Goal: Task Accomplishment & Management: Manage account settings

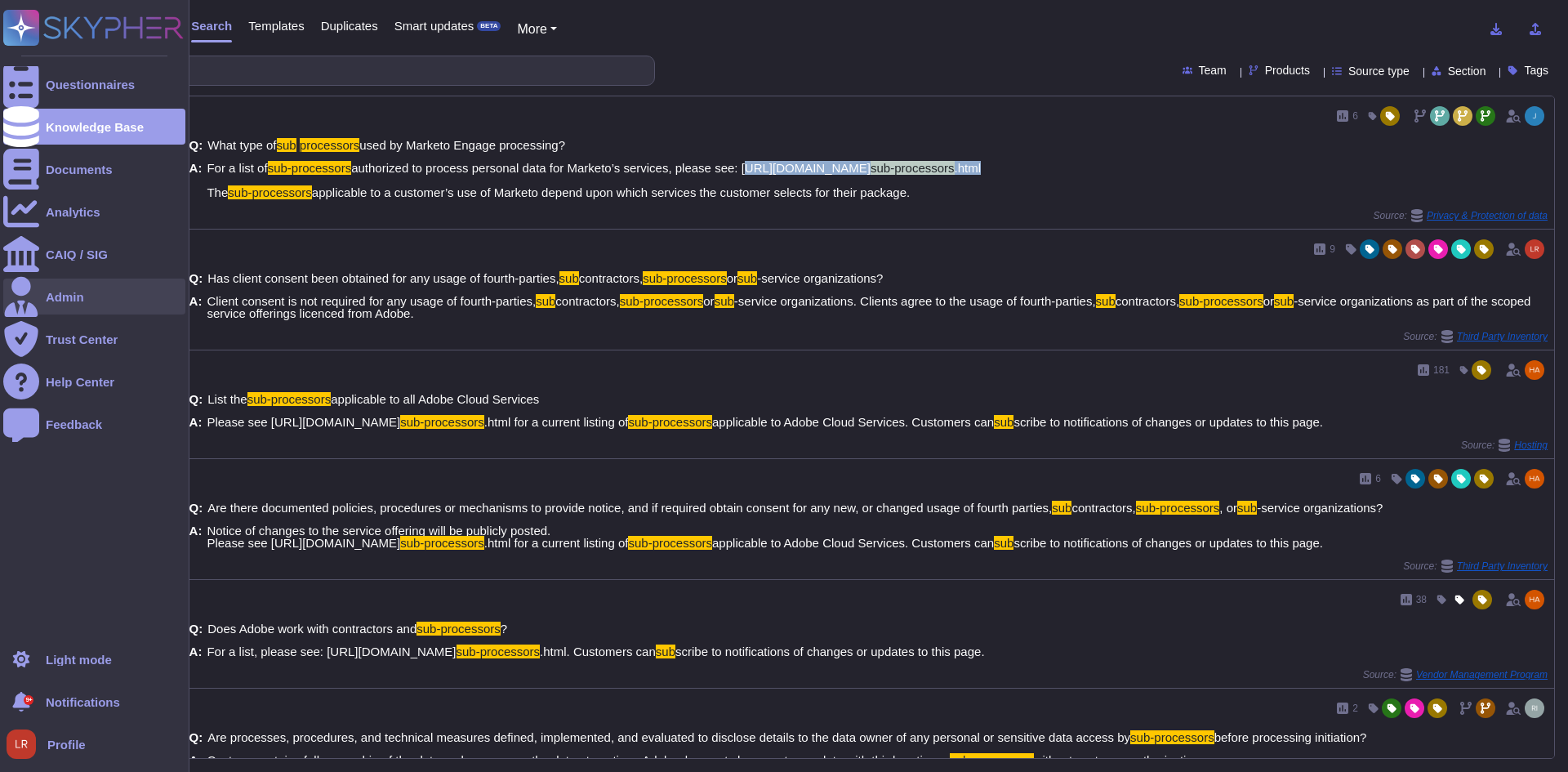
click at [80, 289] on div "Admin" at bounding box center [94, 297] width 182 height 36
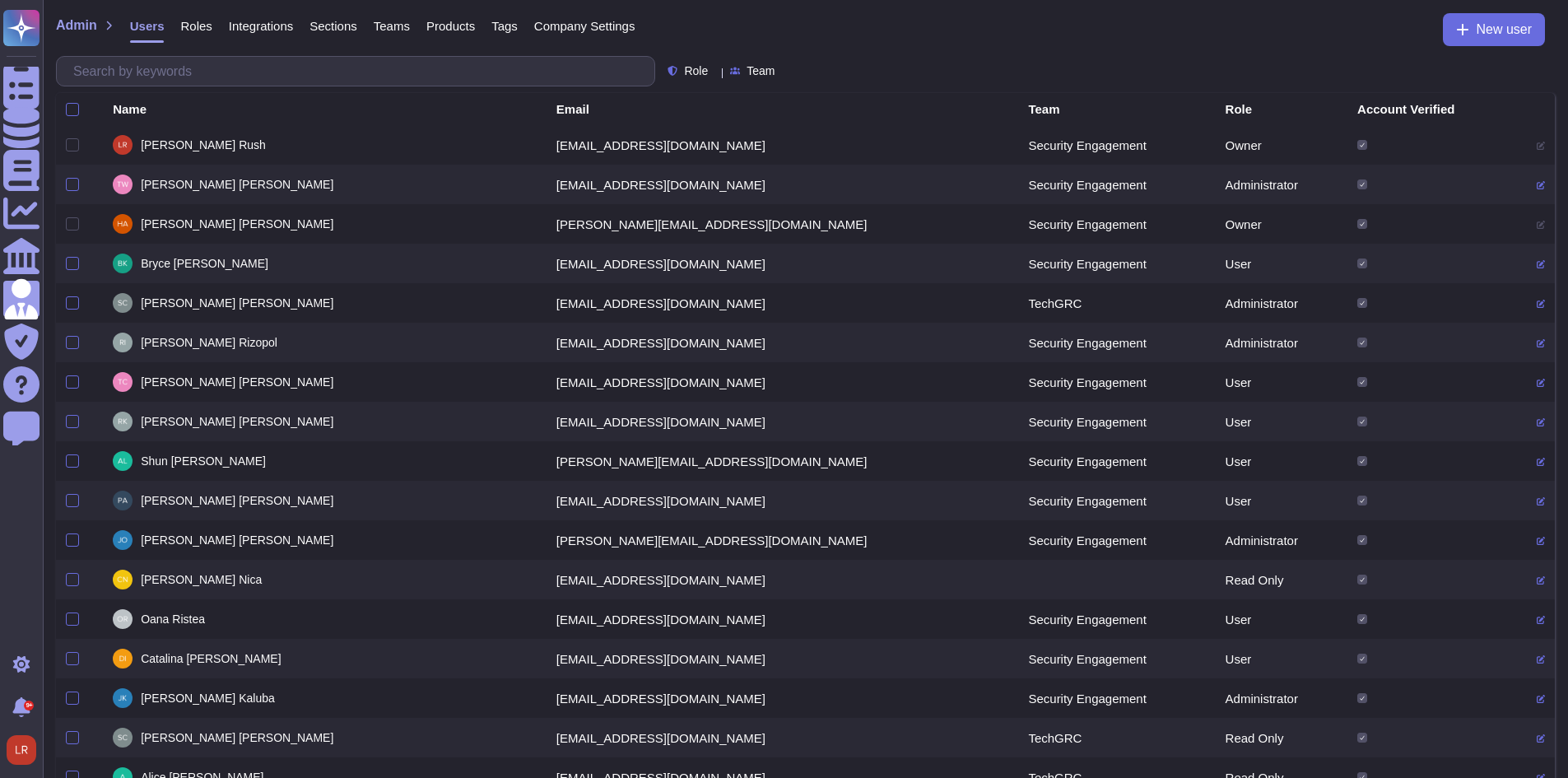
click at [190, 17] on div "Roles" at bounding box center [188, 30] width 48 height 33
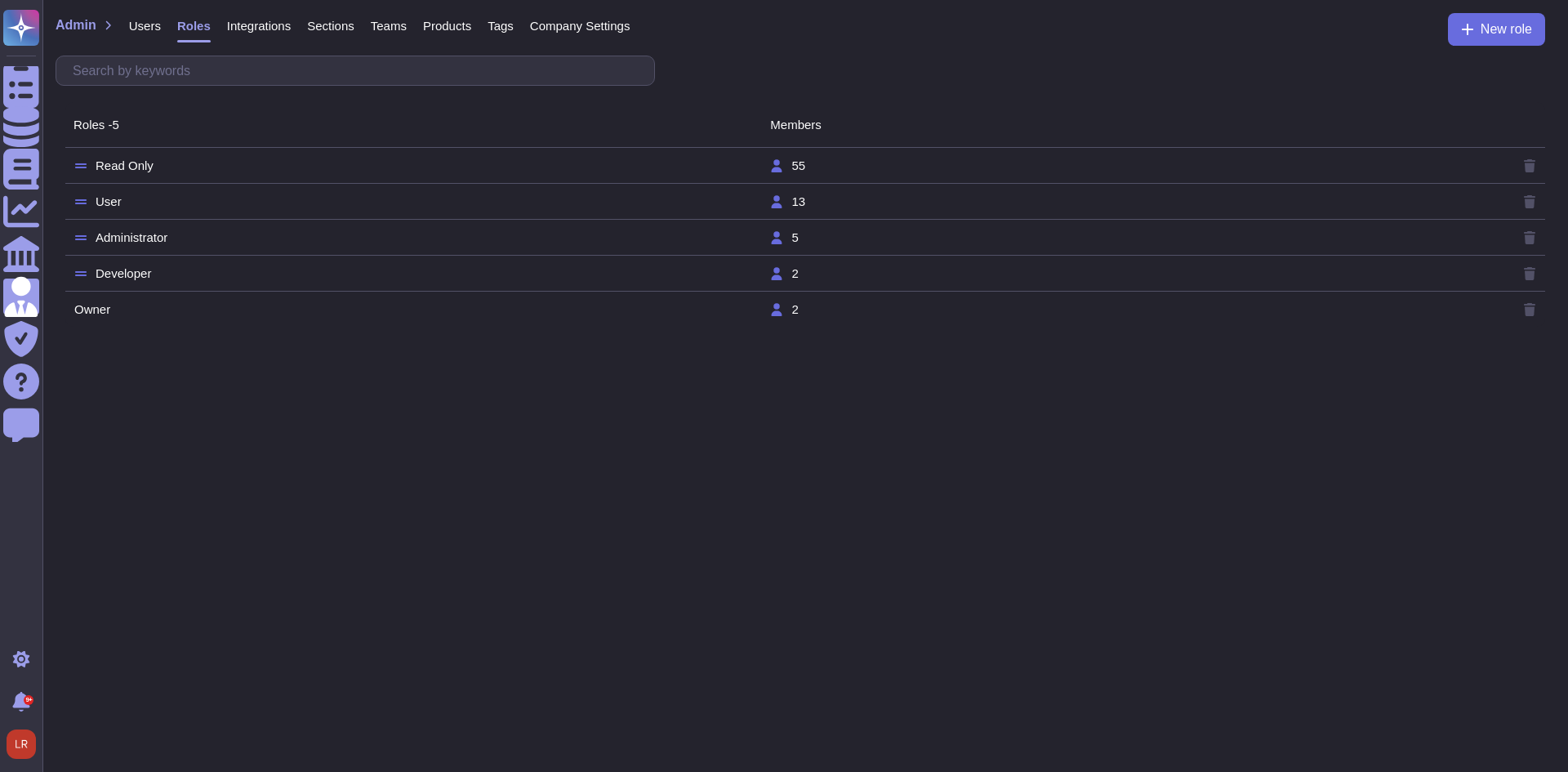
click at [267, 28] on span "Integrations" at bounding box center [259, 26] width 64 height 12
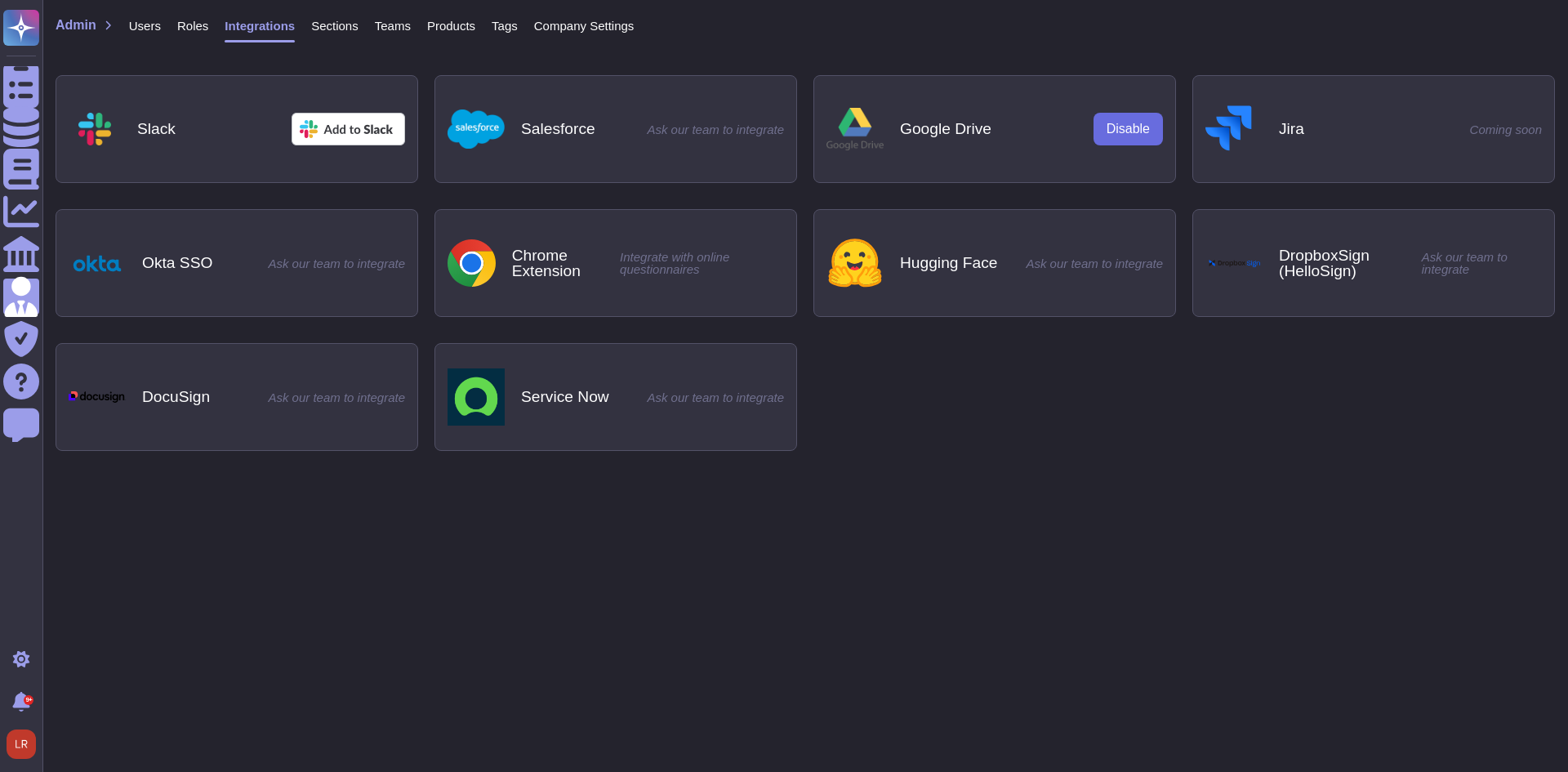
click at [320, 25] on span "Sections" at bounding box center [334, 26] width 48 height 12
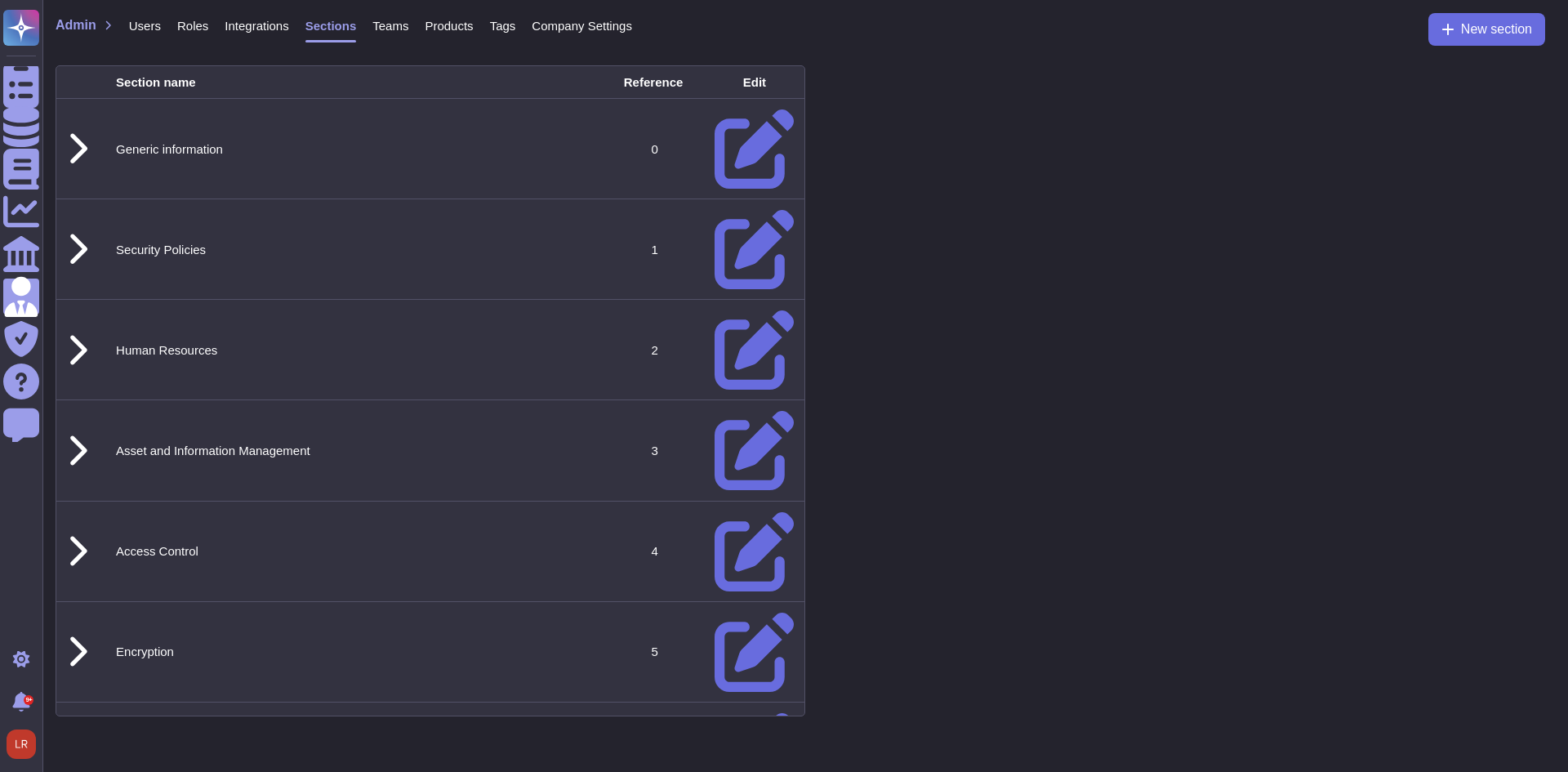
click at [375, 27] on span "Teams" at bounding box center [390, 26] width 36 height 12
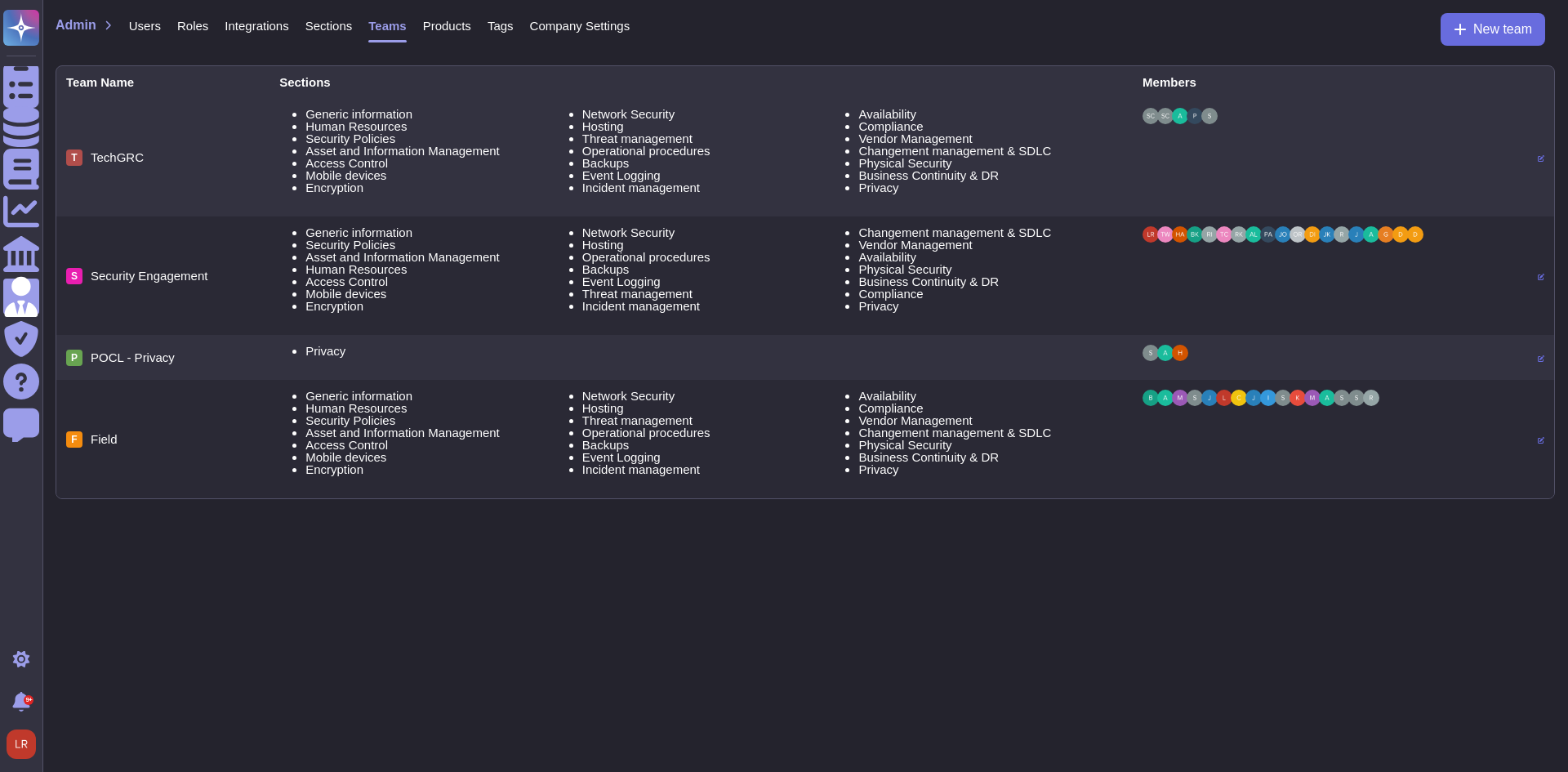
click at [436, 26] on span "Products" at bounding box center [447, 26] width 48 height 12
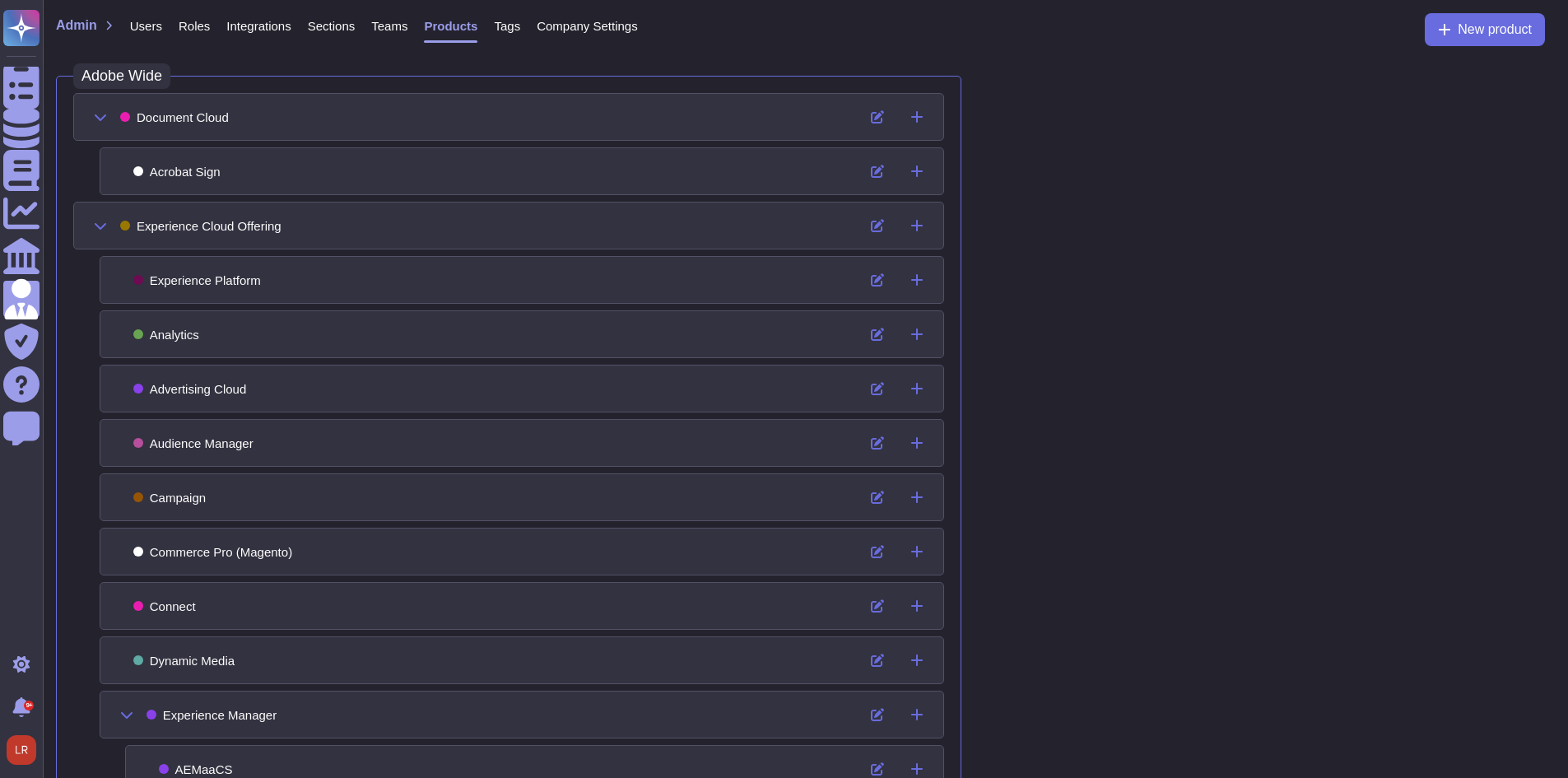
click at [523, 28] on div "Company Settings" at bounding box center [579, 30] width 118 height 33
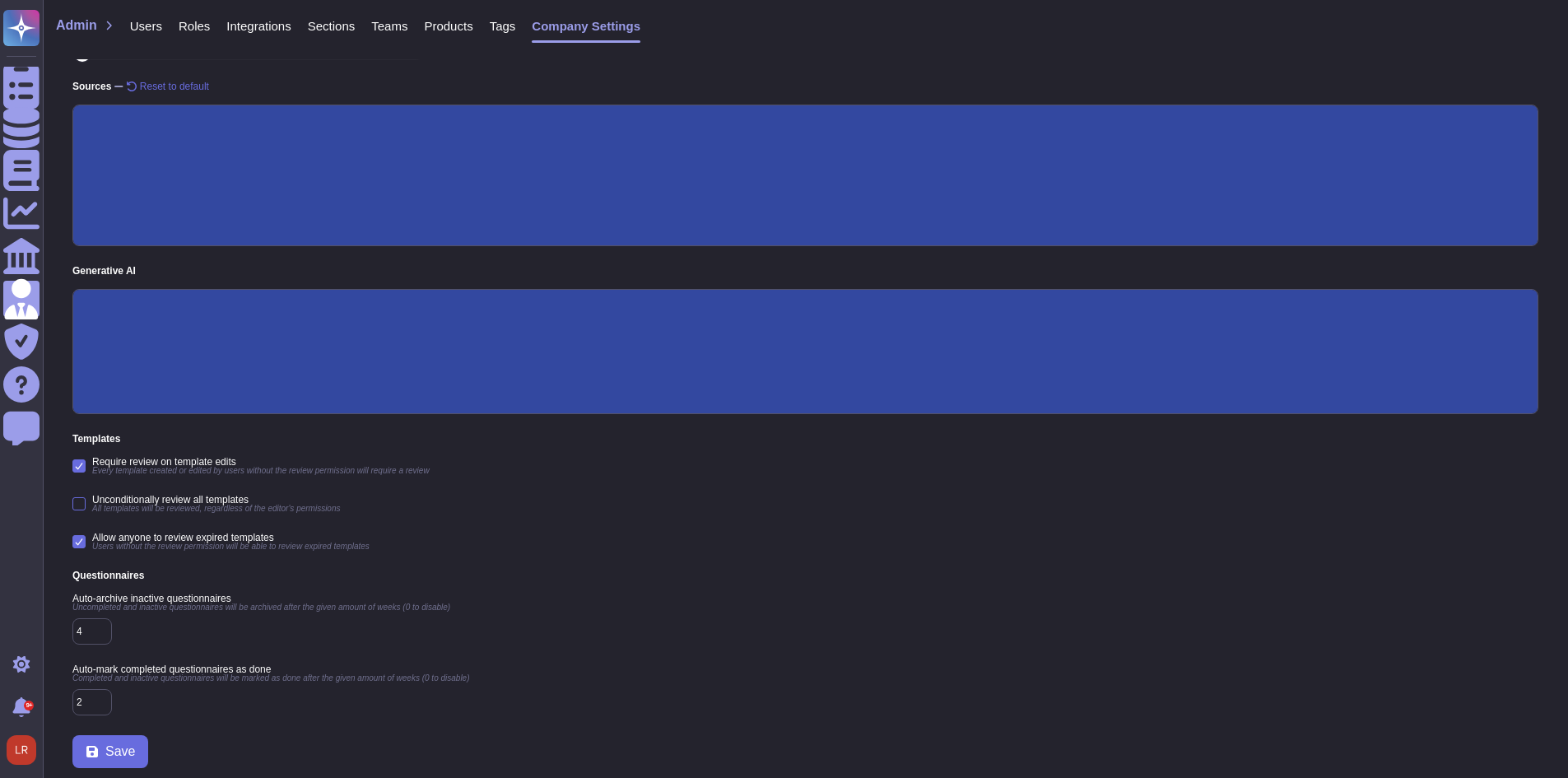
scroll to position [237, 0]
click at [856, 508] on div "Require review on template edits Every template created or edited by users with…" at bounding box center [805, 504] width 1466 height 94
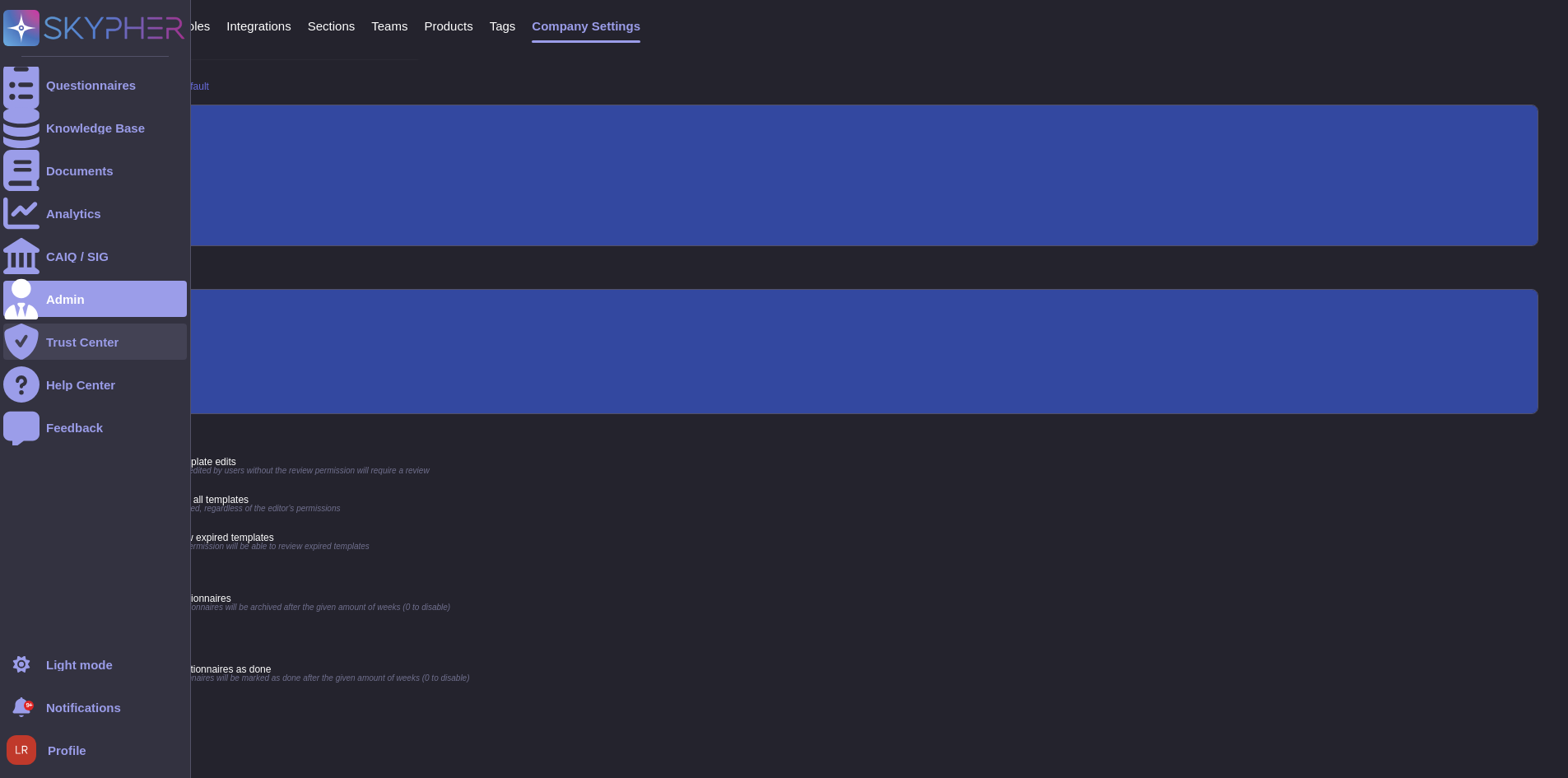
click at [110, 344] on div "Trust Center" at bounding box center [82, 342] width 72 height 12
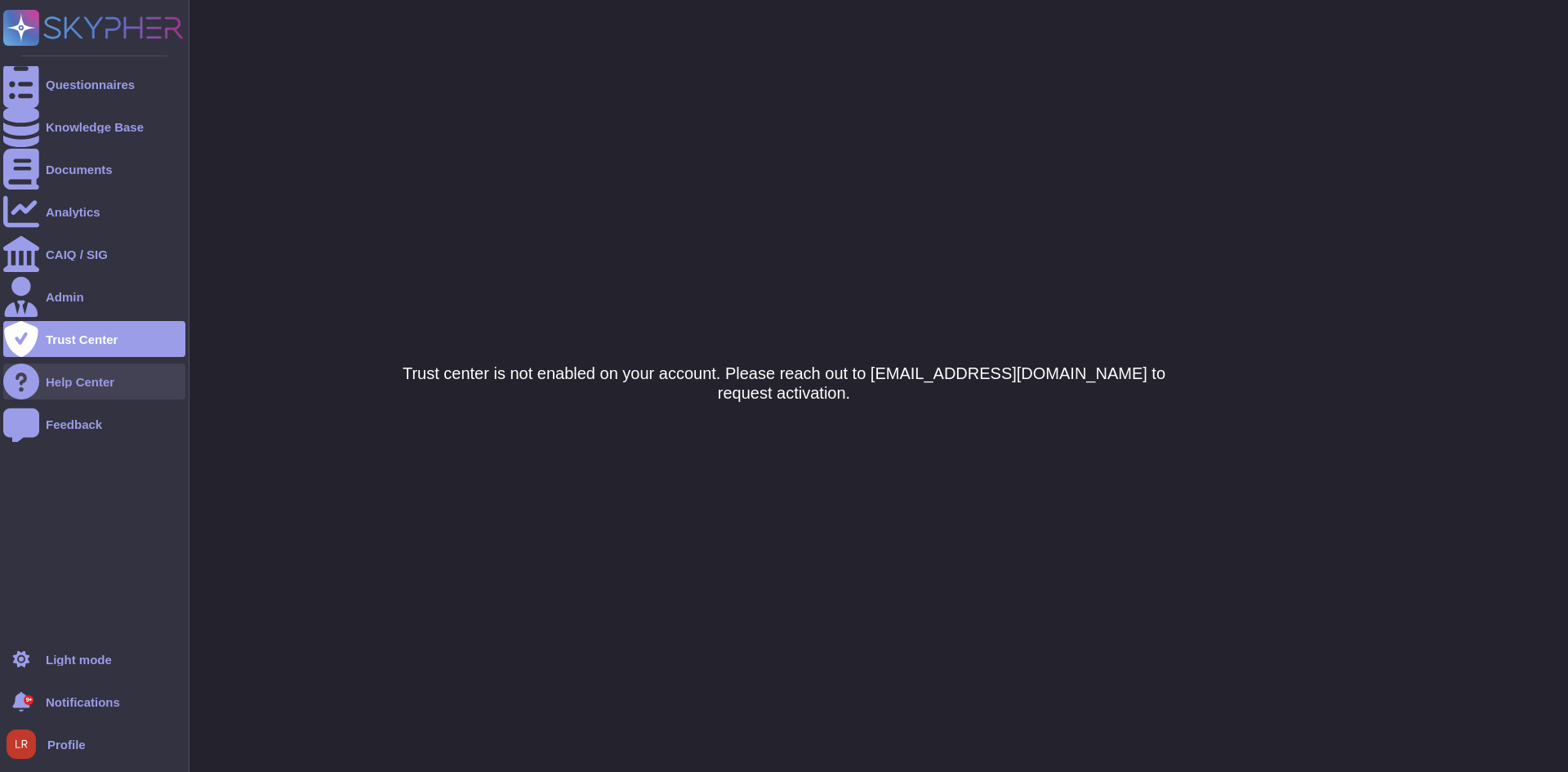
click at [112, 383] on div "Help Center" at bounding box center [80, 382] width 68 height 12
click at [19, 294] on icon at bounding box center [22, 297] width 34 height 40
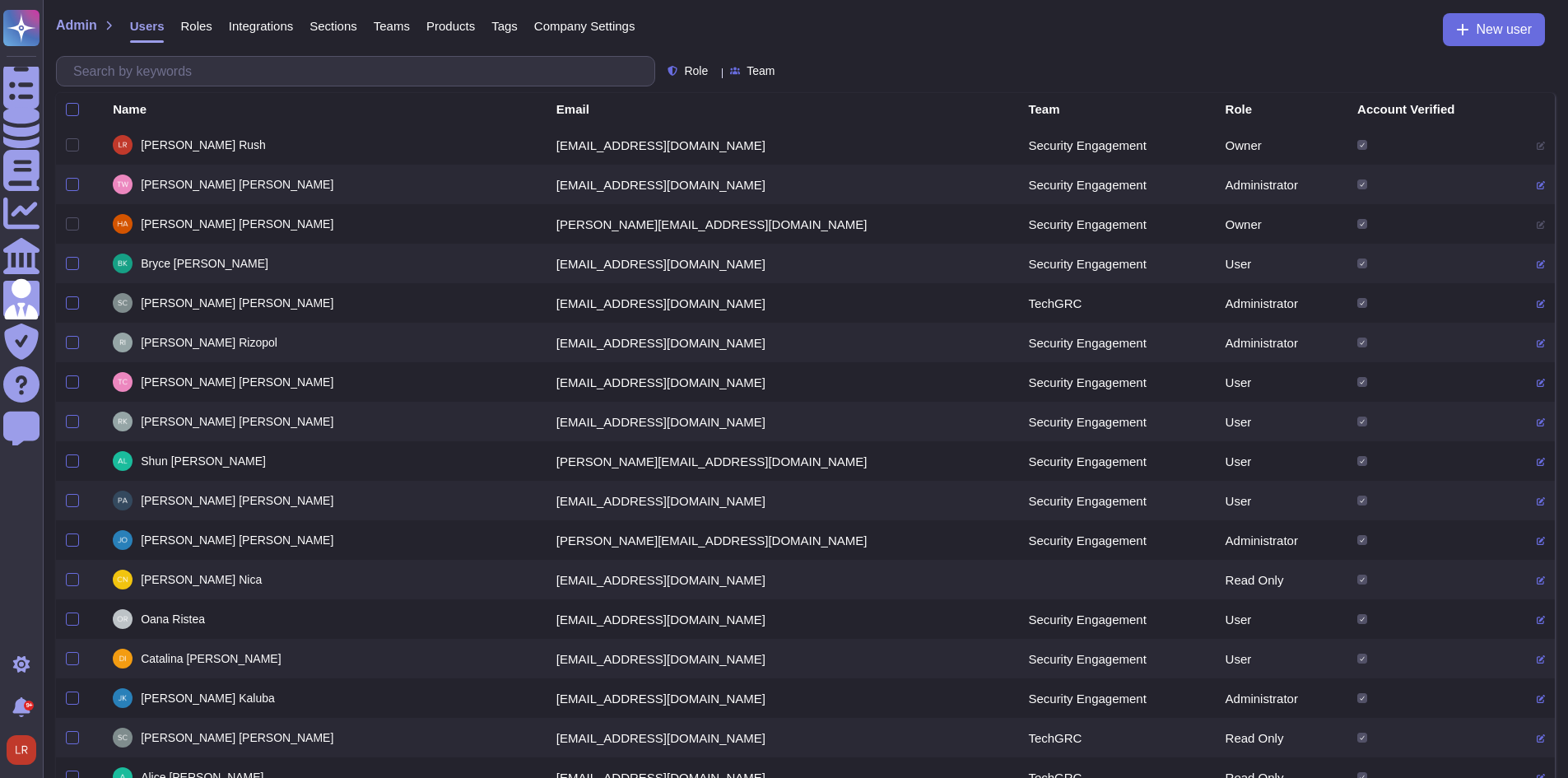
click at [321, 27] on span "Sections" at bounding box center [333, 26] width 48 height 12
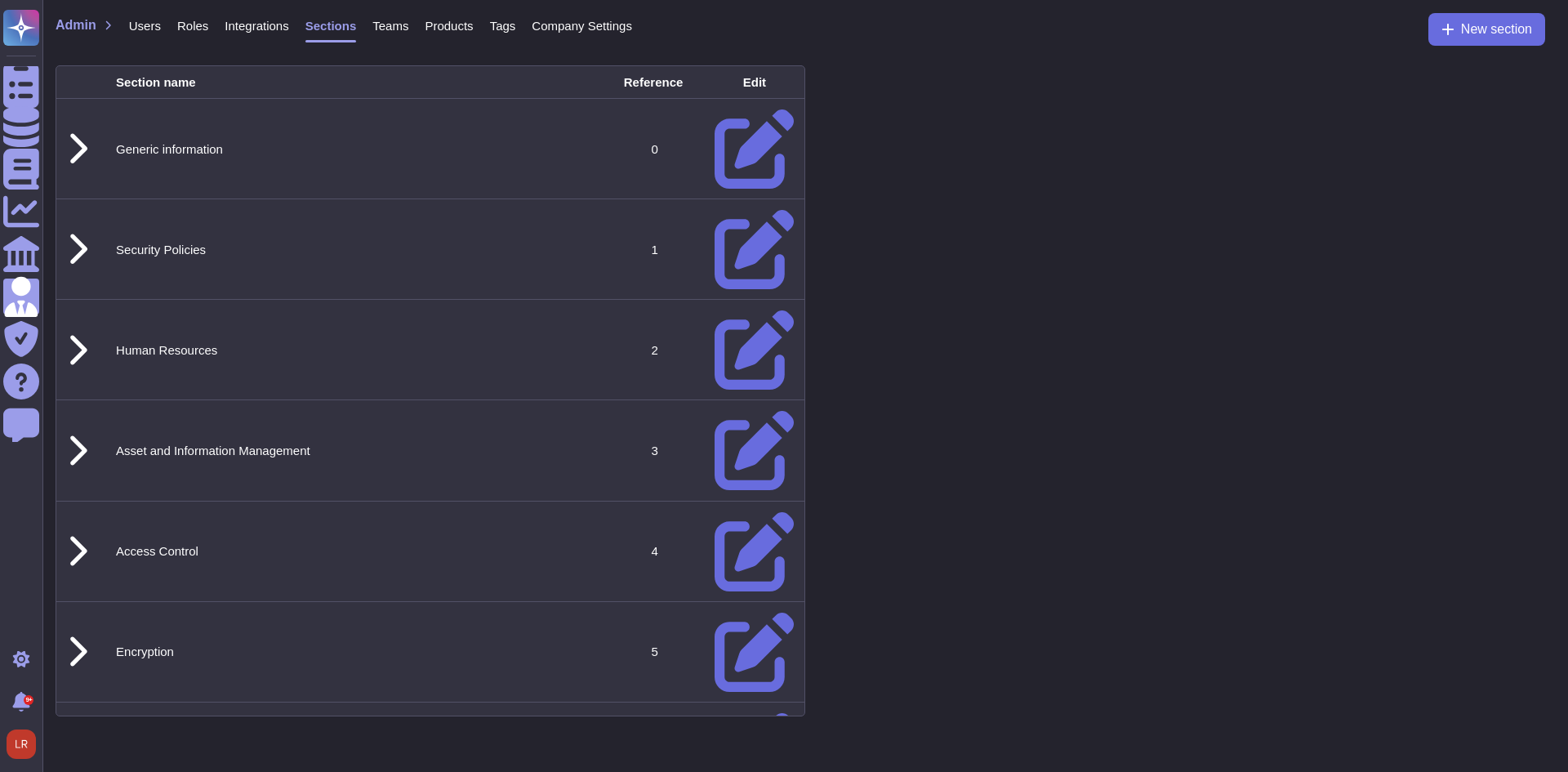
click at [459, 24] on span "Products" at bounding box center [449, 26] width 48 height 12
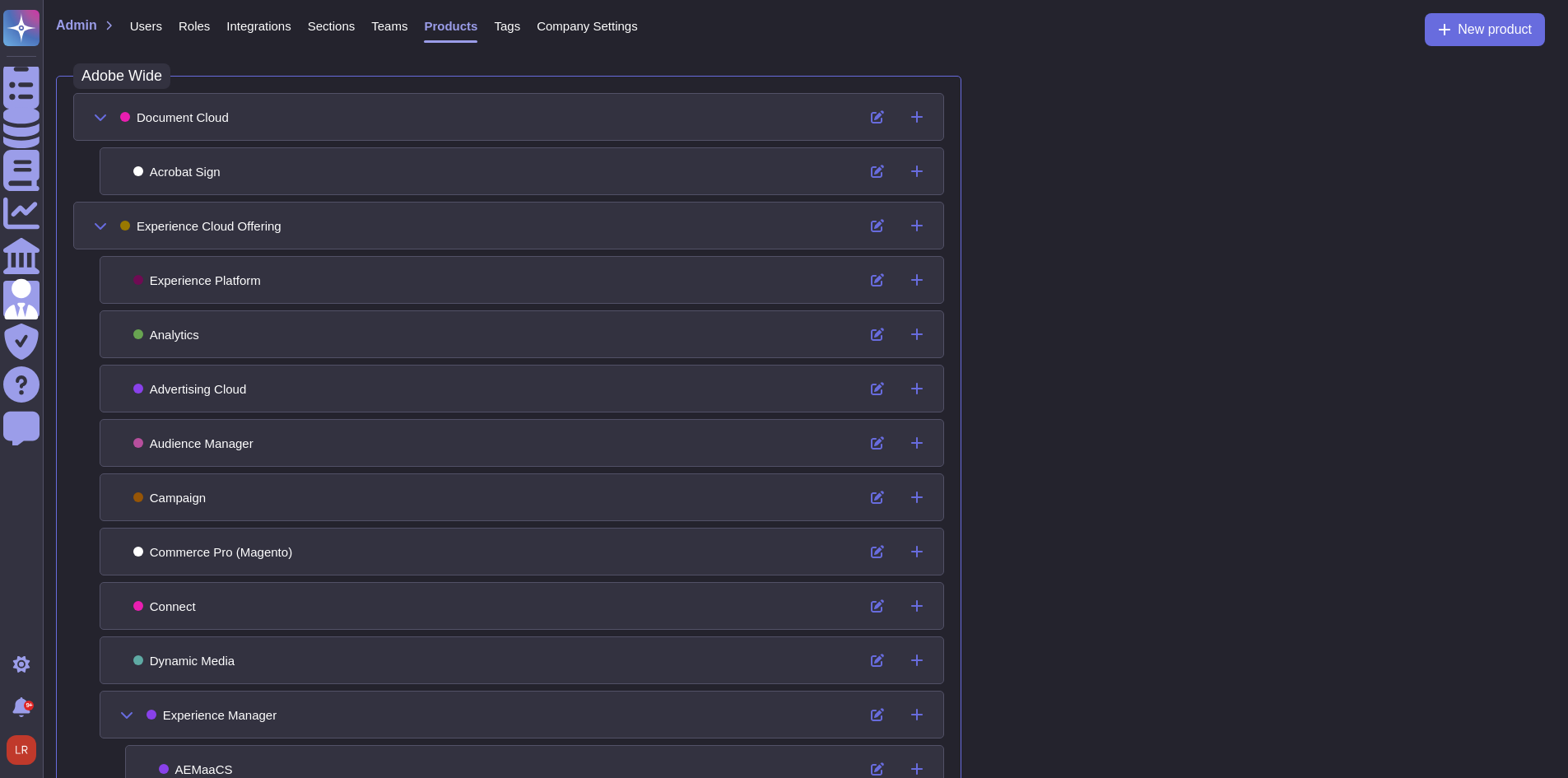
click at [504, 23] on span "Tags" at bounding box center [507, 26] width 26 height 12
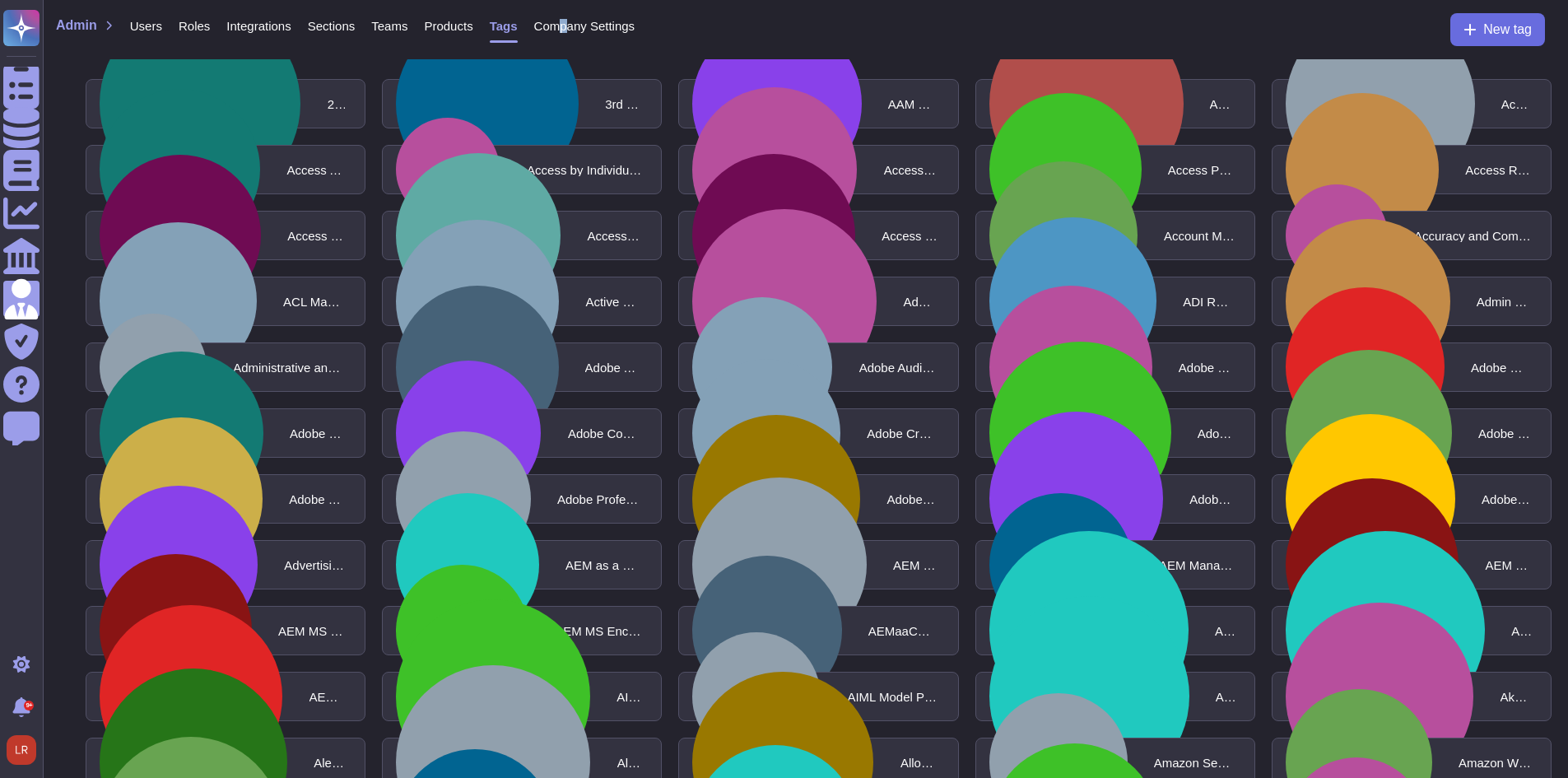
click at [561, 30] on span "Company Settings" at bounding box center [585, 26] width 101 height 12
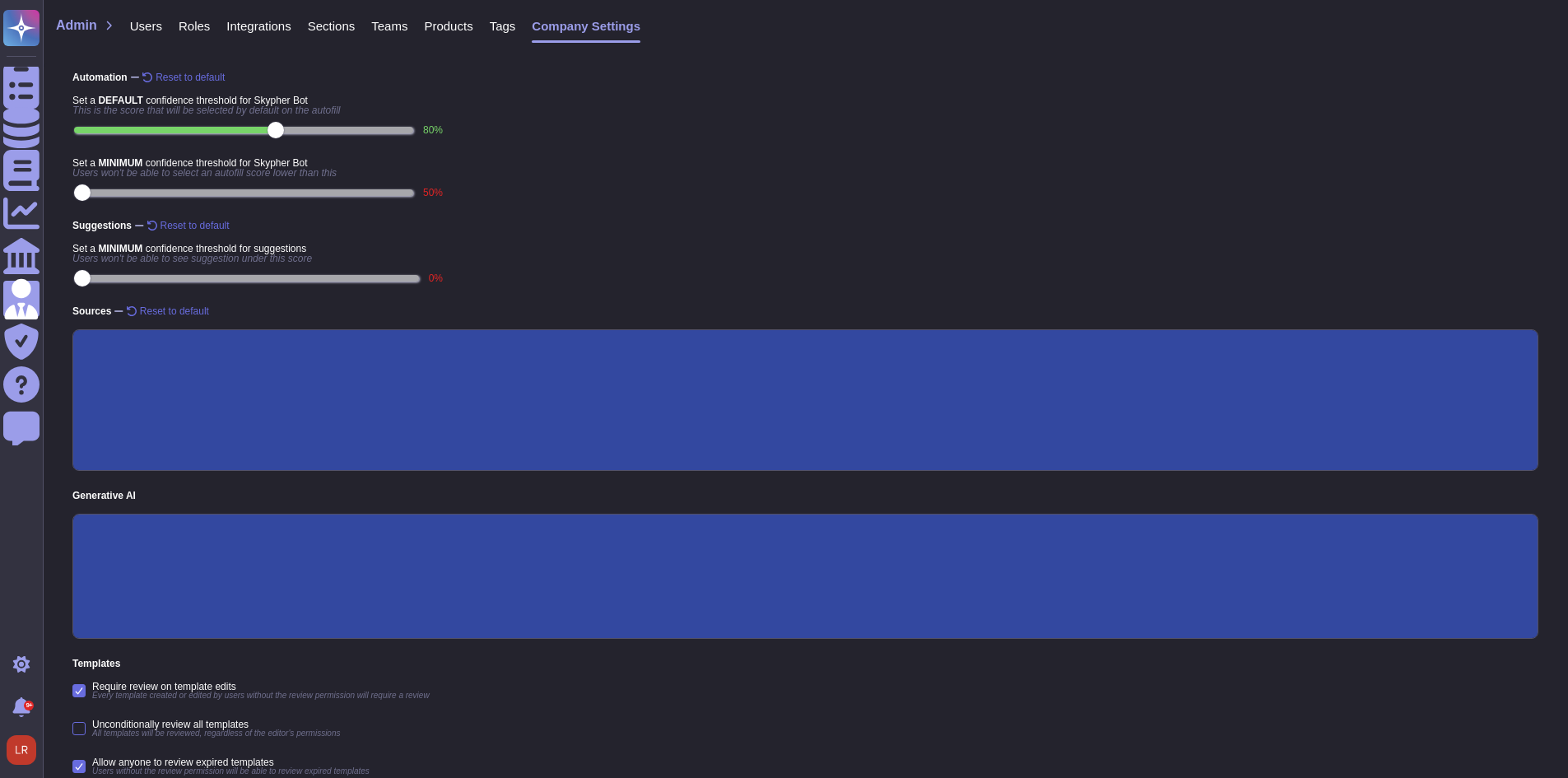
click at [620, 501] on div "Generative AI Generative AI Generative AI Enabled Custom prompt AI Model OpenAI" at bounding box center [805, 564] width 1466 height 148
click at [153, 24] on span "Users" at bounding box center [146, 26] width 32 height 12
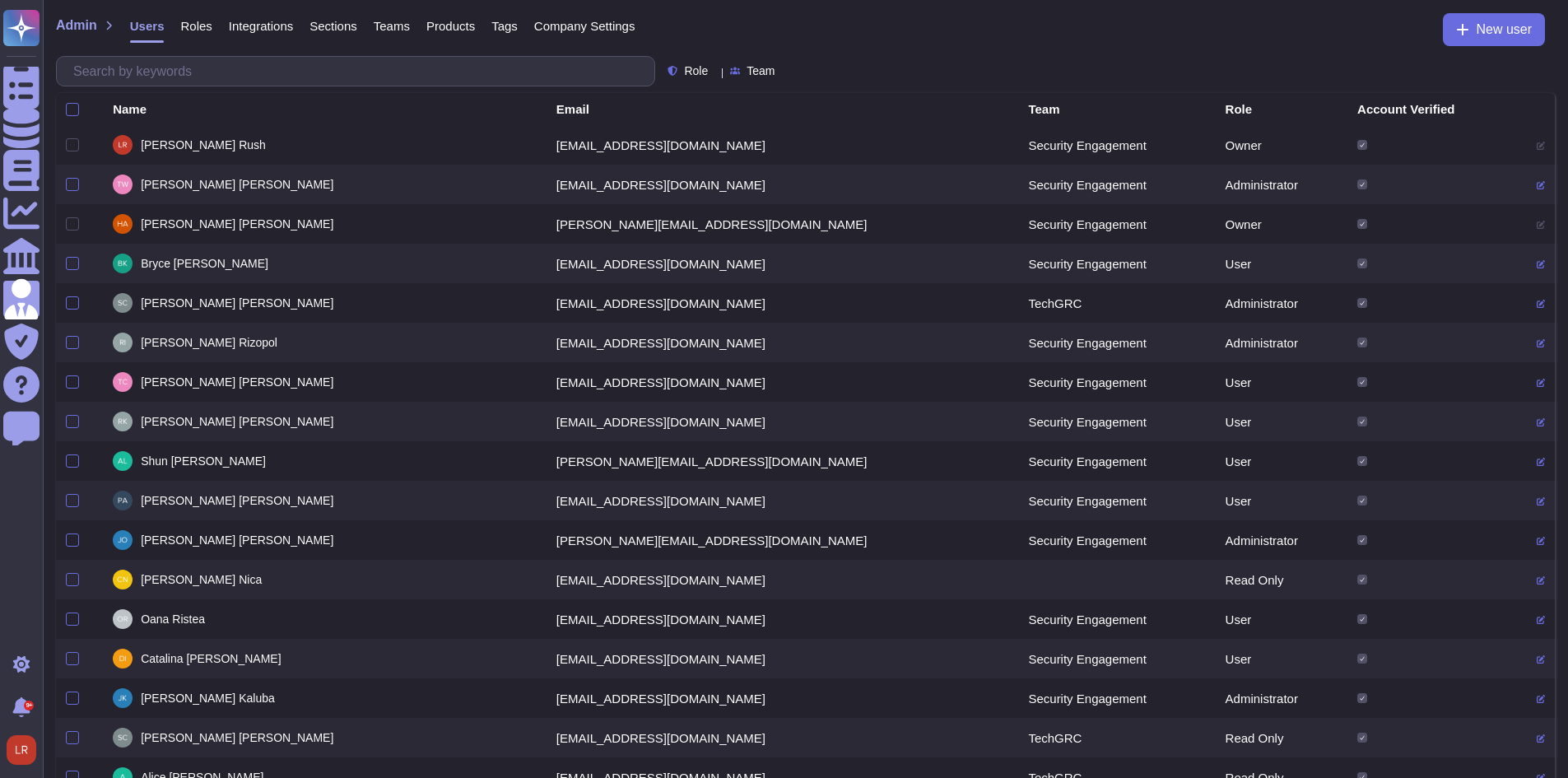
click at [196, 23] on span "Roles" at bounding box center [196, 26] width 31 height 12
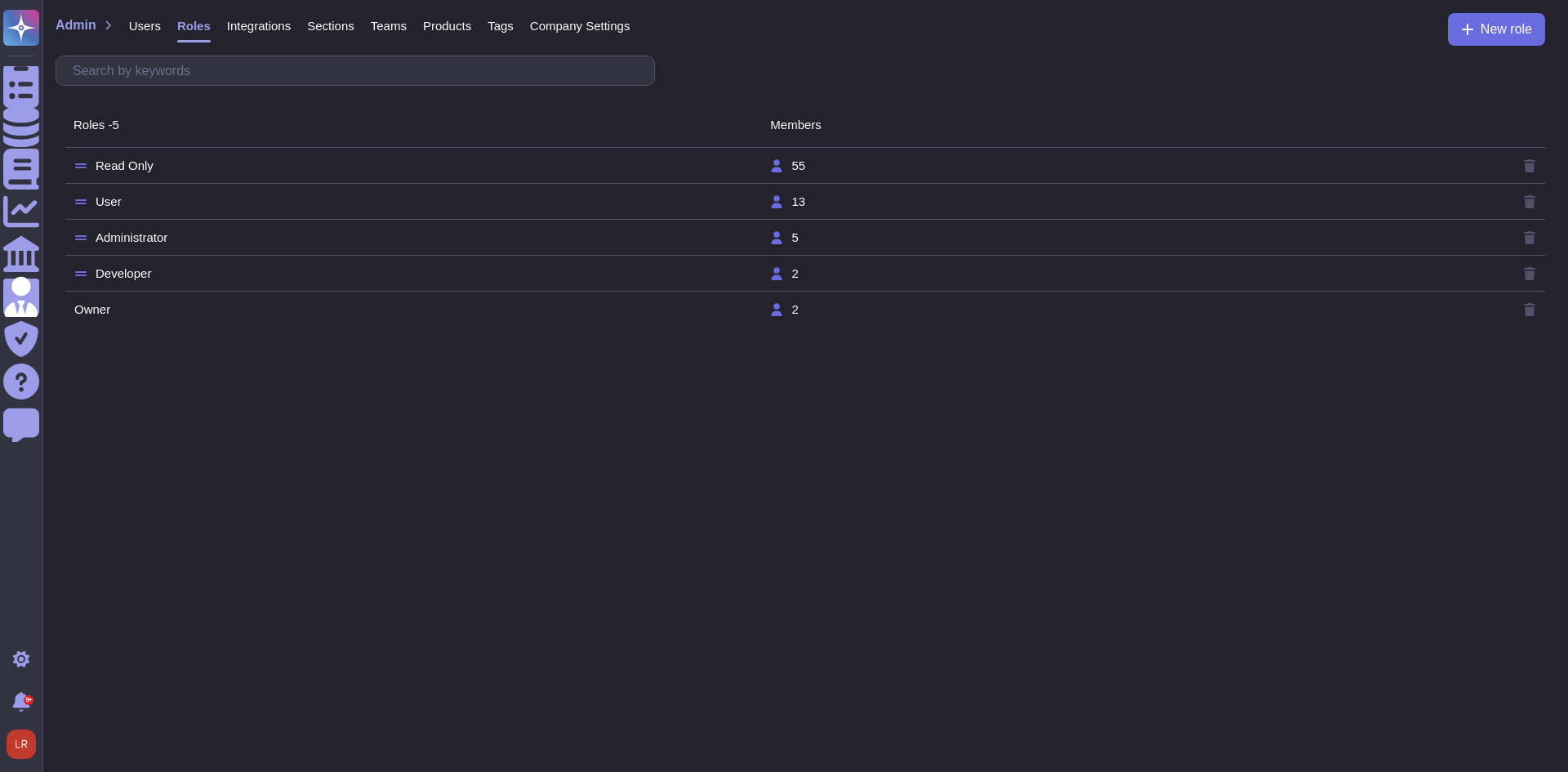
click at [238, 162] on td "Read Only" at bounding box center [421, 165] width 696 height 15
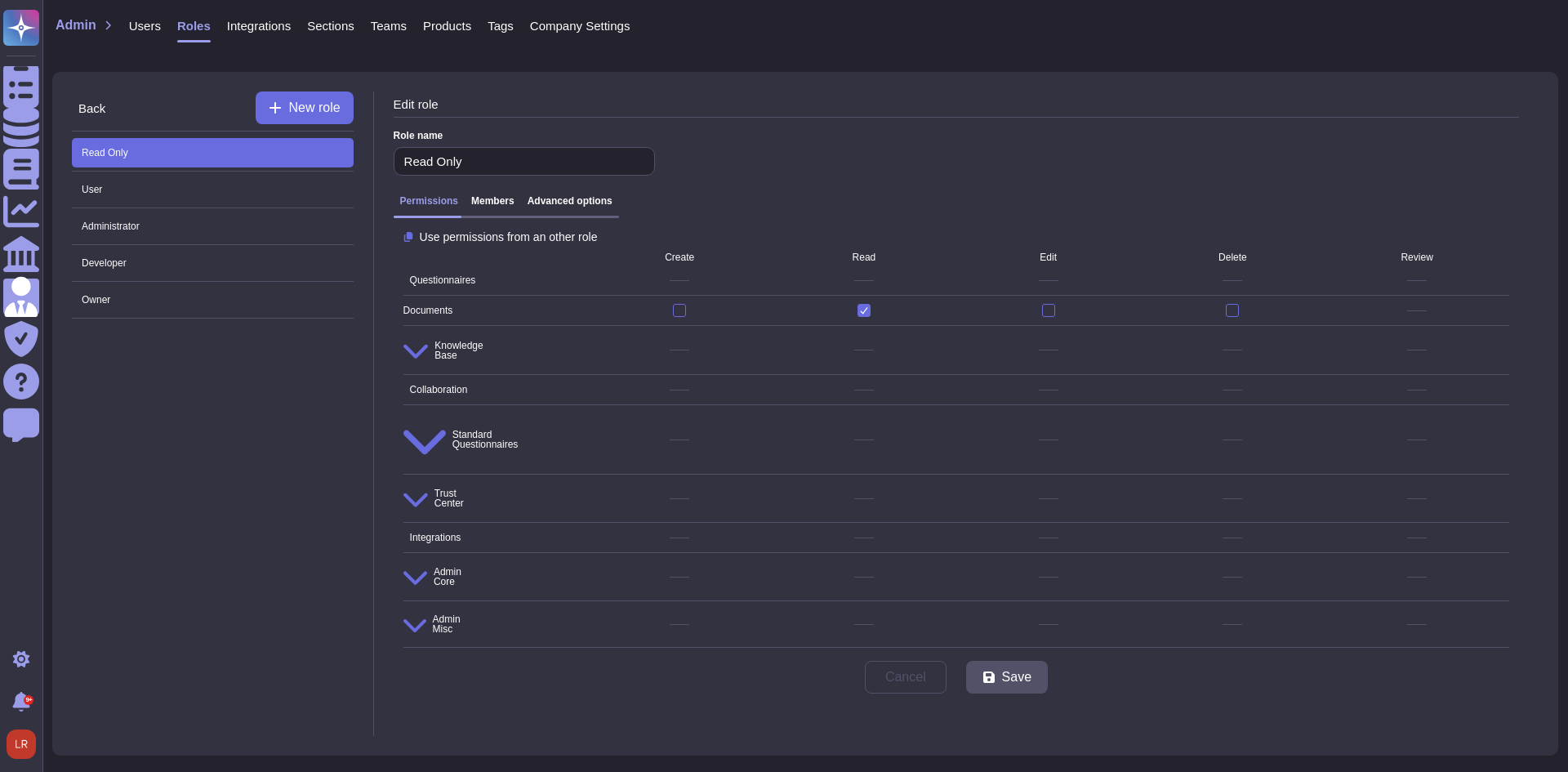
click at [460, 611] on span "Admin Misc" at bounding box center [432, 624] width 57 height 26
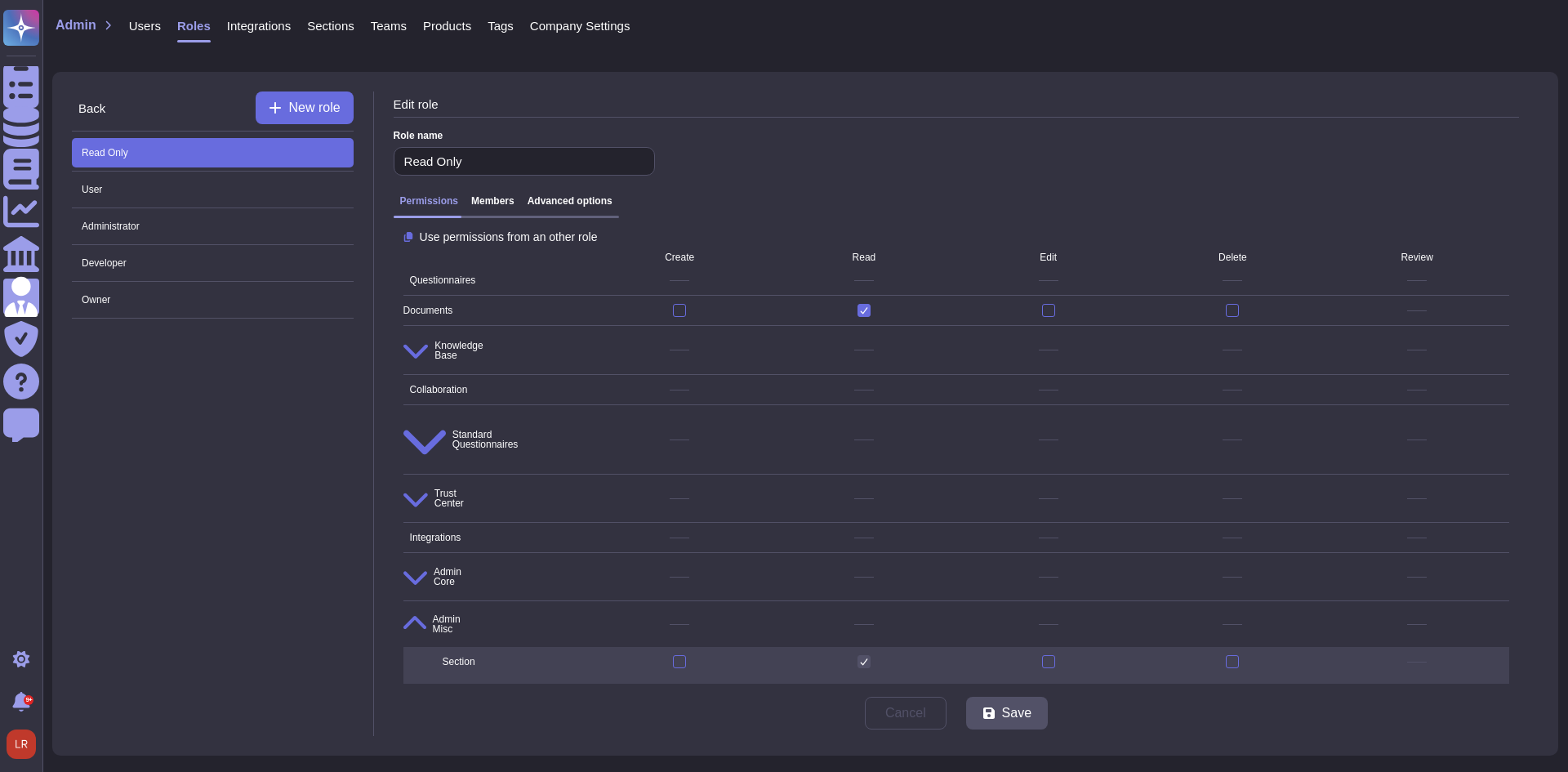
click at [449, 604] on span "Admin Misc" at bounding box center [495, 623] width 184 height 39
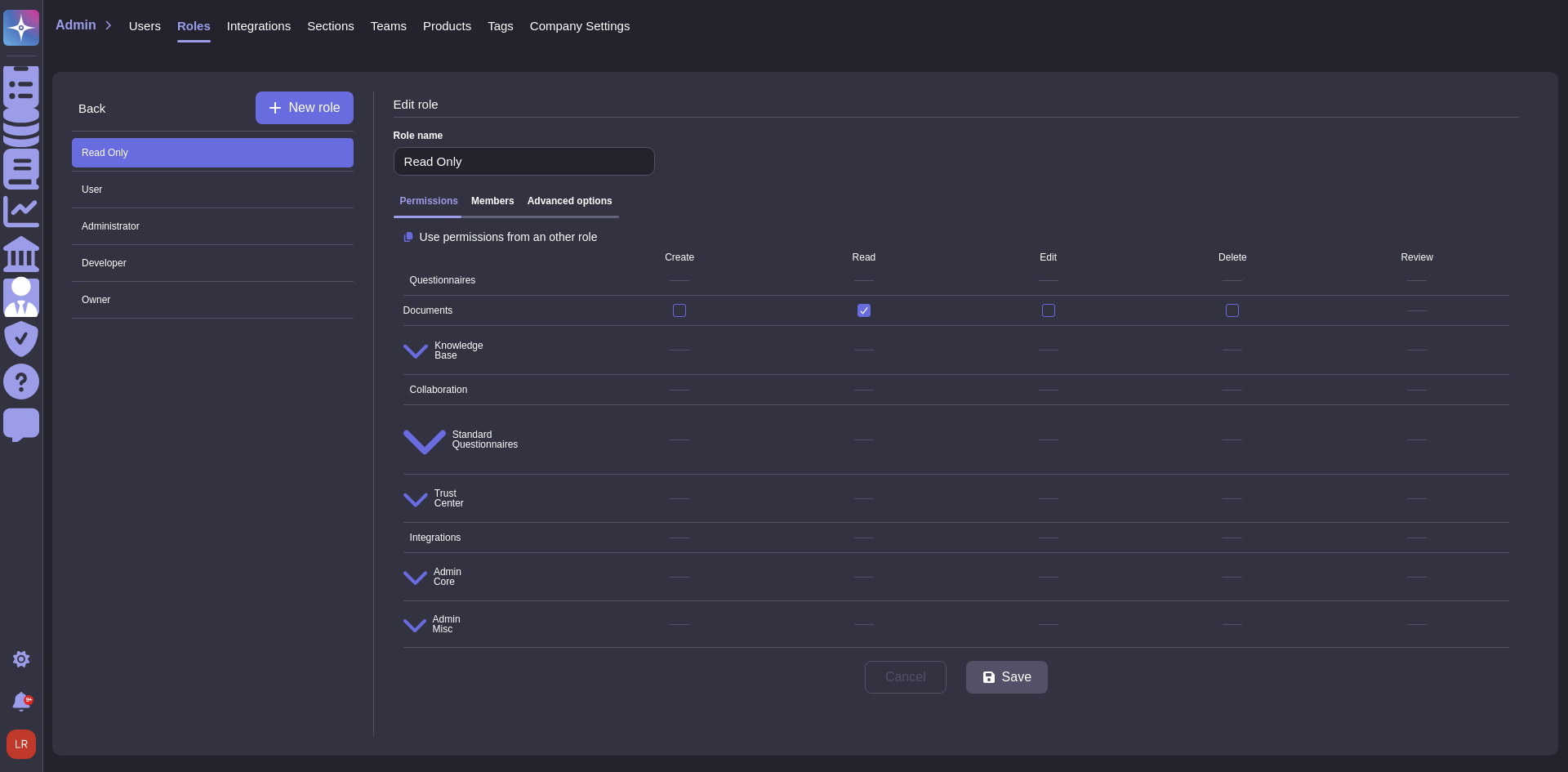
click at [459, 563] on span "Admin Core" at bounding box center [432, 576] width 58 height 28
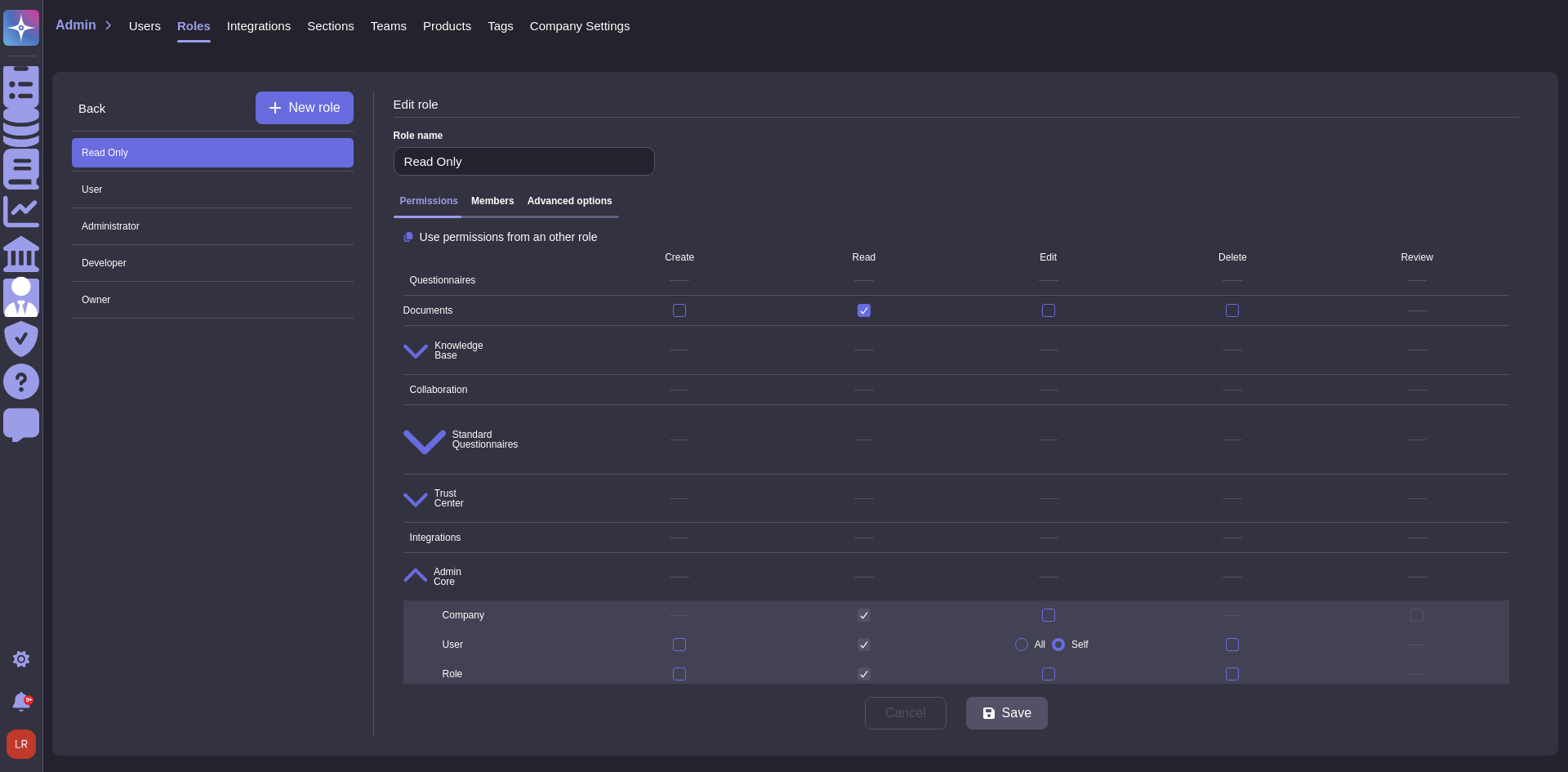
click at [461, 563] on span "Admin Core" at bounding box center [432, 576] width 58 height 28
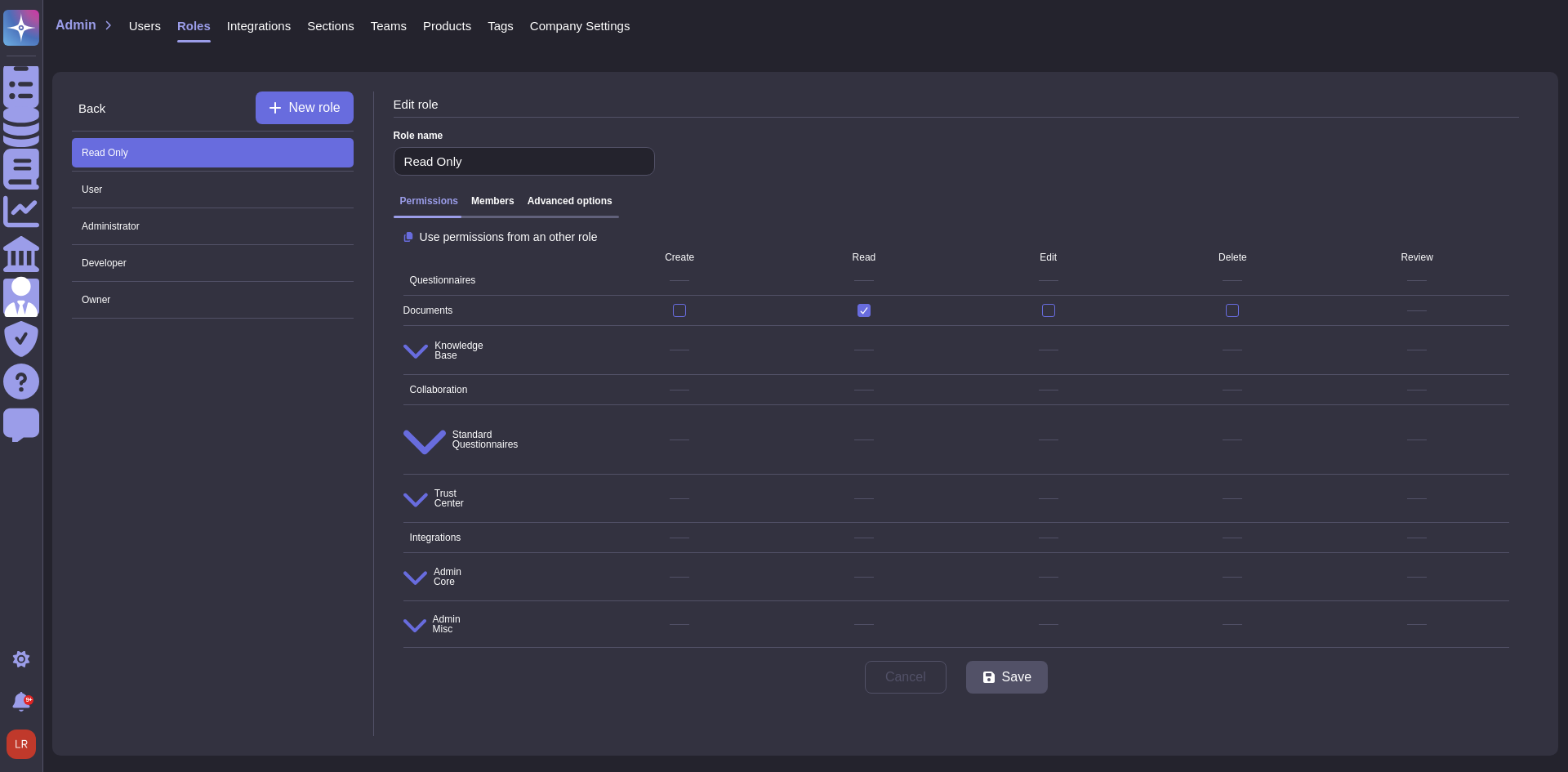
drag, startPoint x: 530, startPoint y: 586, endPoint x: 552, endPoint y: 562, distance: 32.6
click at [537, 649] on div "Cancel Save" at bounding box center [956, 677] width 1125 height 46
click at [697, 649] on div "Cancel Save" at bounding box center [956, 677] width 1125 height 46
click at [584, 207] on h3 "Advanced options" at bounding box center [570, 201] width 85 height 11
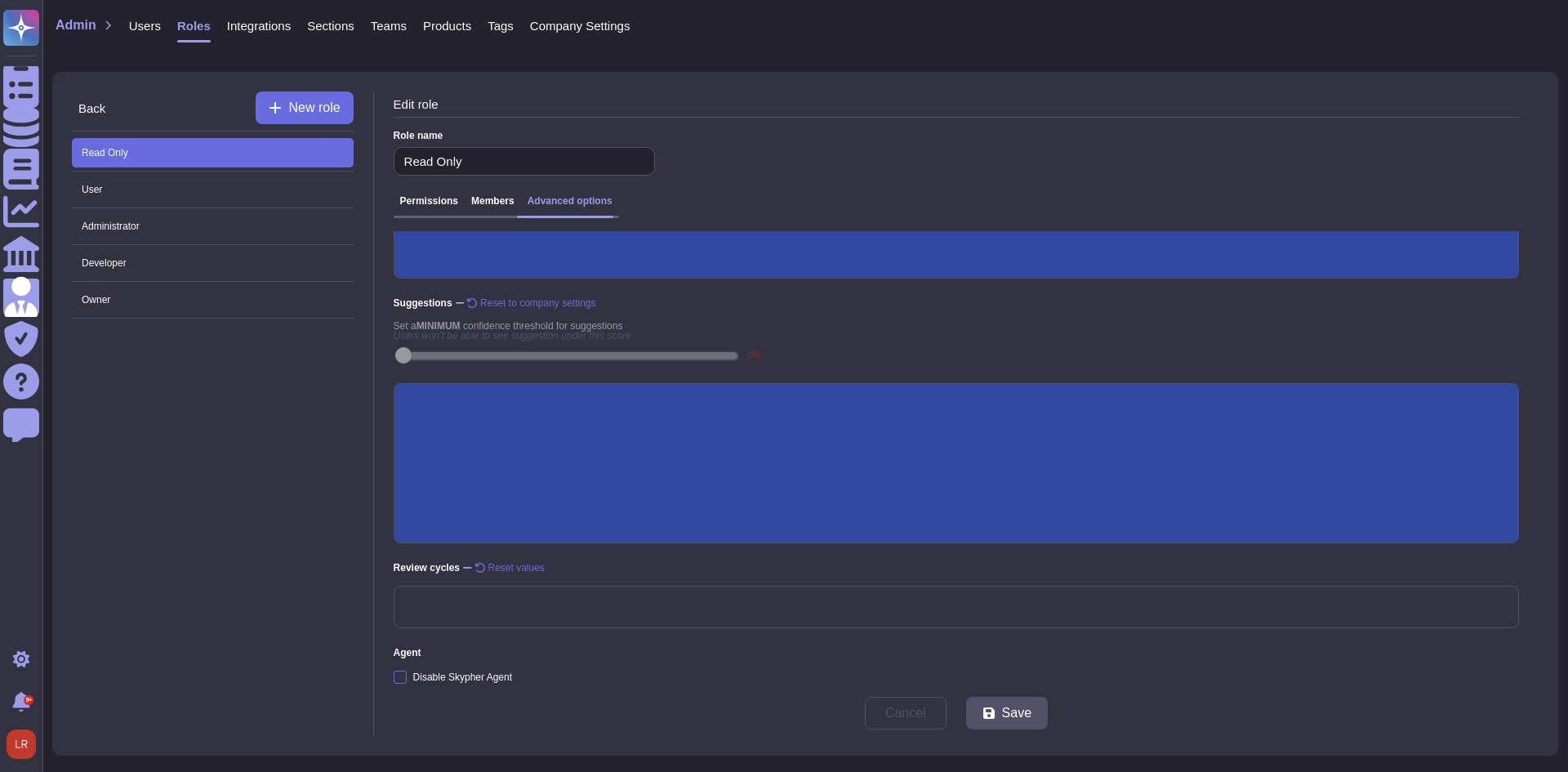
scroll to position [274, 0]
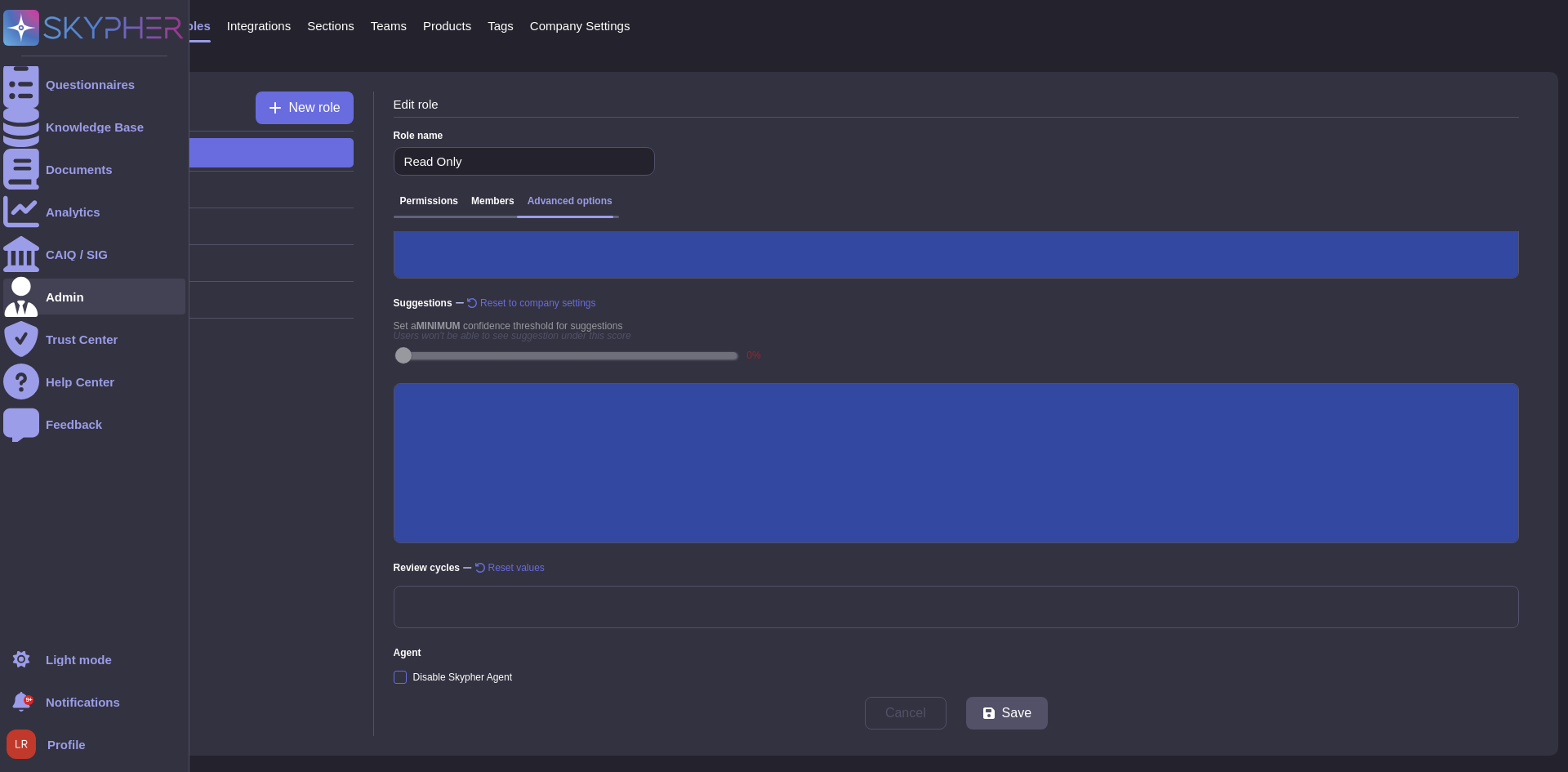
drag, startPoint x: 11, startPoint y: 292, endPoint x: 109, endPoint y: 127, distance: 191.9
click at [11, 292] on icon at bounding box center [22, 296] width 36 height 41
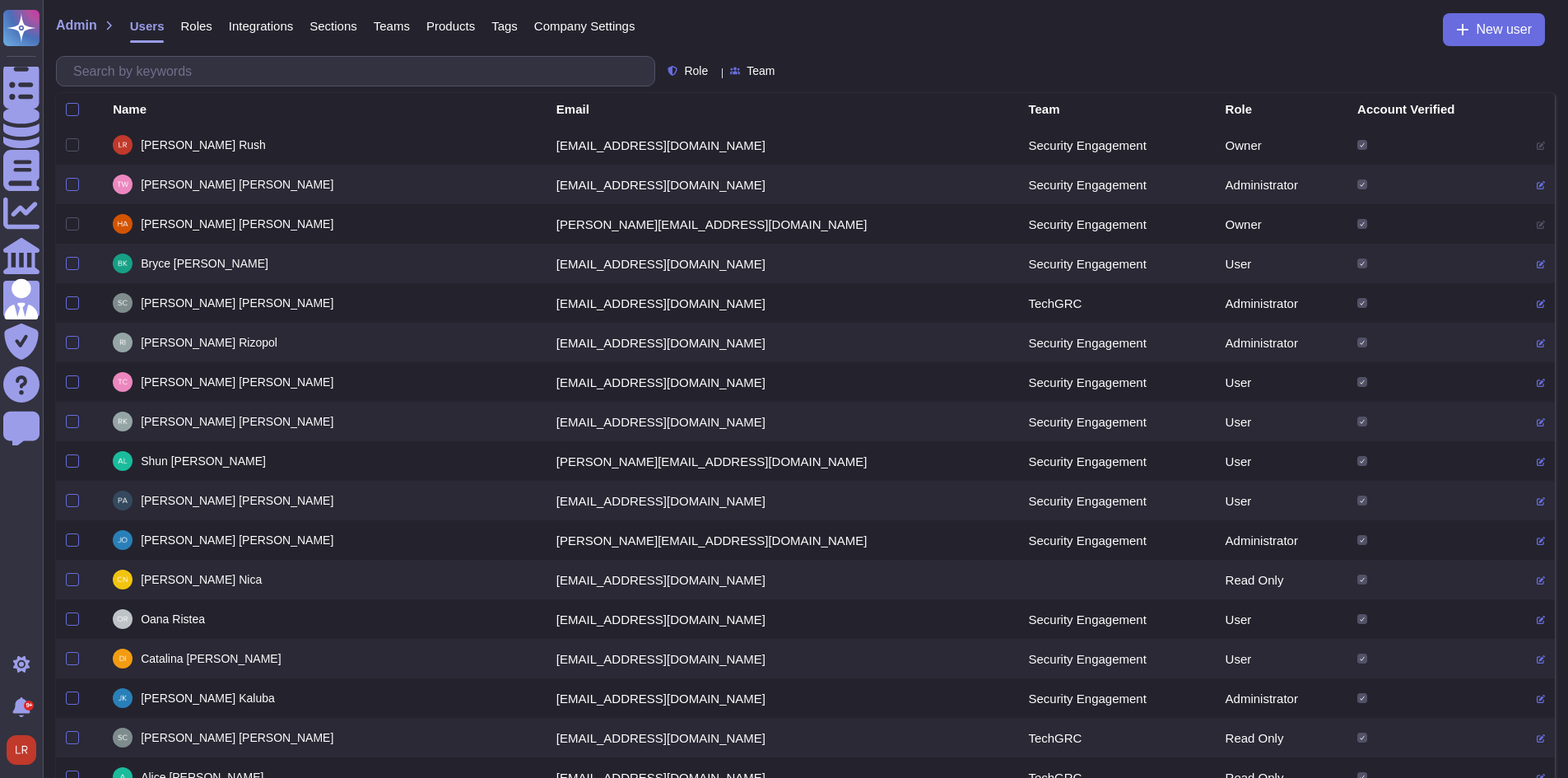
click at [205, 30] on span "Roles" at bounding box center [196, 26] width 31 height 12
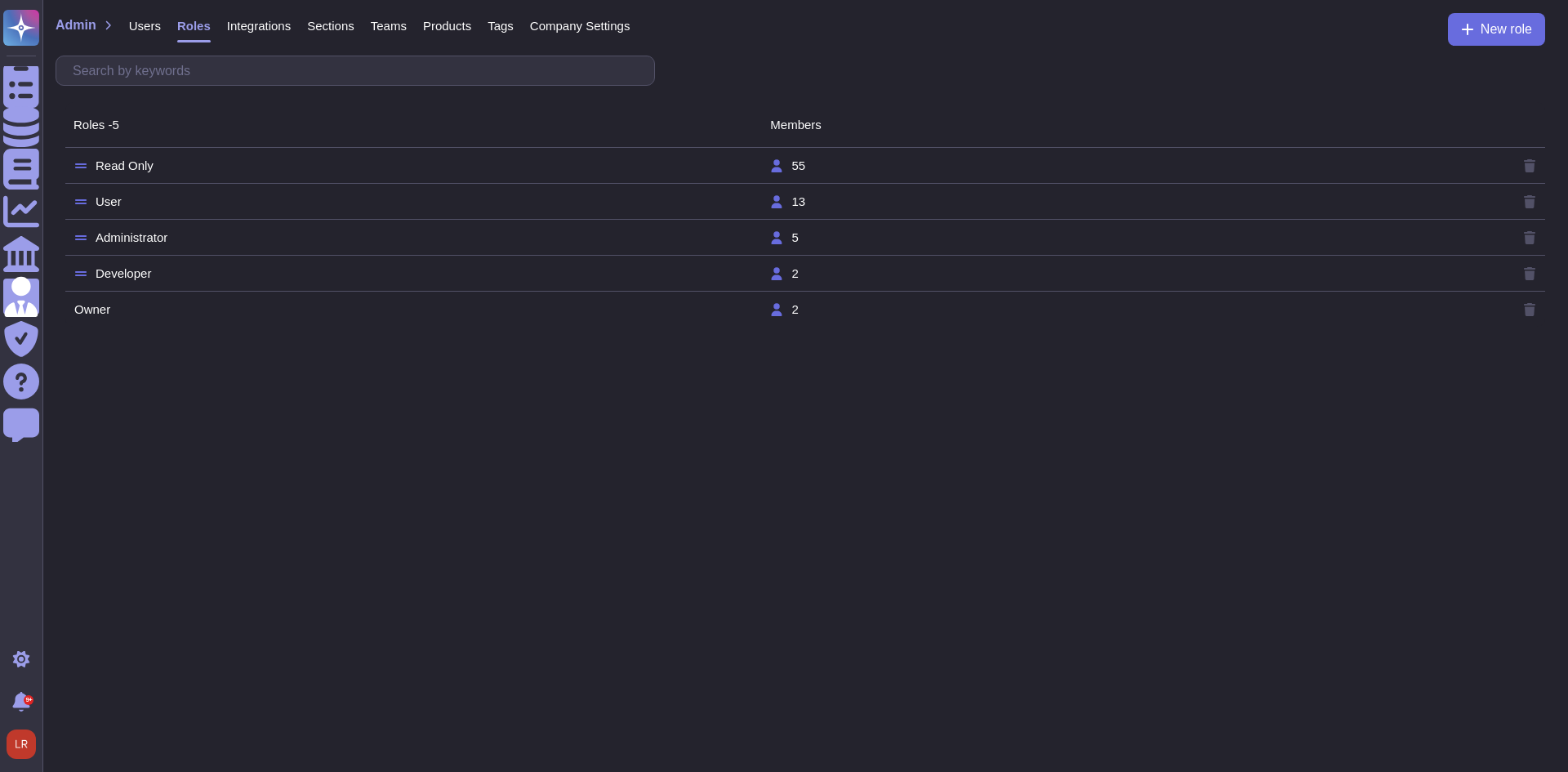
click at [136, 173] on tr "Read Only 55" at bounding box center [805, 166] width 1480 height 36
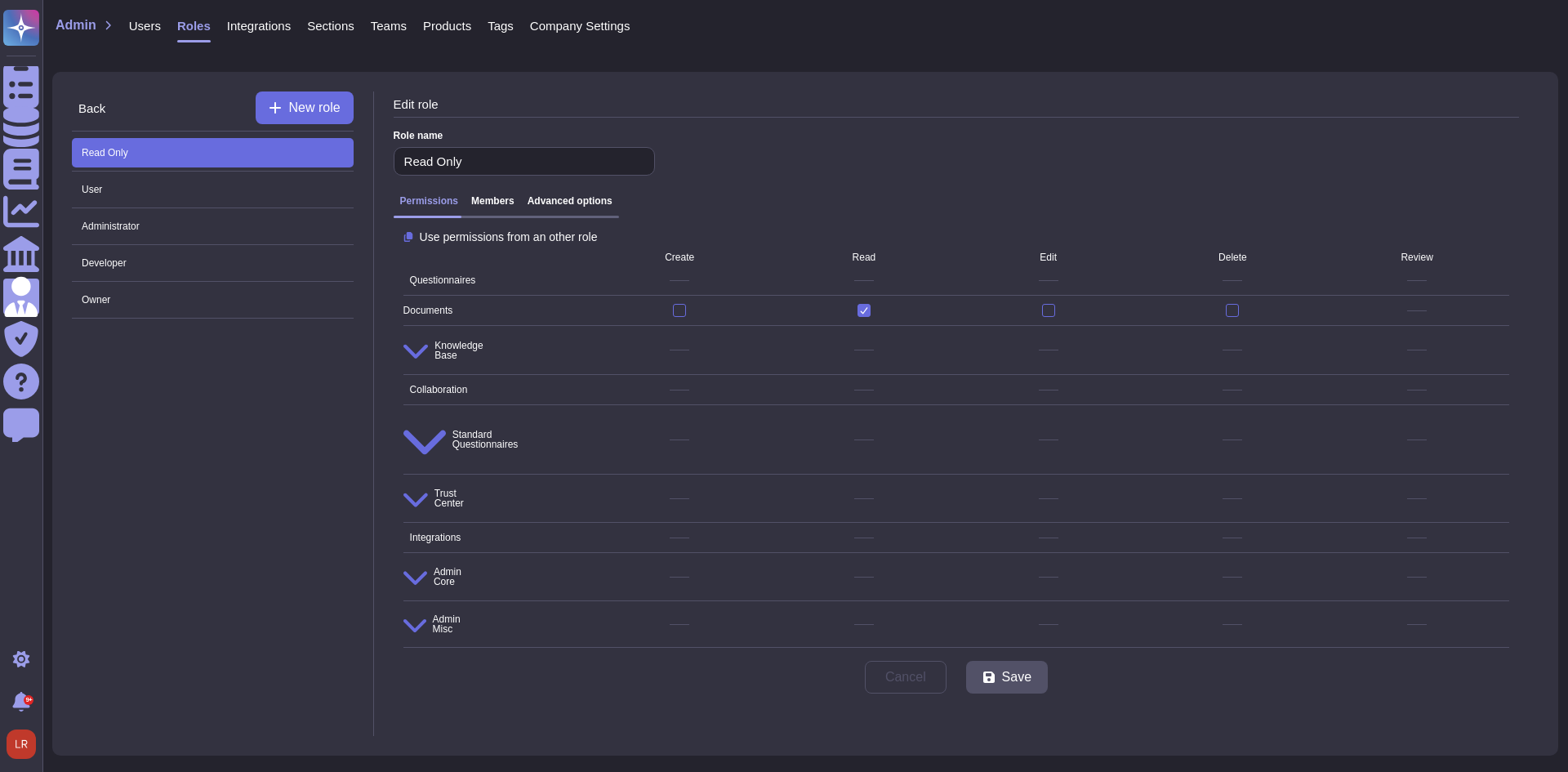
click at [569, 203] on h3 "Advanced options" at bounding box center [570, 201] width 85 height 11
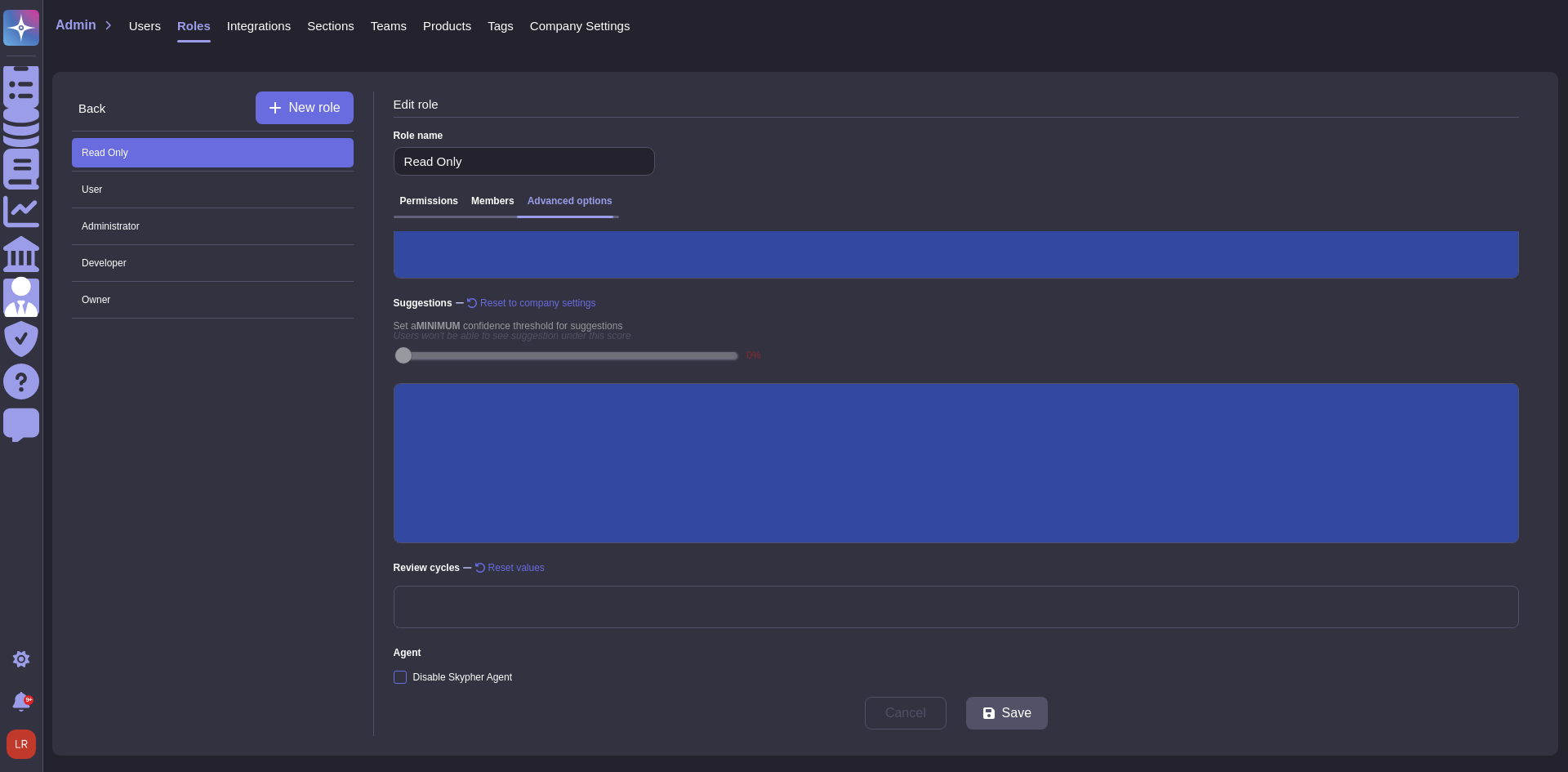
scroll to position [274, 0]
click at [403, 649] on div at bounding box center [400, 677] width 13 height 13
click at [0, 0] on input "Disable Skypher Agent" at bounding box center [0, 0] width 0 height 0
click at [849, 649] on button "Save" at bounding box center [1006, 713] width 81 height 33
drag, startPoint x: 247, startPoint y: 196, endPoint x: 245, endPoint y: 182, distance: 14.1
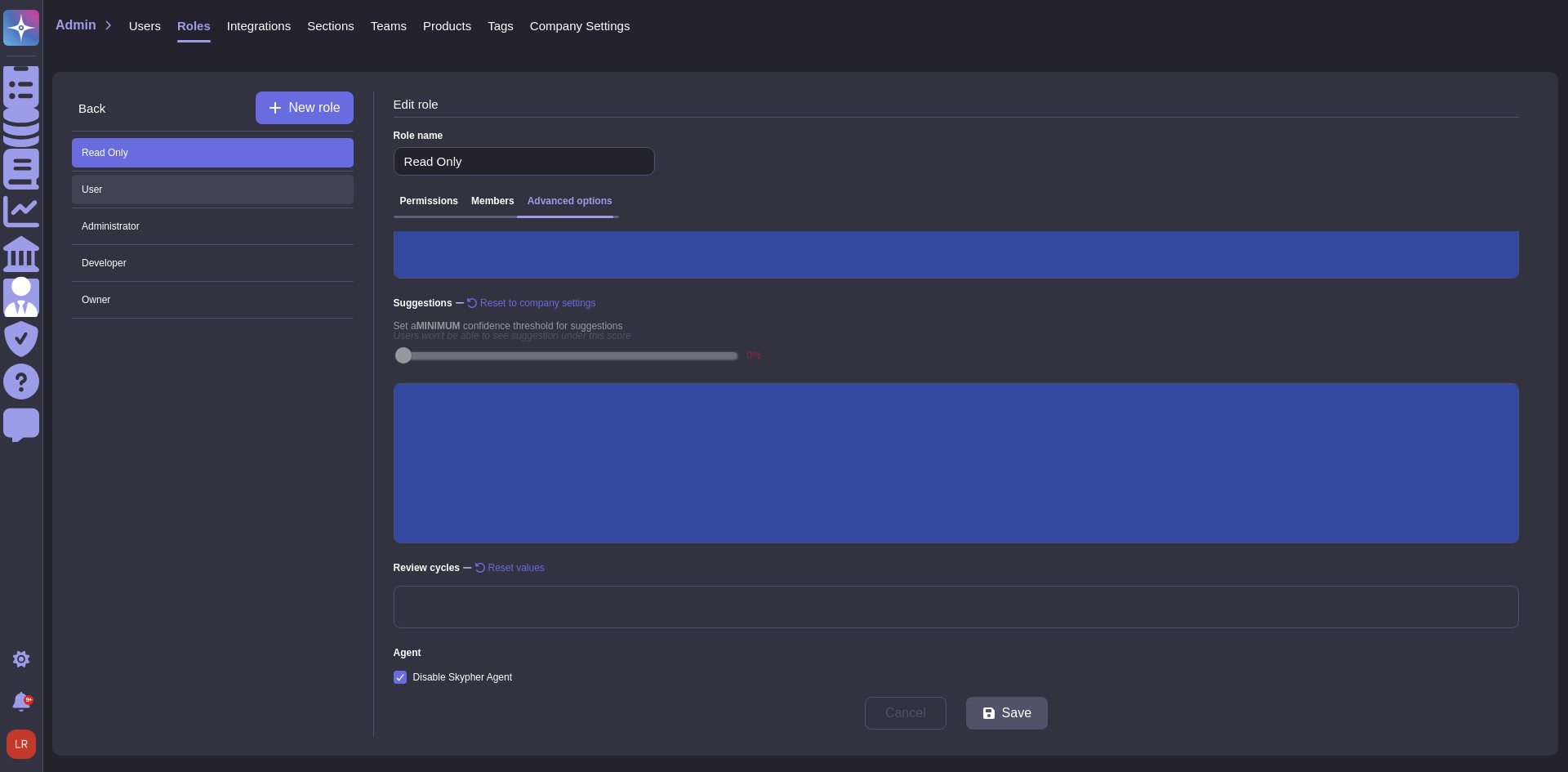
click at [246, 188] on span "User" at bounding box center [213, 190] width 282 height 29
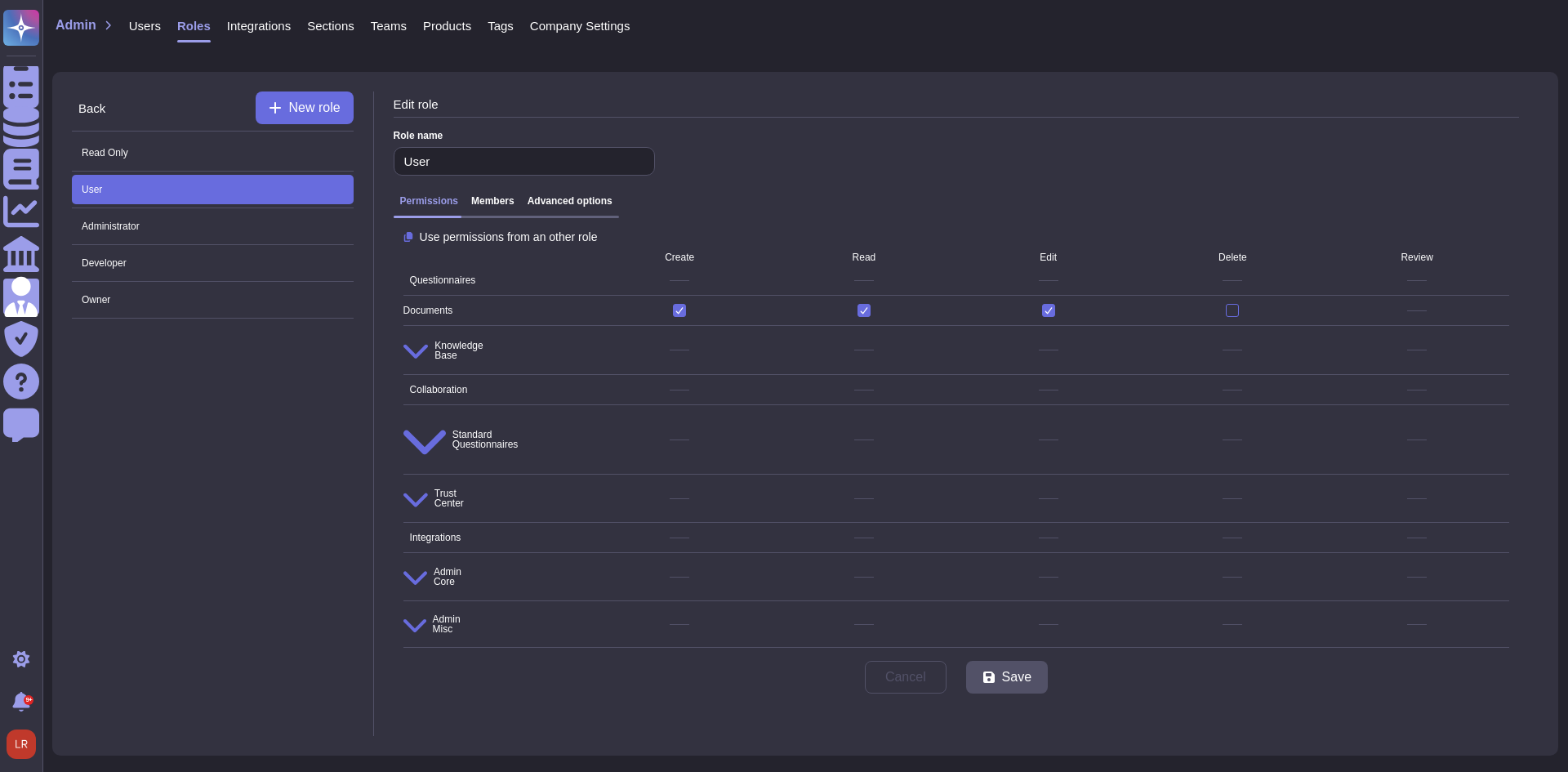
click at [580, 201] on h3 "Advanced options" at bounding box center [570, 201] width 85 height 11
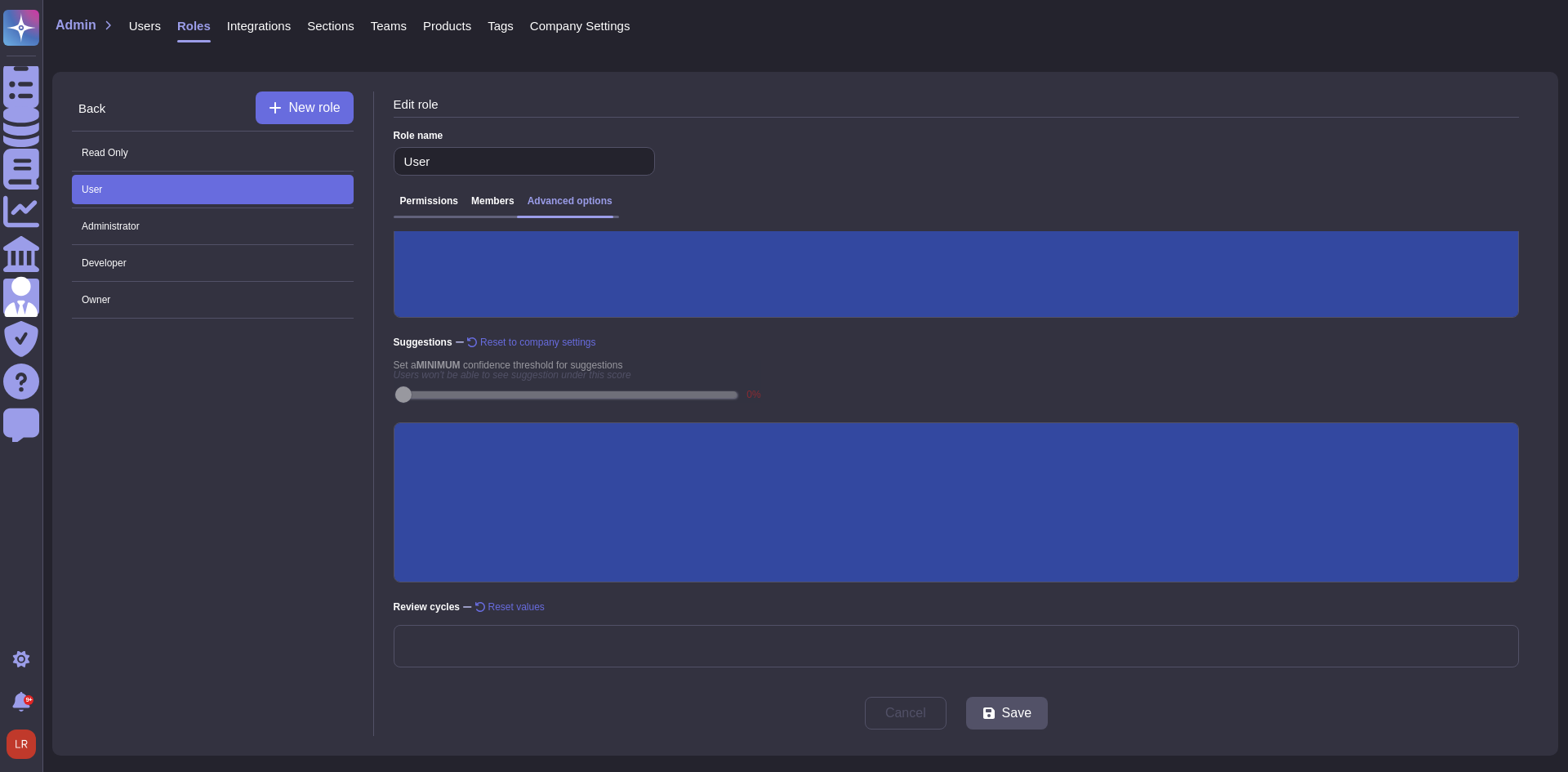
scroll to position [274, 0]
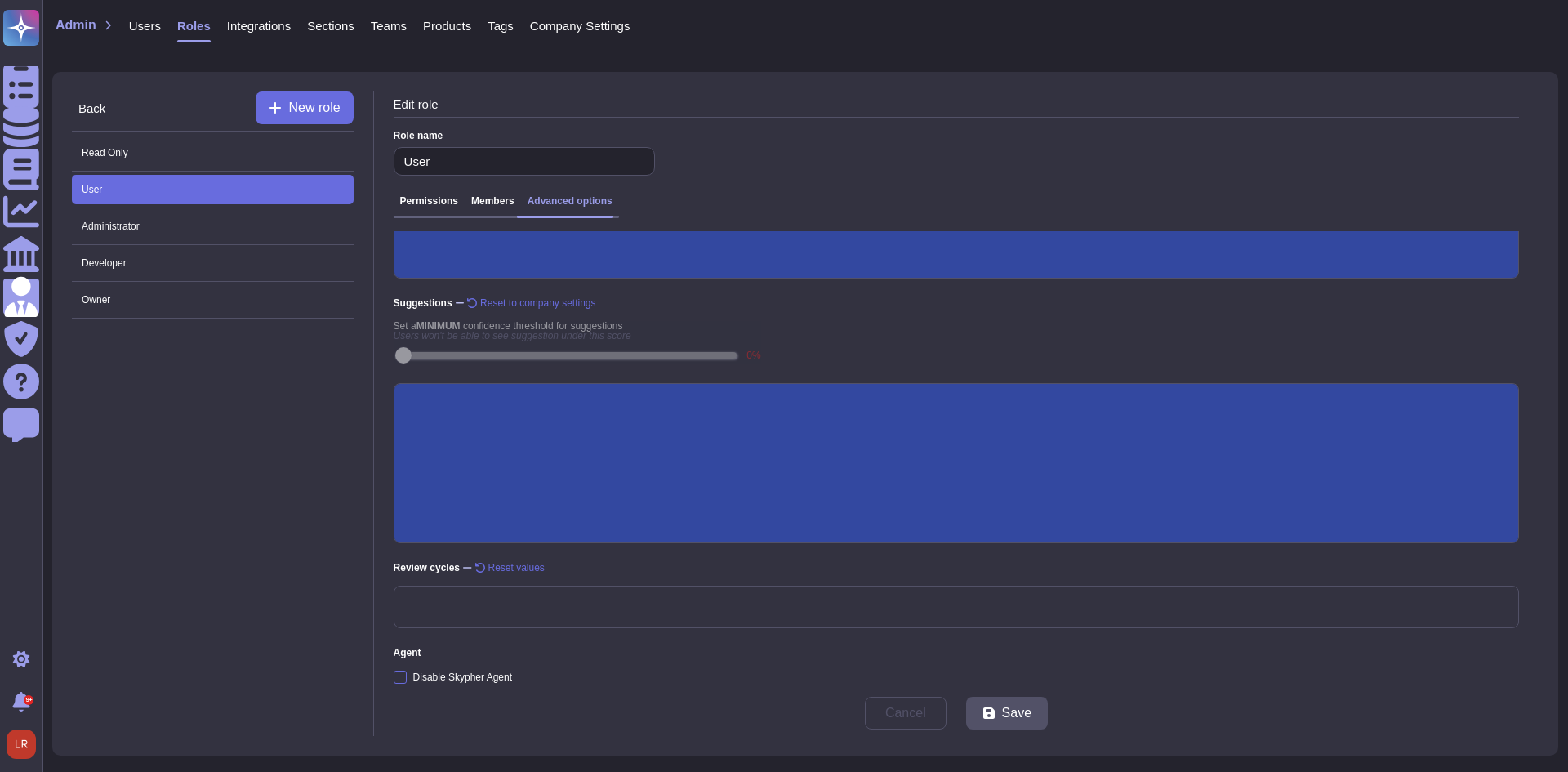
click at [229, 247] on div "Developer" at bounding box center [213, 263] width 282 height 36
click at [226, 239] on span "Administrator" at bounding box center [213, 226] width 282 height 29
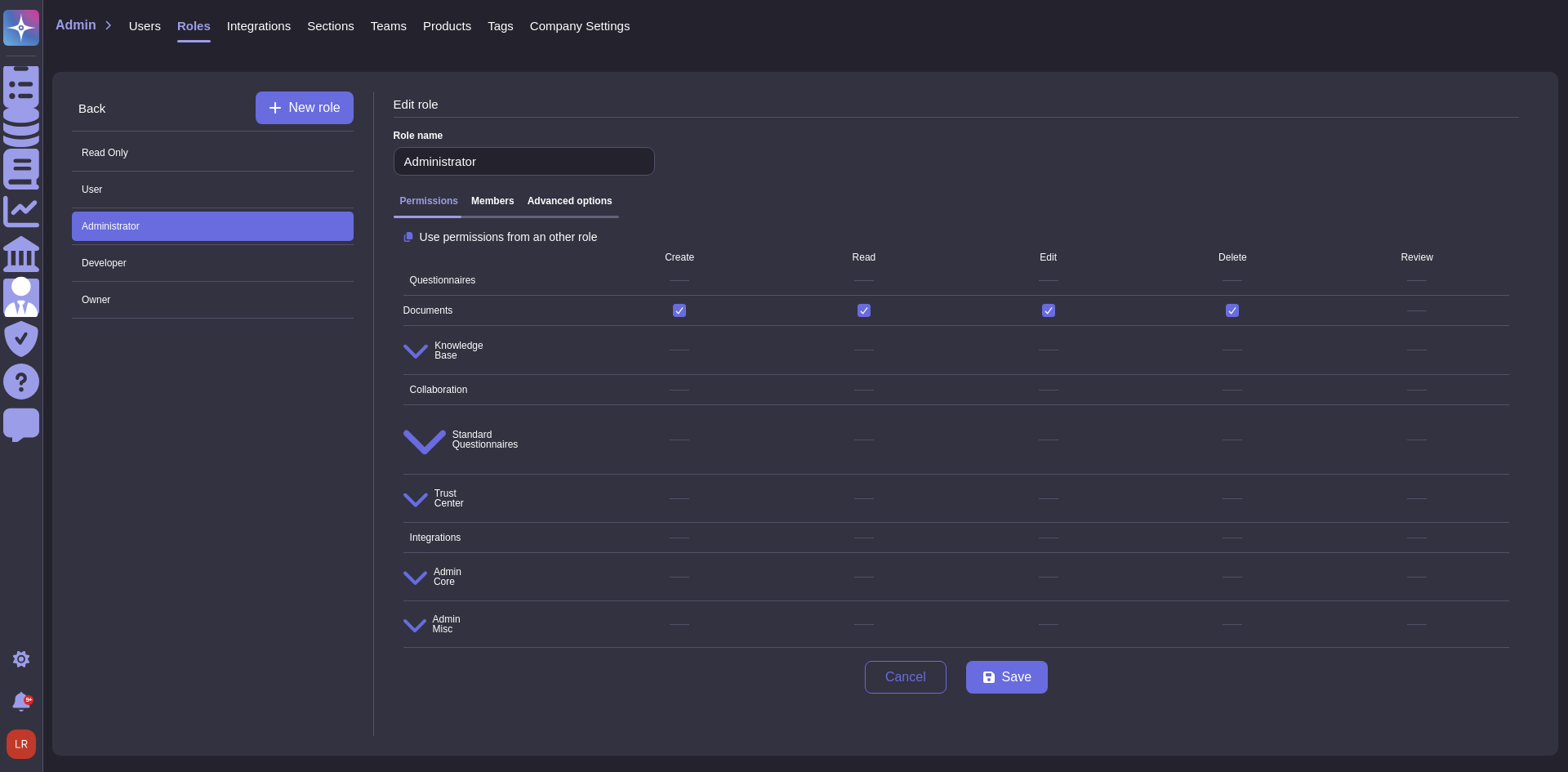
click at [567, 196] on div "Permissions Members Advanced options" at bounding box center [956, 207] width 1125 height 36
click at [572, 206] on h3 "Advanced options" at bounding box center [570, 201] width 85 height 11
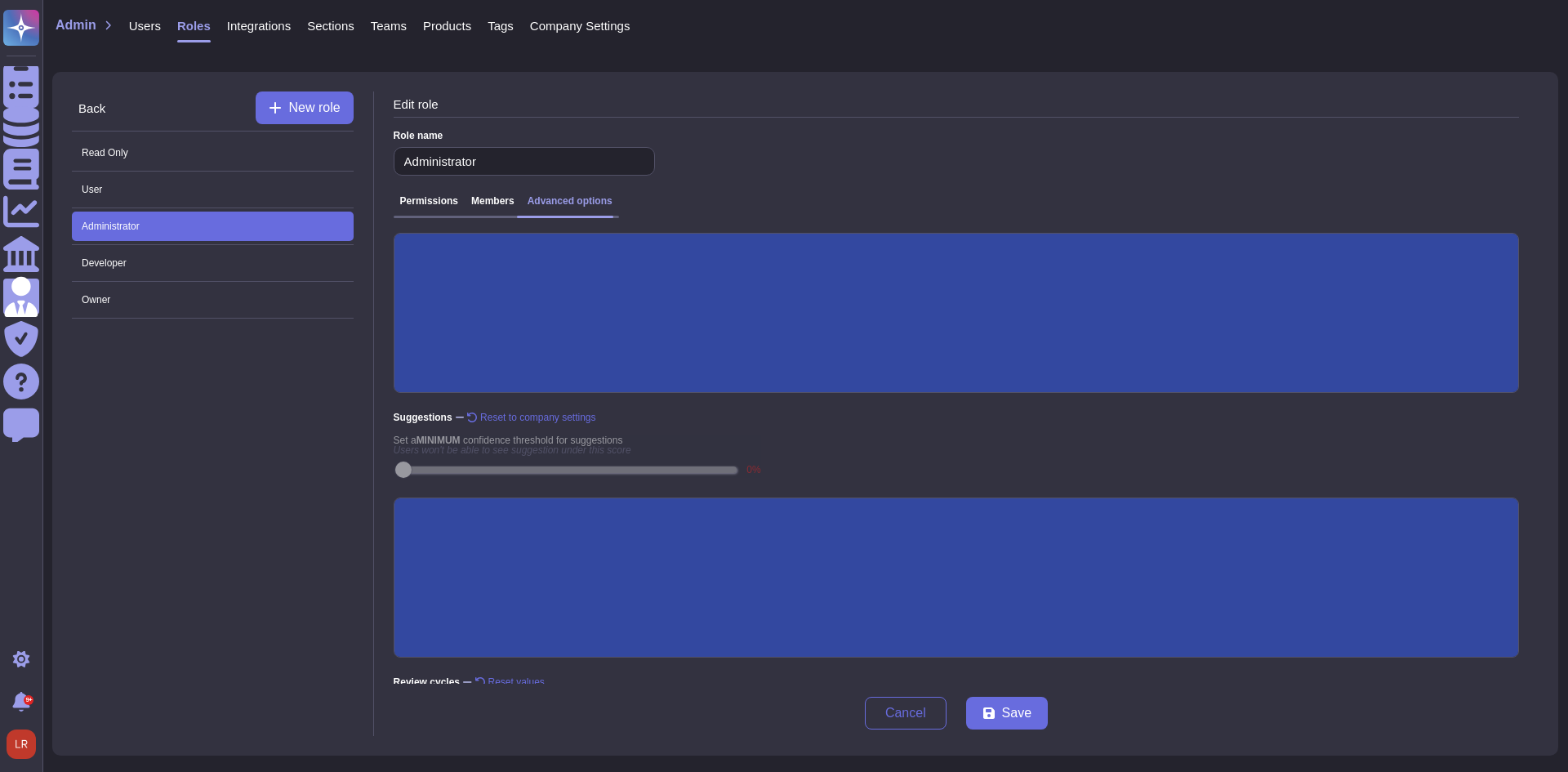
scroll to position [274, 0]
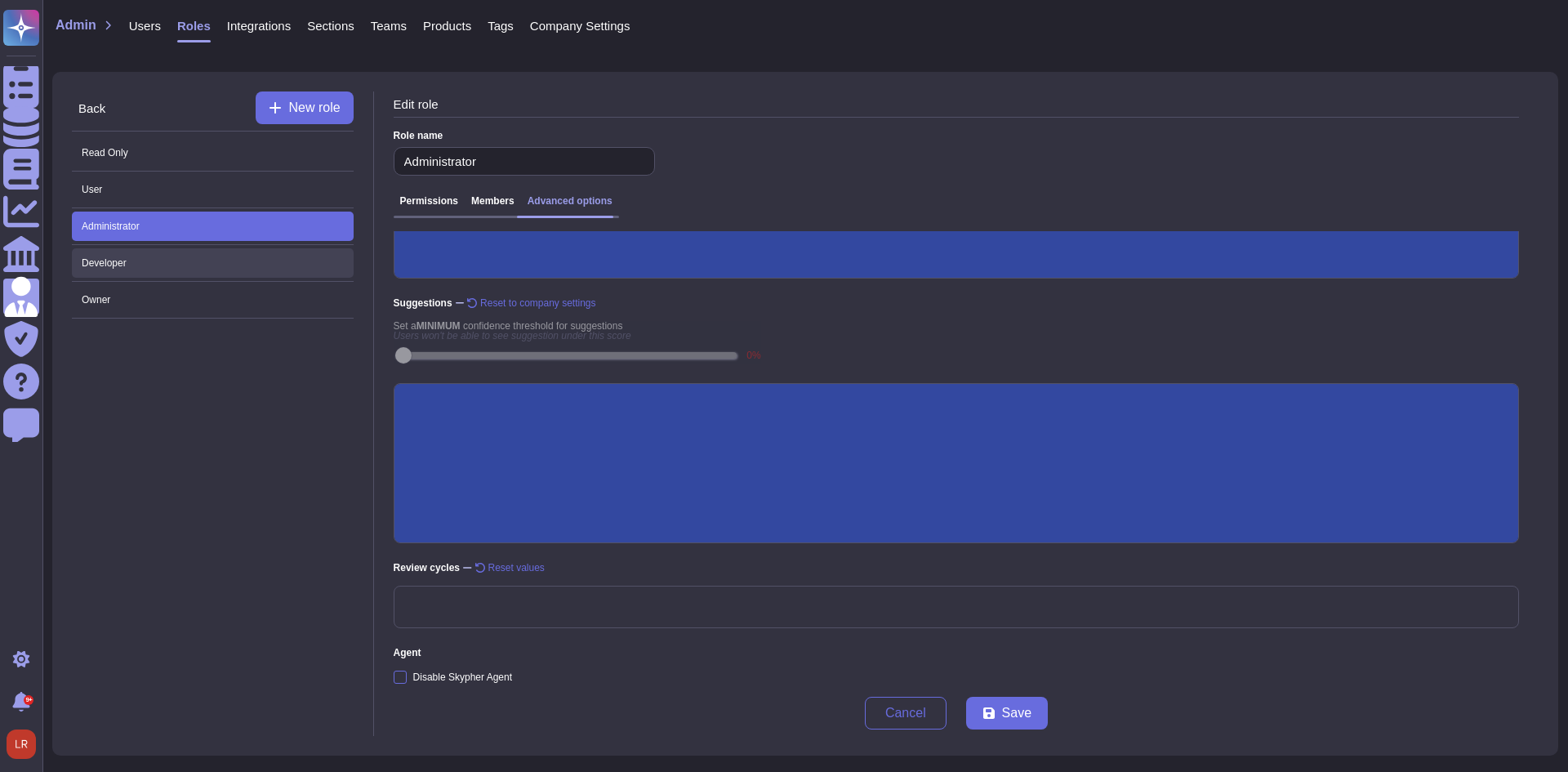
click at [173, 263] on span "Developer" at bounding box center [213, 263] width 282 height 29
type input "Developer"
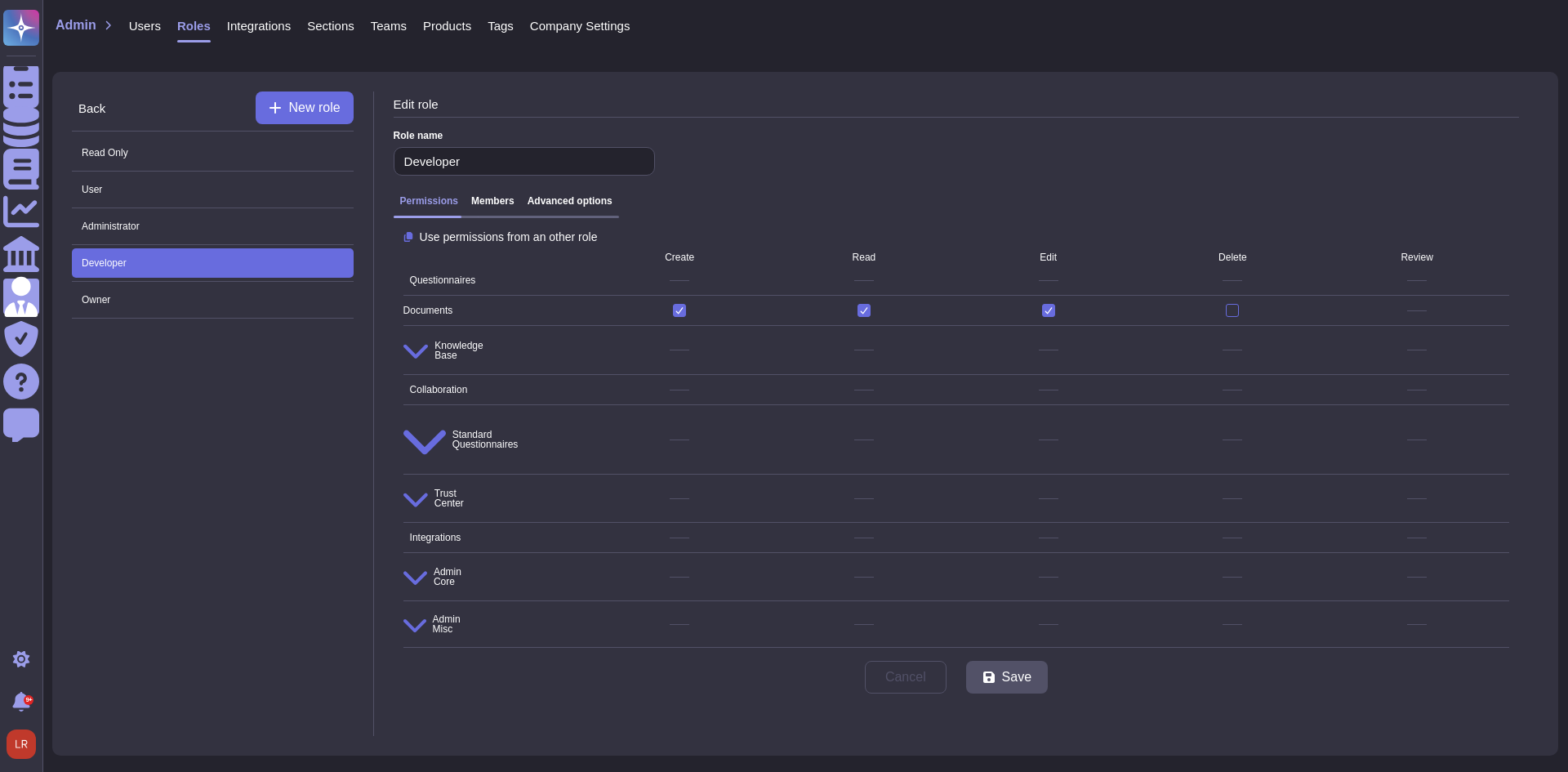
click at [580, 207] on h3 "Advanced options" at bounding box center [570, 201] width 85 height 11
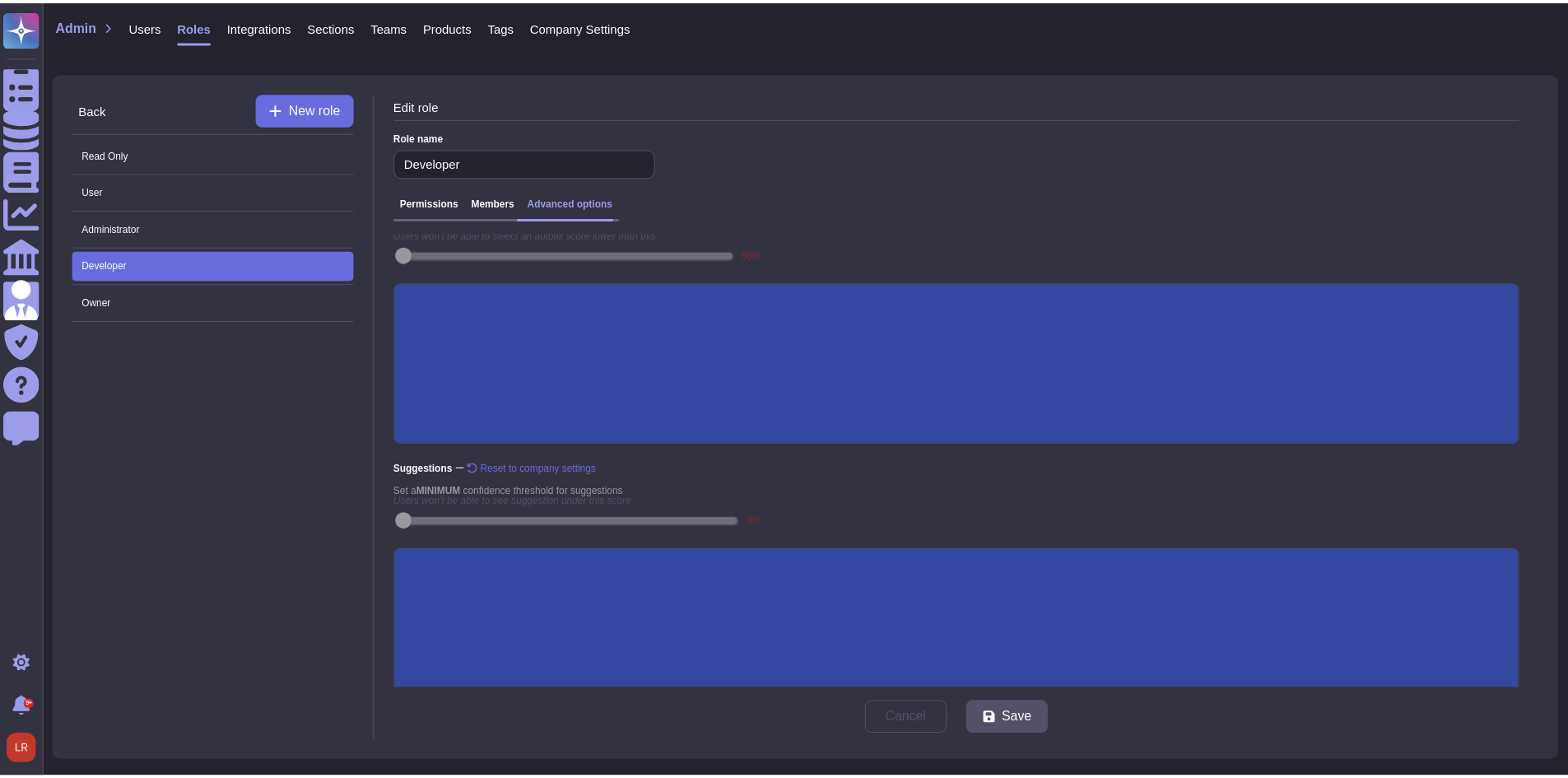
scroll to position [276, 0]
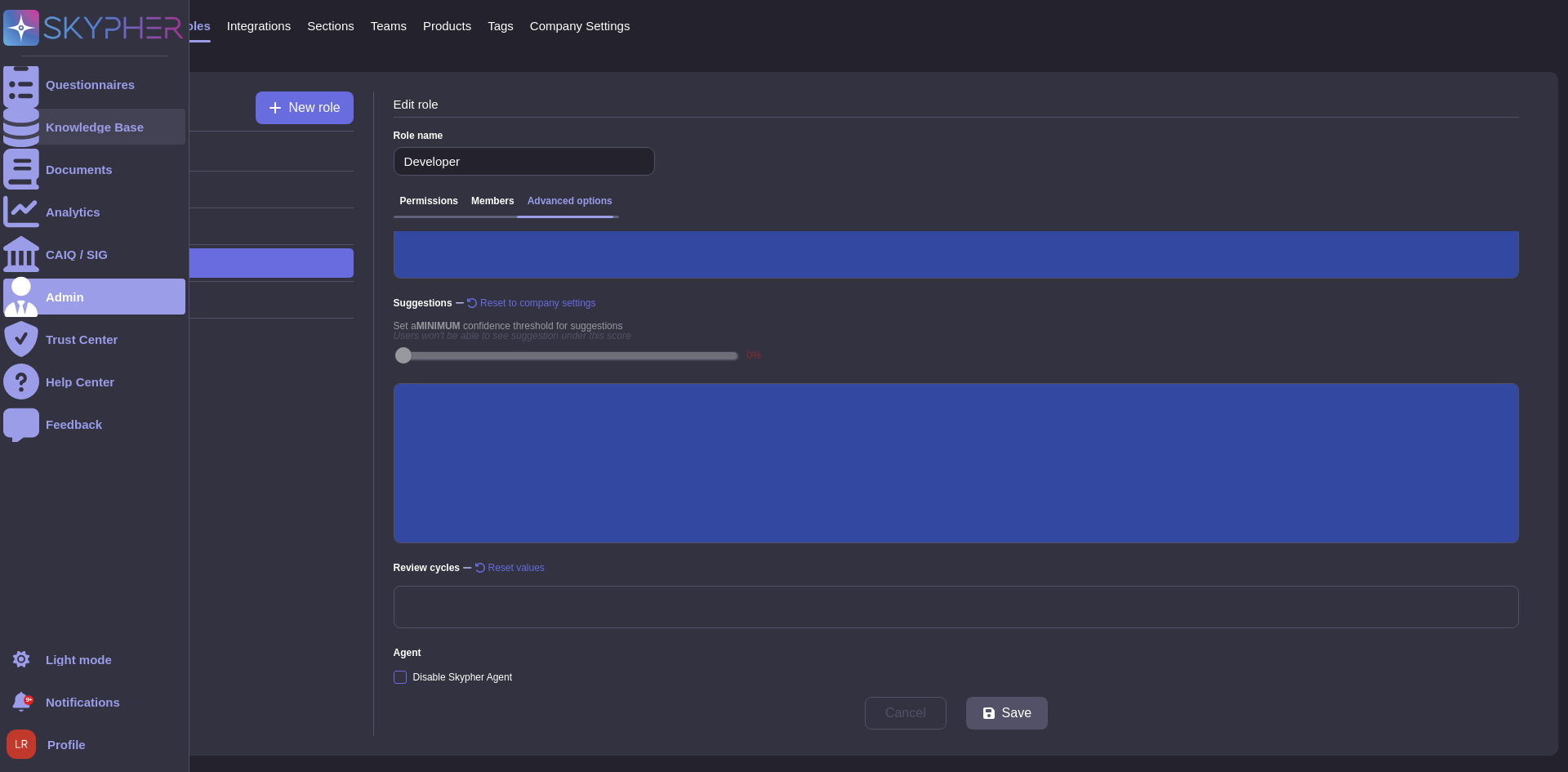
click at [26, 123] on icon at bounding box center [22, 126] width 36 height 41
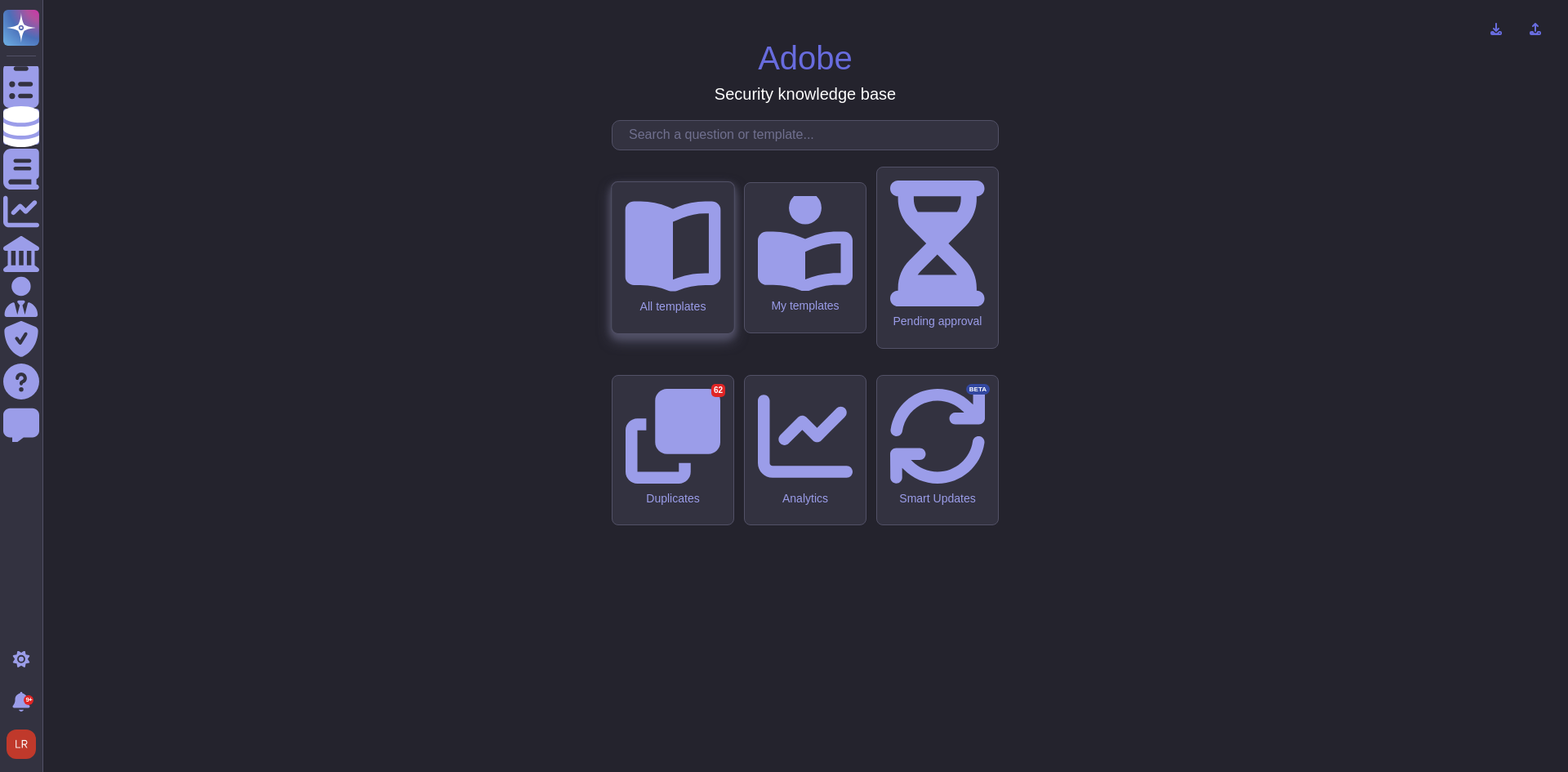
click at [695, 313] on div "All templates" at bounding box center [672, 306] width 95 height 14
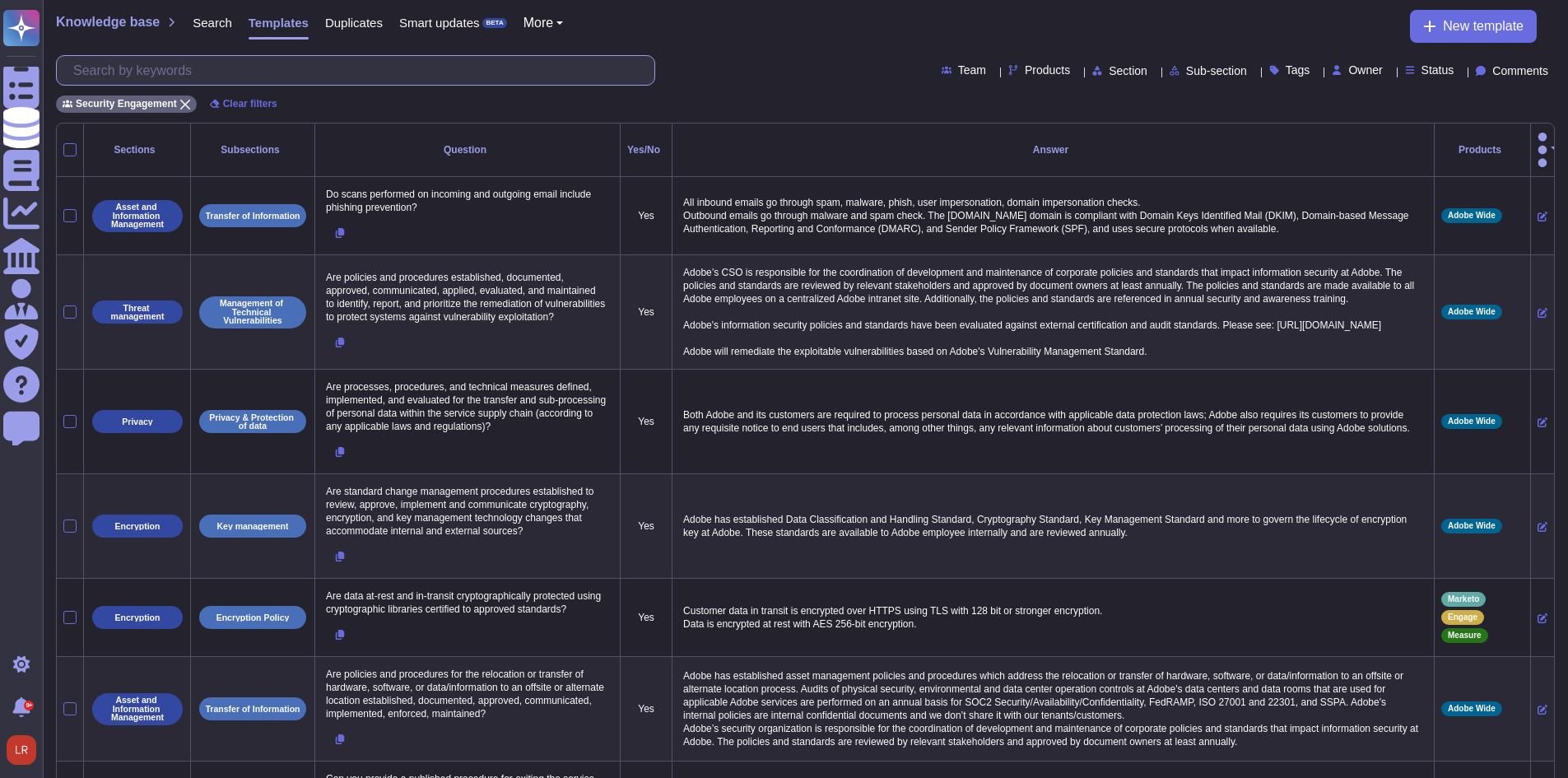
click at [502, 74] on input "text" at bounding box center [360, 70] width 590 height 29
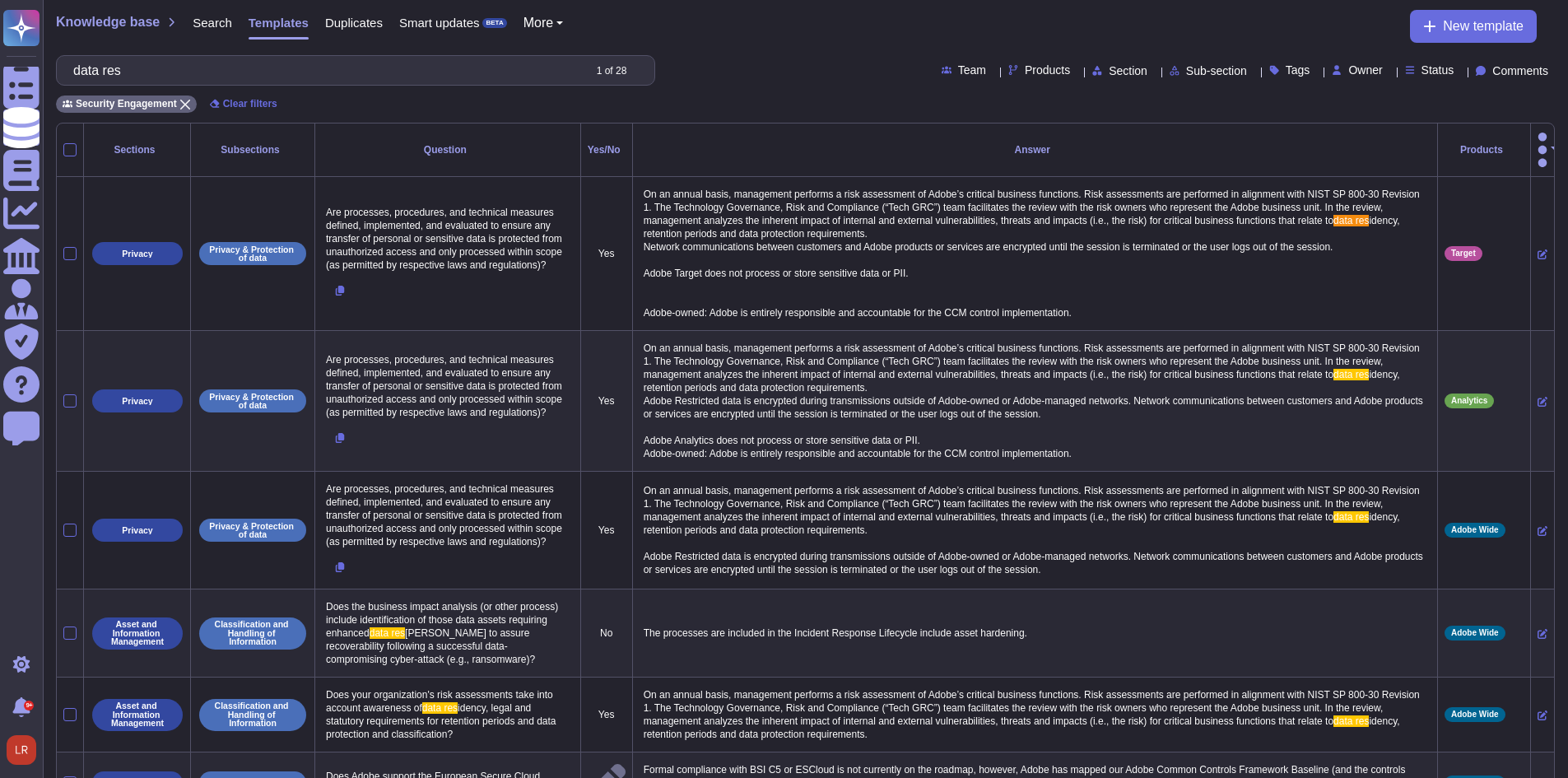
type input "data res"
click at [211, 24] on span "Search" at bounding box center [212, 23] width 39 height 12
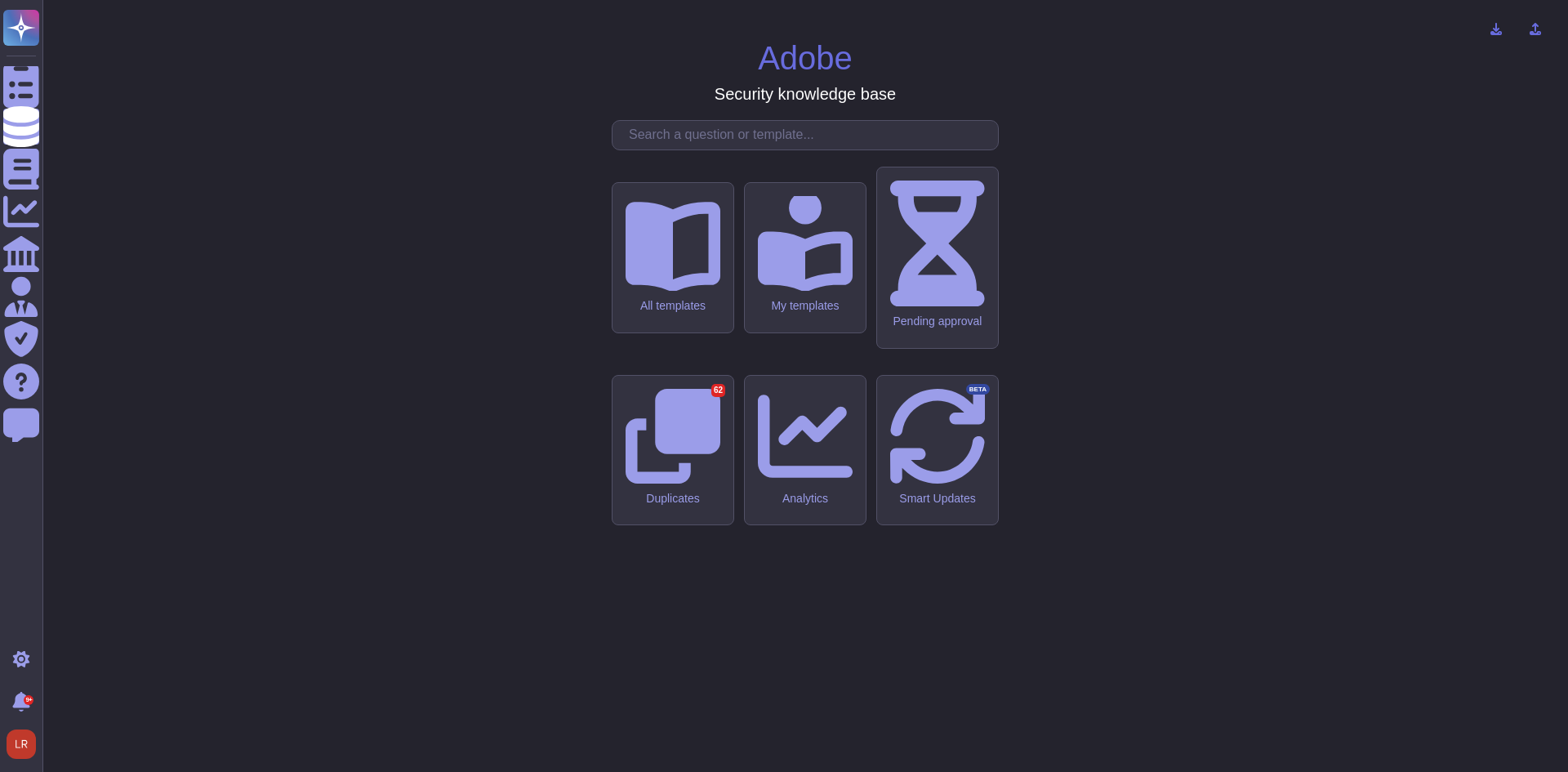
click at [681, 150] on input "text" at bounding box center [809, 135] width 377 height 29
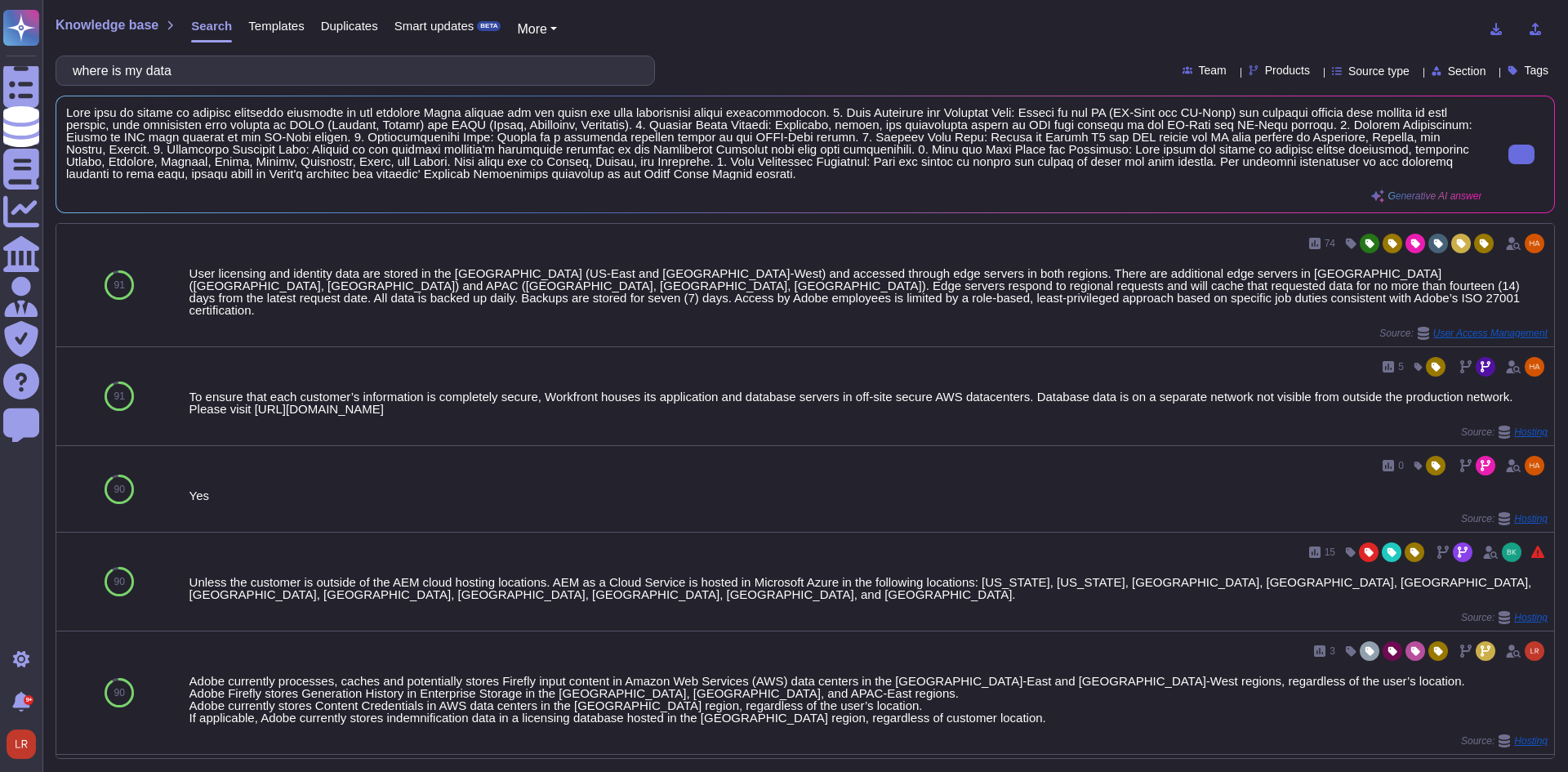
type input "where is my data"
drag, startPoint x: 1402, startPoint y: 198, endPoint x: 1483, endPoint y: 184, distance: 82.2
click at [849, 184] on div "Generative AI answer" at bounding box center [805, 154] width 1478 height 96
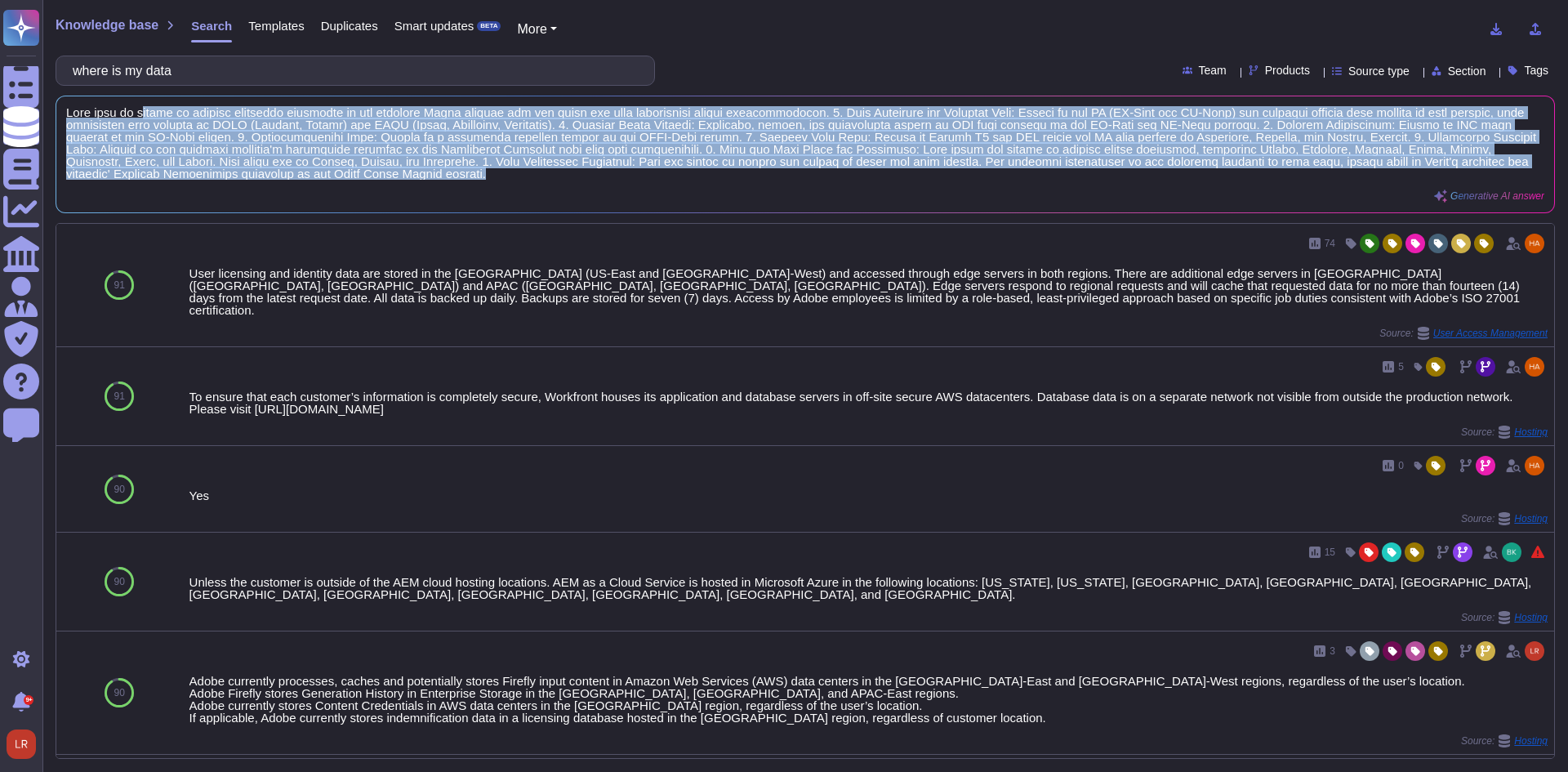
drag, startPoint x: 645, startPoint y: 176, endPoint x: 137, endPoint y: 101, distance: 513.5
click at [137, 101] on div "Generative AI answer" at bounding box center [805, 154] width 1497 height 116
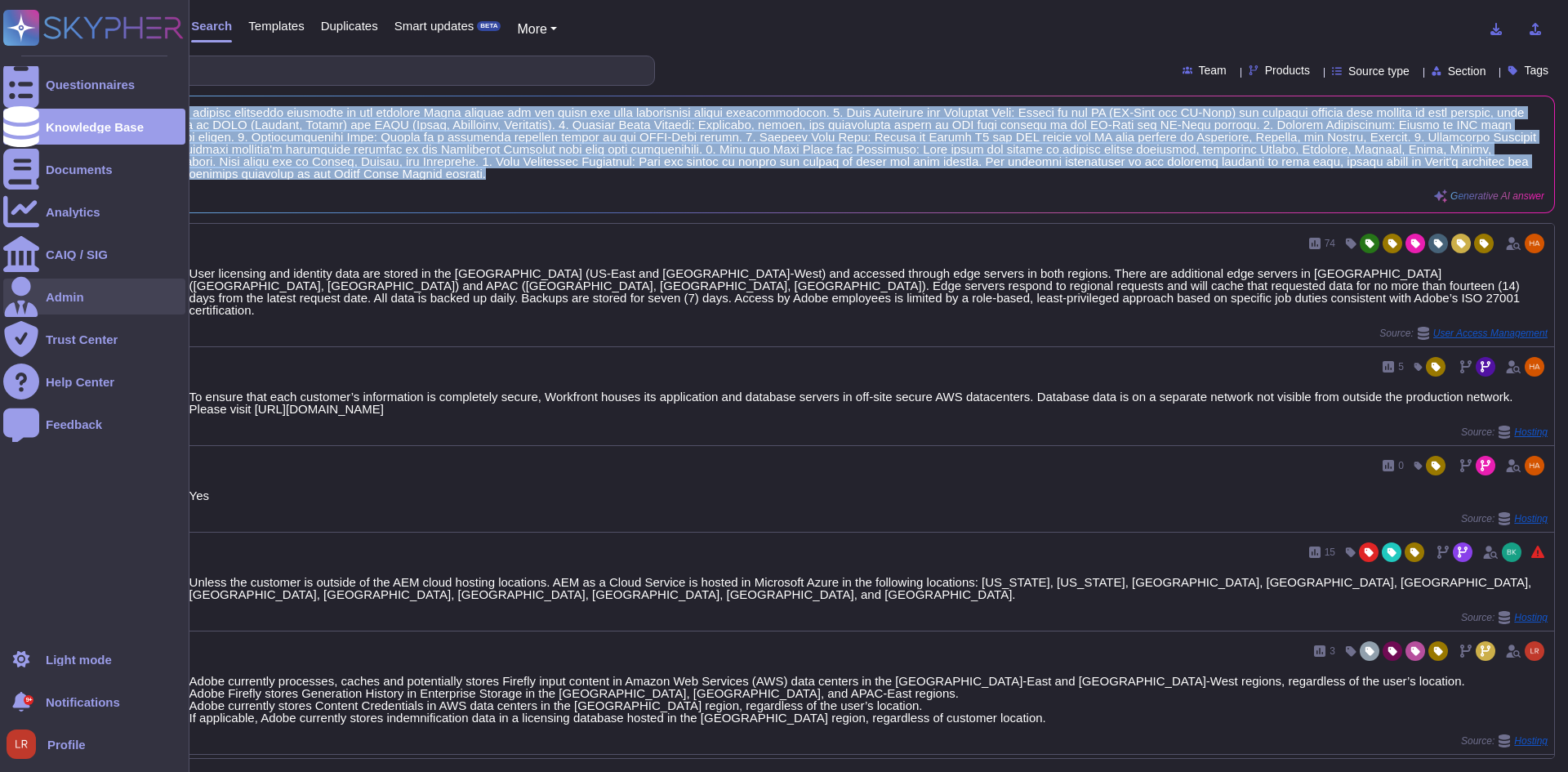
drag, startPoint x: 57, startPoint y: 299, endPoint x: 67, endPoint y: 296, distance: 10.4
click at [57, 299] on div "Admin" at bounding box center [65, 297] width 38 height 12
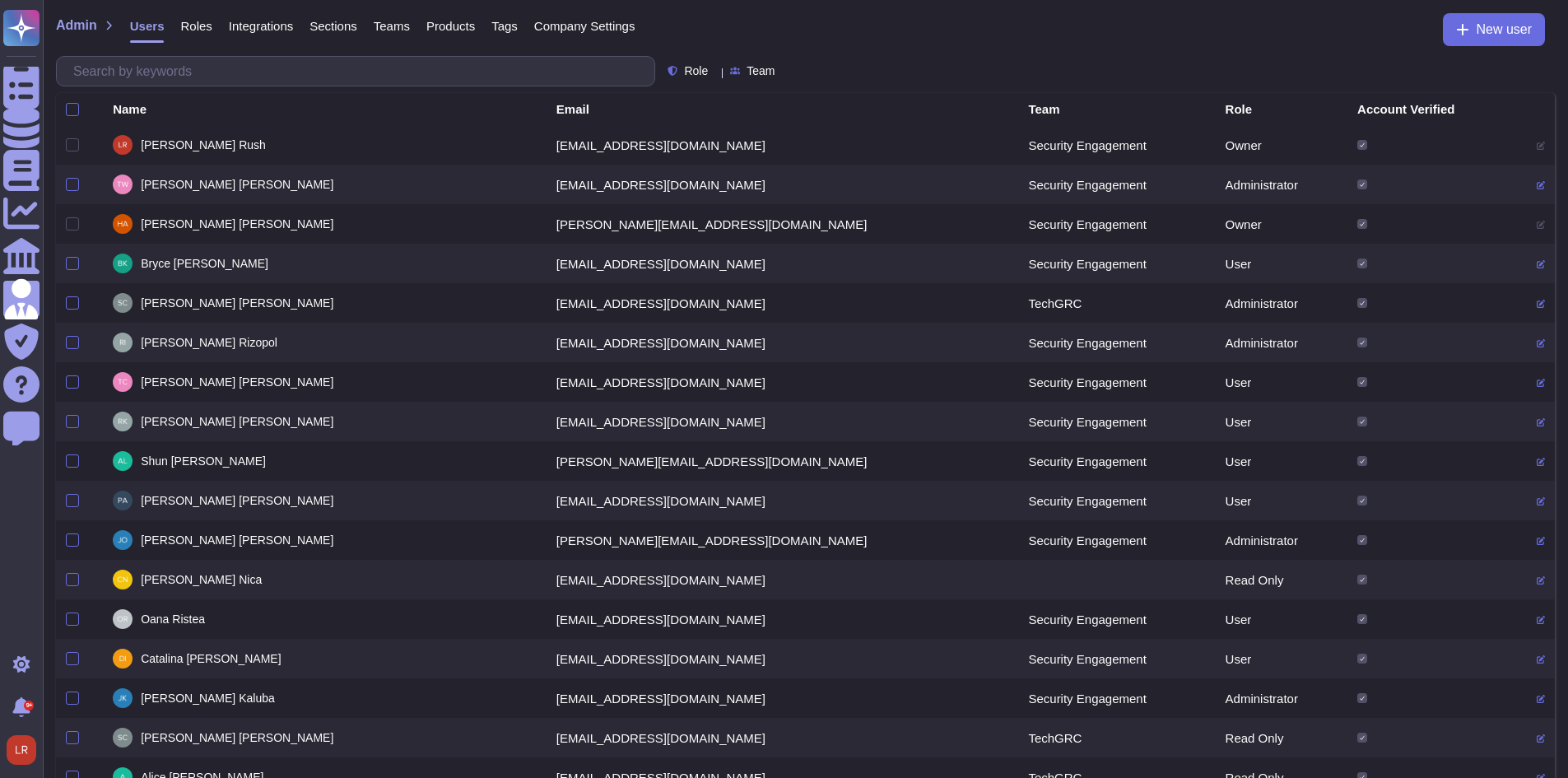
click at [195, 24] on span "Roles" at bounding box center [196, 26] width 31 height 12
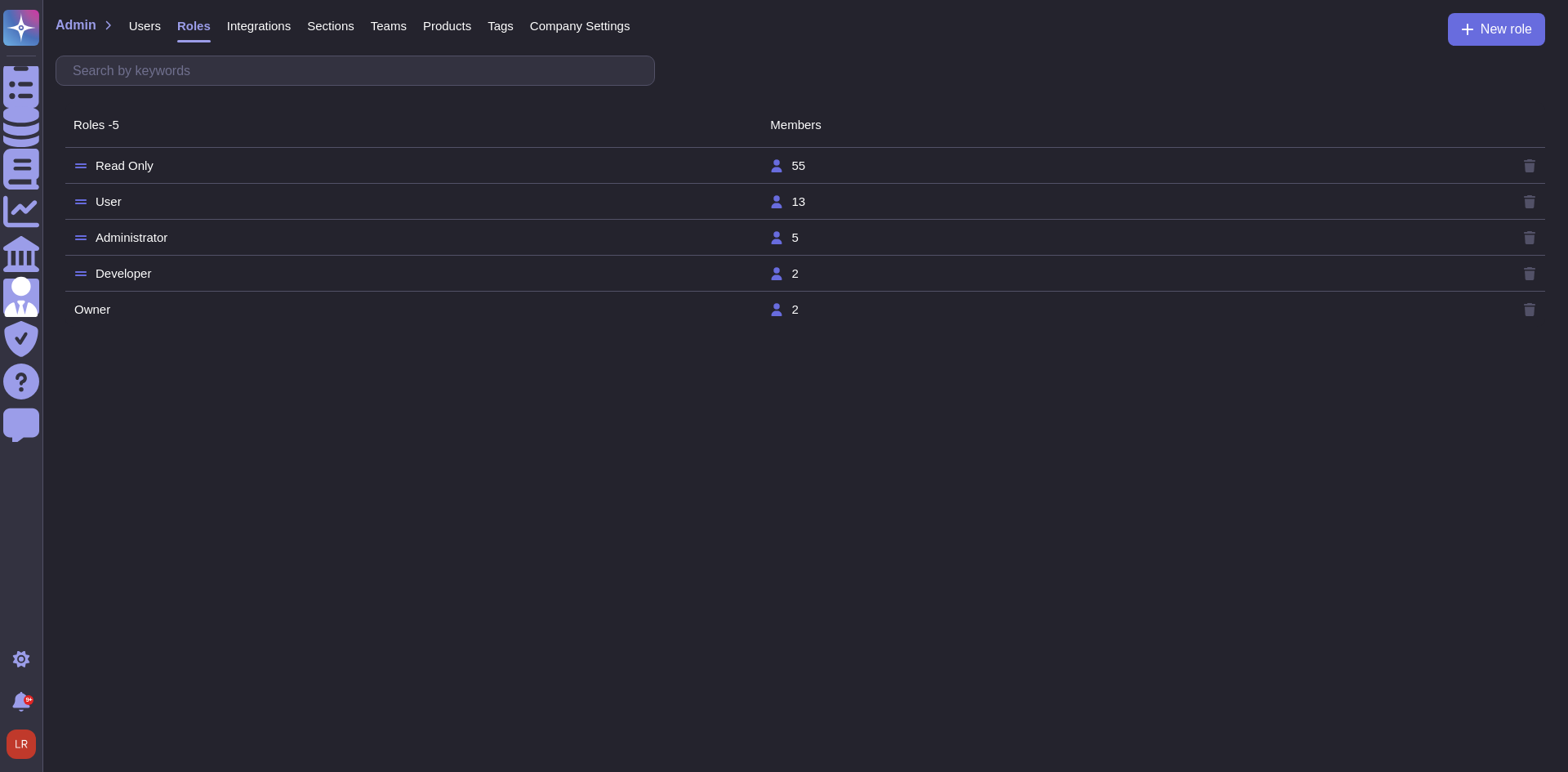
click at [189, 269] on td "Developer" at bounding box center [421, 273] width 696 height 15
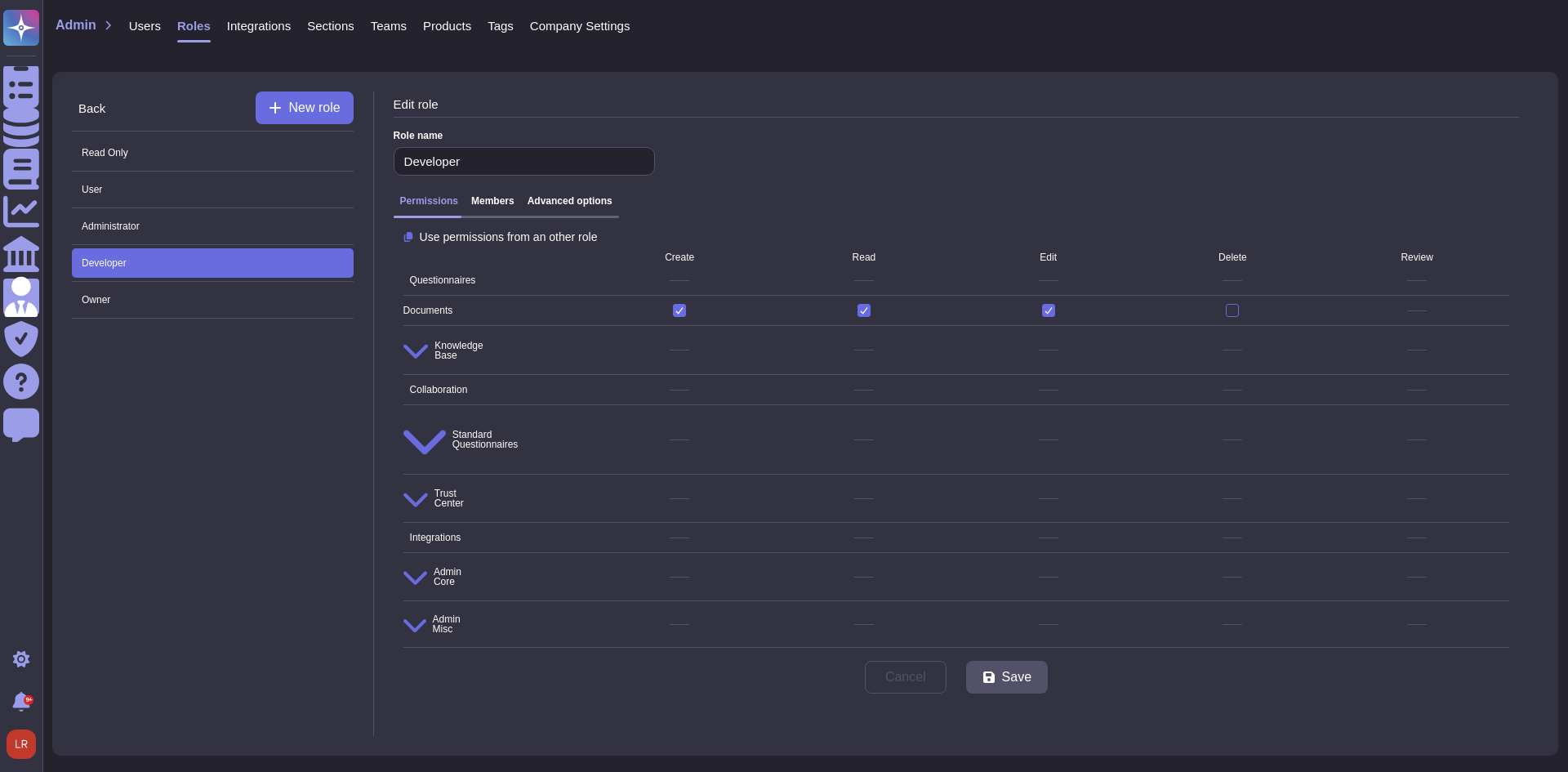
click at [582, 203] on h3 "Advanced options" at bounding box center [570, 201] width 85 height 11
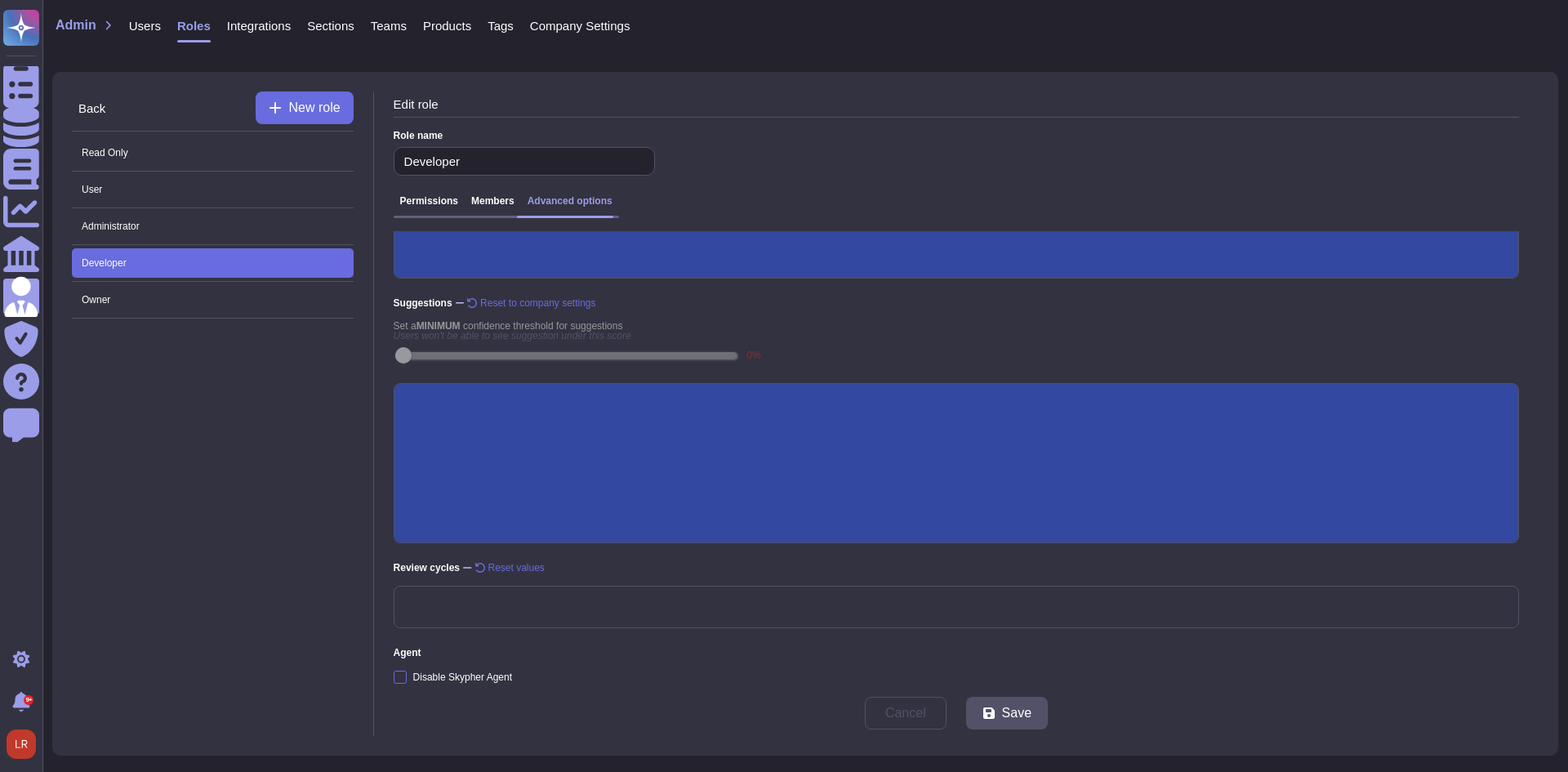
scroll to position [274, 0]
click at [480, 649] on div "Disable Skypher Agent" at bounding box center [462, 677] width 99 height 10
click at [0, 0] on input "Disable Skypher Agent" at bounding box center [0, 0] width 0 height 0
click at [849, 649] on span "Save" at bounding box center [1017, 712] width 29 height 13
click at [144, 151] on span "Read Only" at bounding box center [213, 152] width 282 height 29
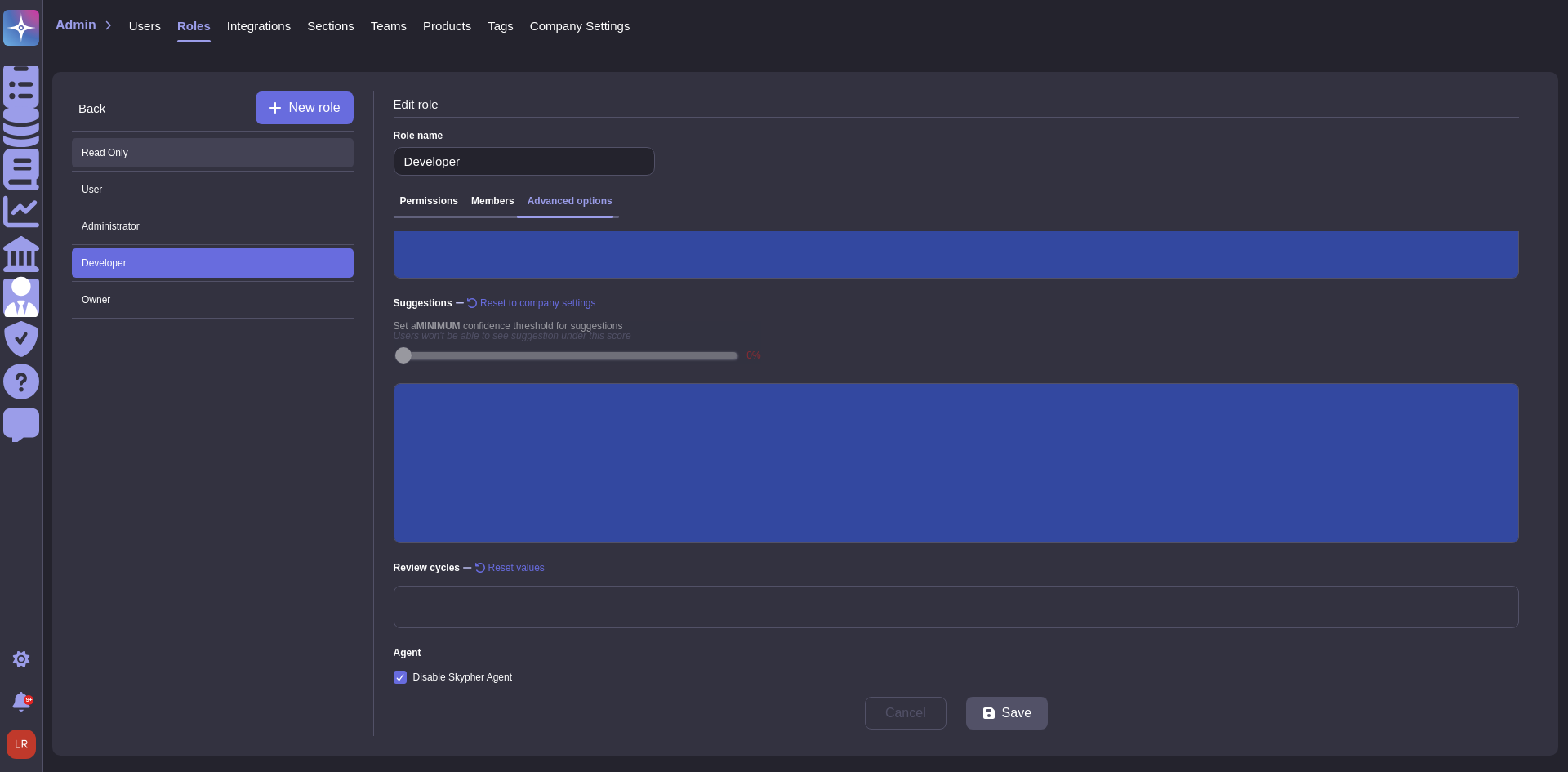
type input "Read Only"
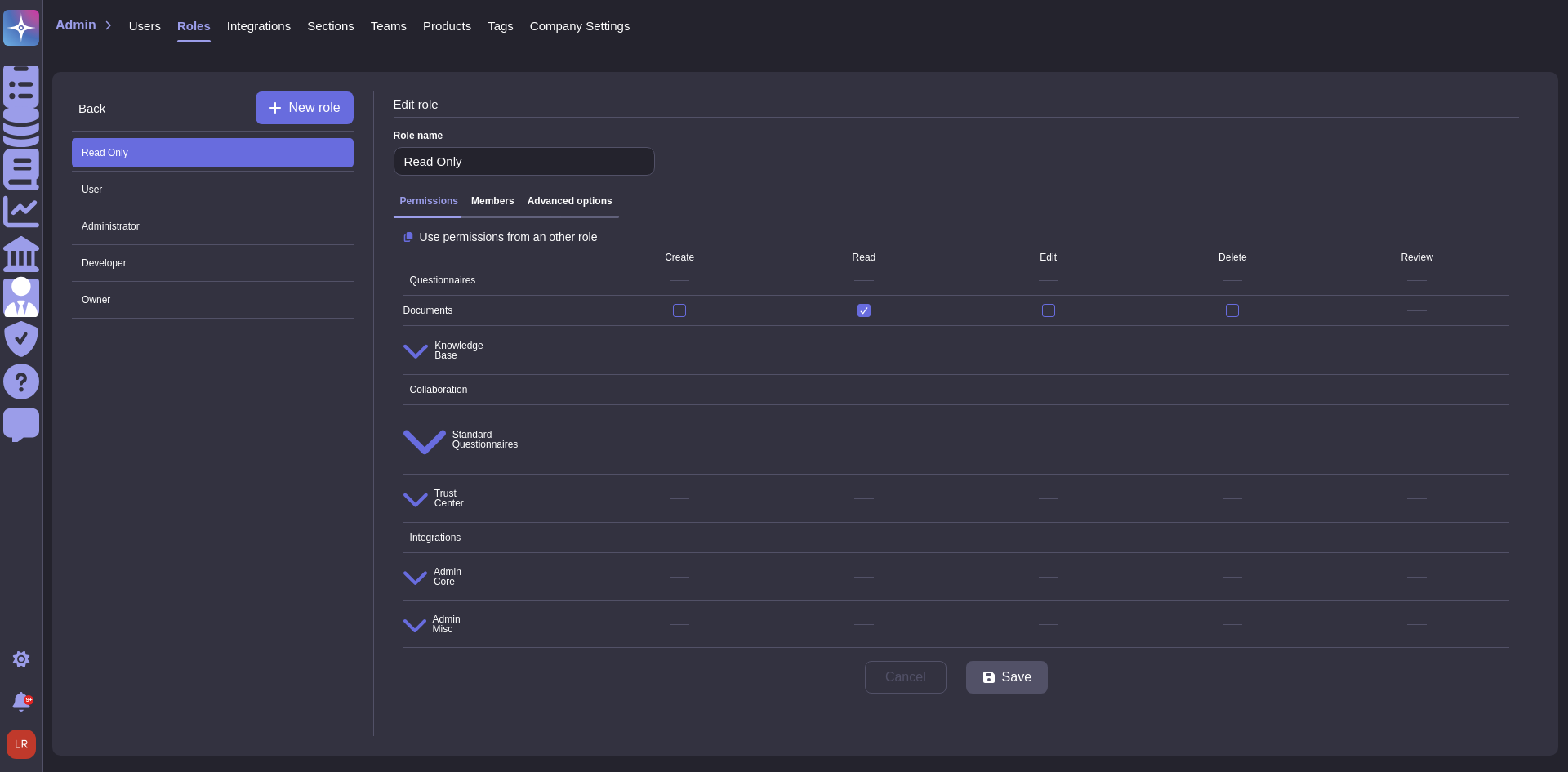
click at [580, 203] on h3 "Advanced options" at bounding box center [570, 201] width 85 height 11
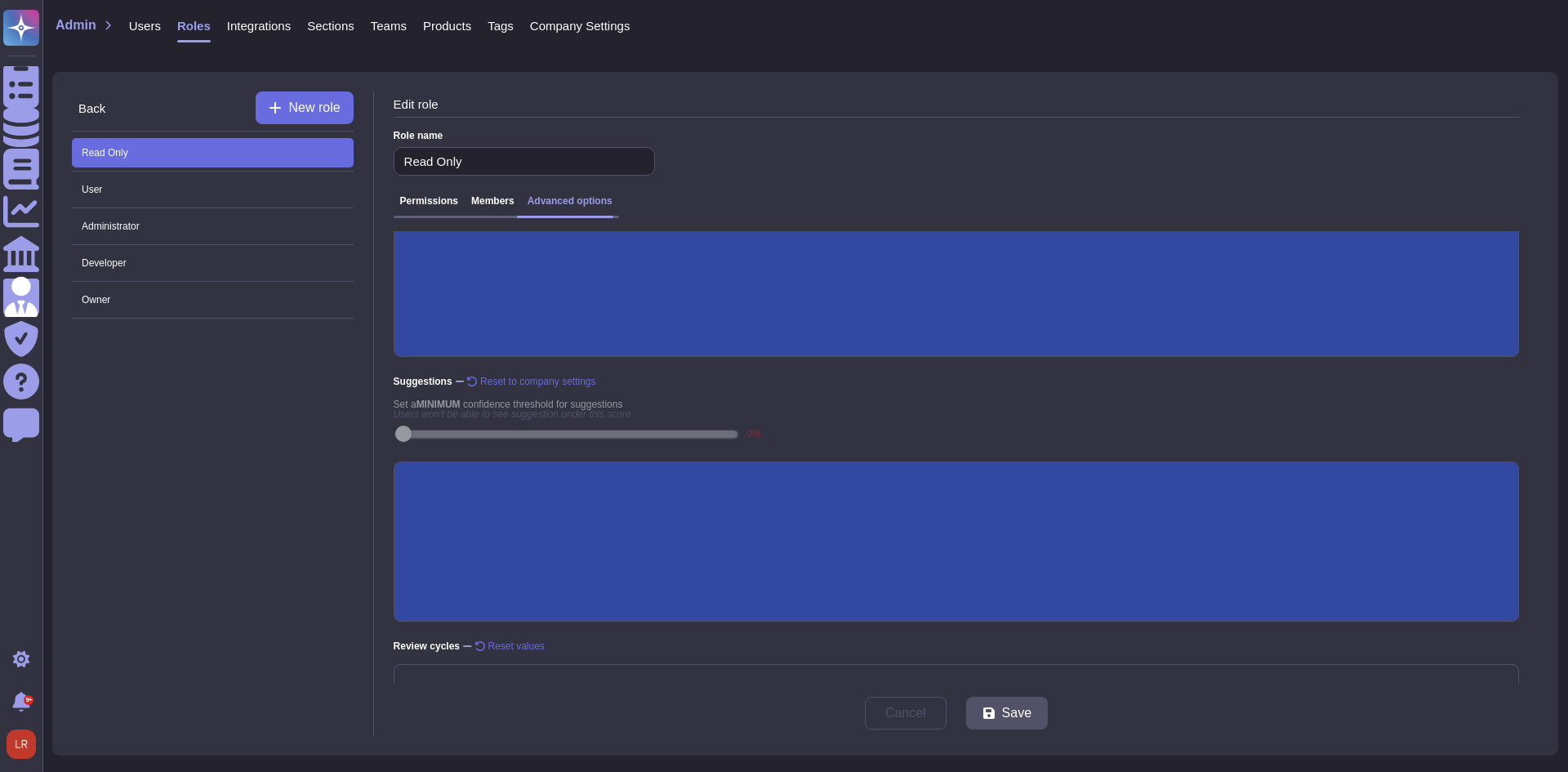
scroll to position [274, 0]
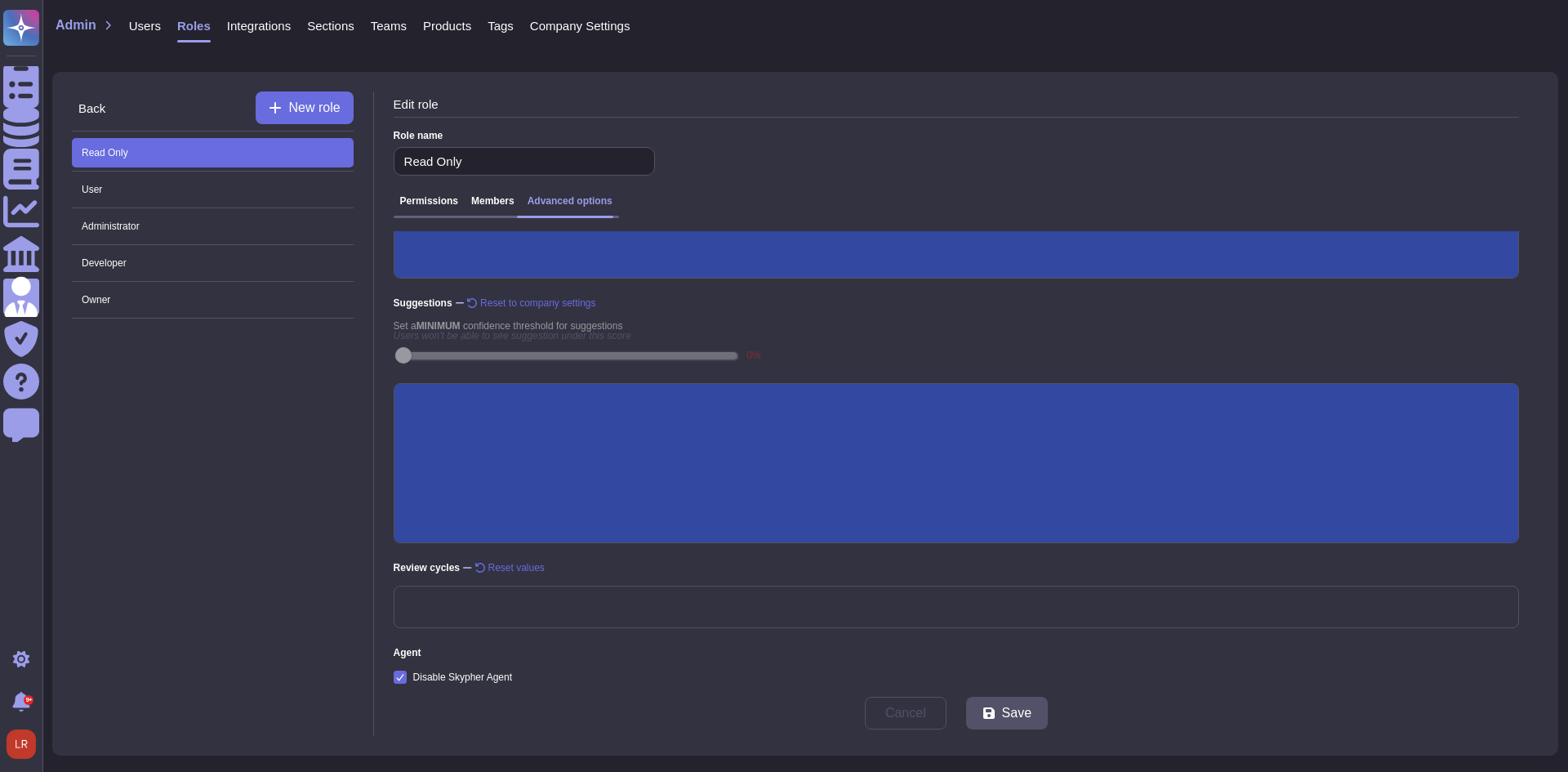
click at [199, 455] on div "Back New role Read Only User Administrator Developer Owner" at bounding box center [222, 414] width 302 height 644
drag, startPoint x: 215, startPoint y: 401, endPoint x: 247, endPoint y: 391, distance: 33.5
click at [219, 399] on div "Back New role Read Only User Administrator Developer Owner" at bounding box center [222, 414] width 302 height 644
click at [139, 22] on span "Users" at bounding box center [145, 26] width 32 height 12
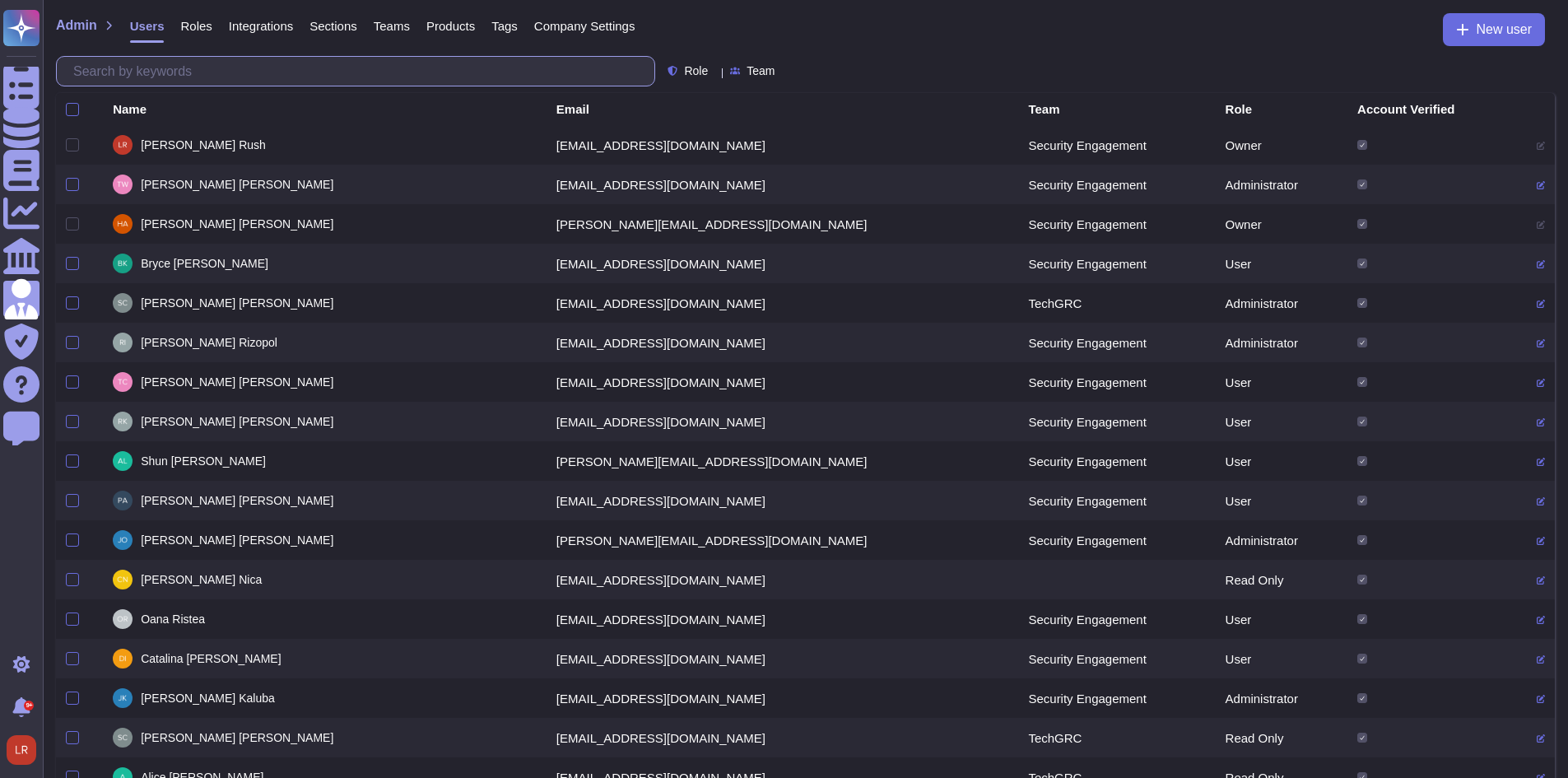
click at [275, 68] on input "text" at bounding box center [360, 71] width 590 height 29
click at [856, 654] on td "Administrator" at bounding box center [1282, 697] width 132 height 39
drag, startPoint x: 571, startPoint y: 27, endPoint x: 544, endPoint y: 44, distance: 31.9
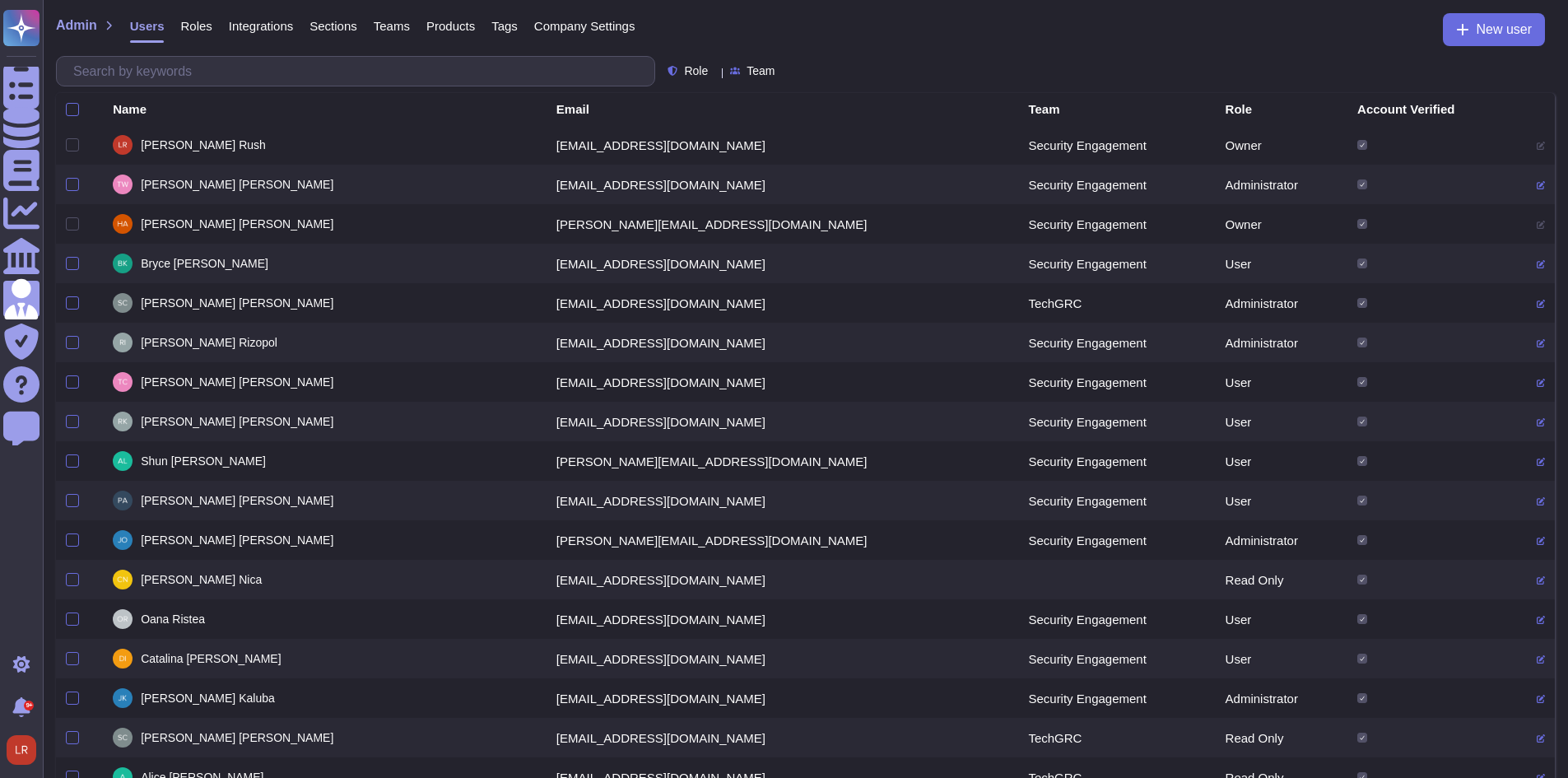
click at [572, 27] on span "Company Settings" at bounding box center [585, 26] width 101 height 12
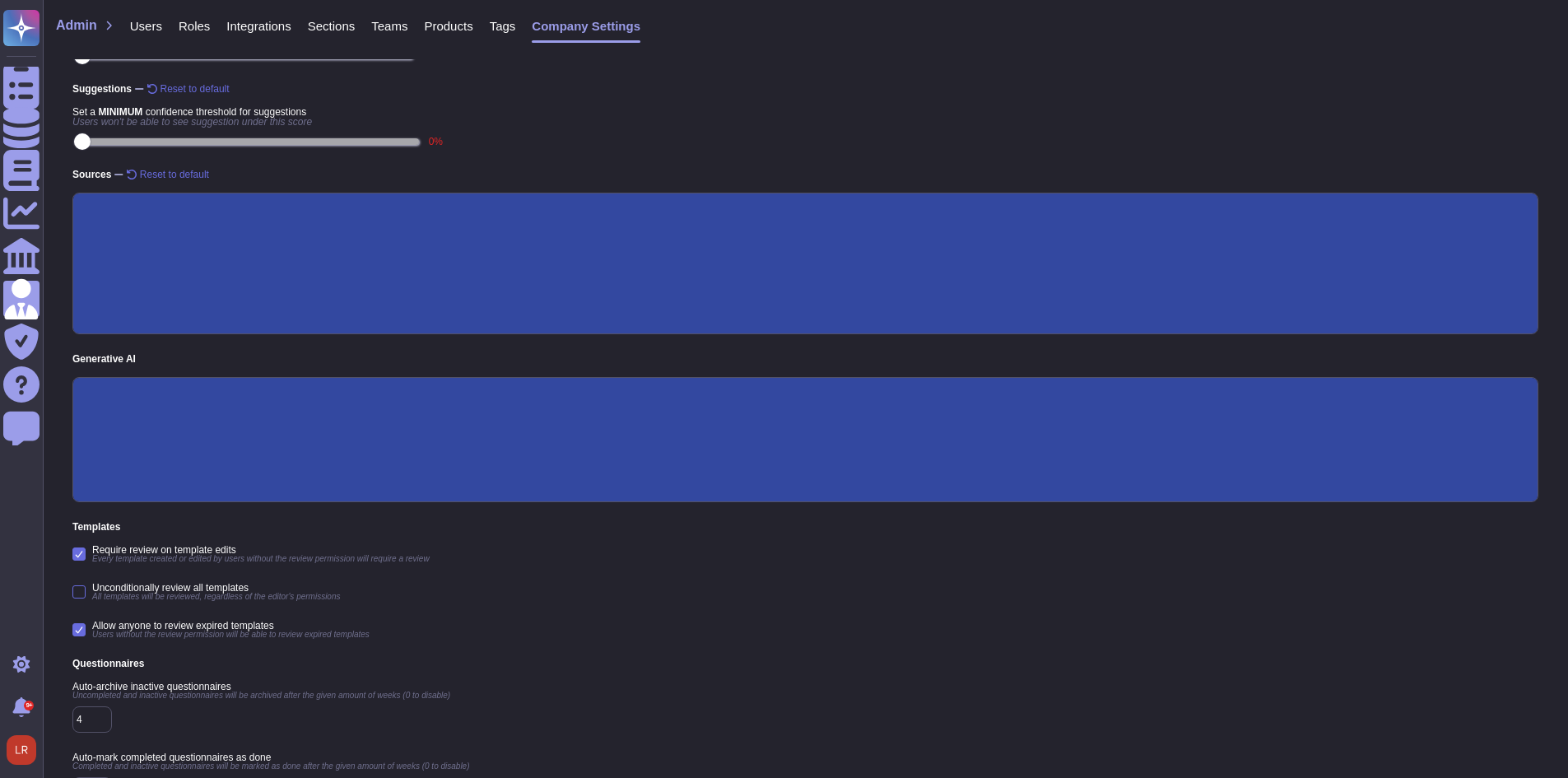
scroll to position [237, 0]
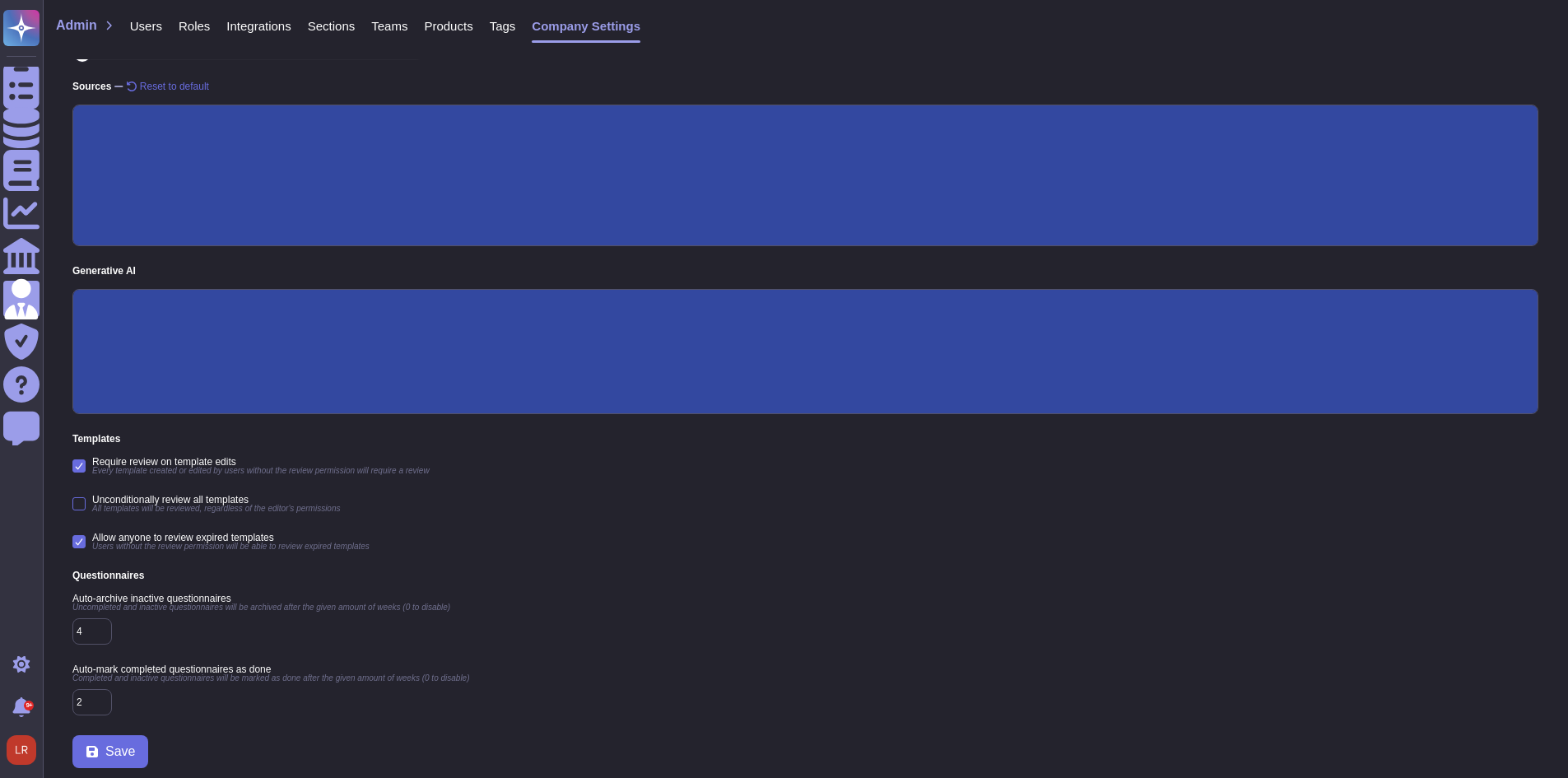
click at [198, 29] on span "Roles" at bounding box center [195, 26] width 31 height 12
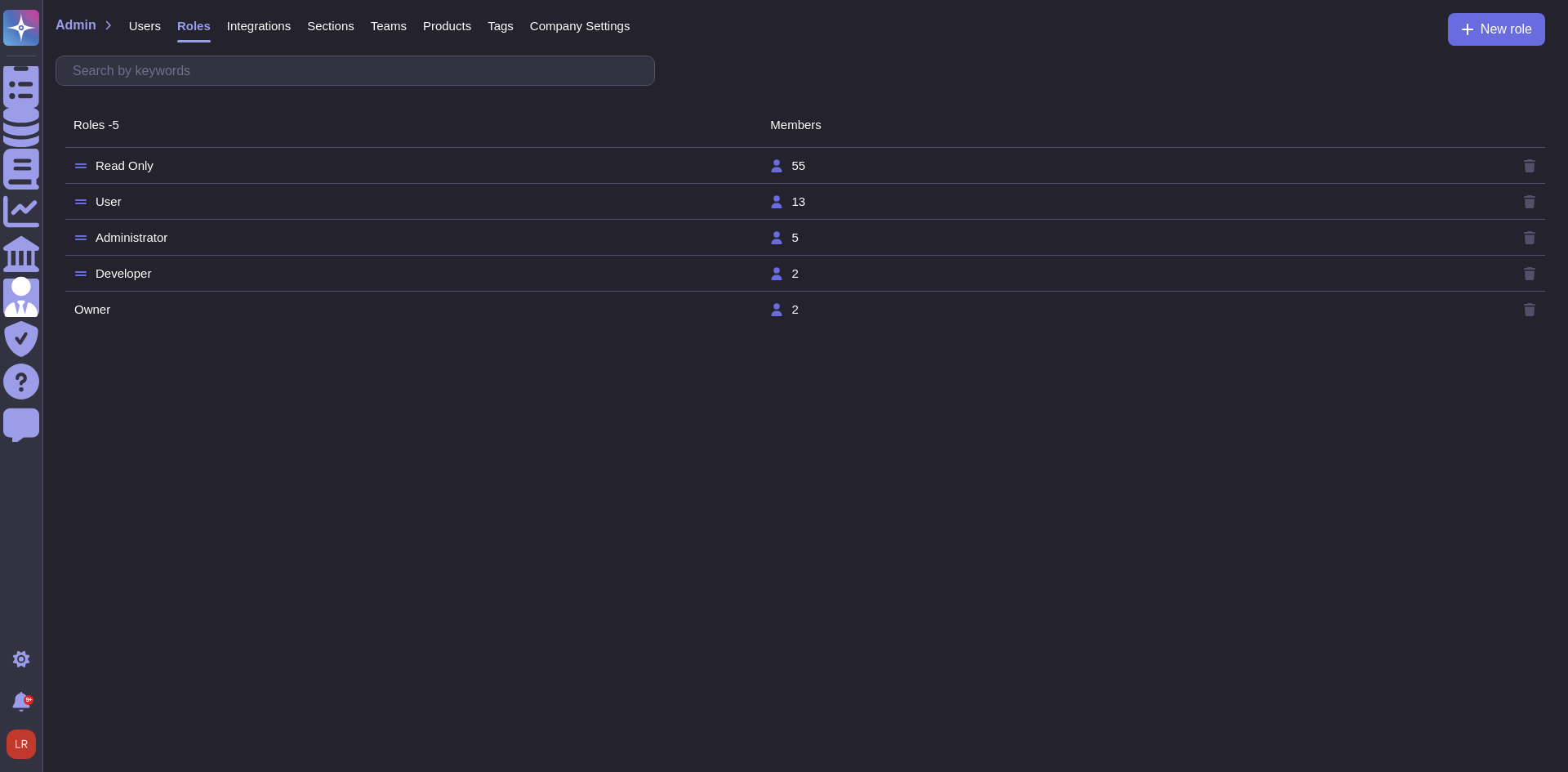
click at [134, 151] on tr "Read Only 55" at bounding box center [805, 166] width 1480 height 36
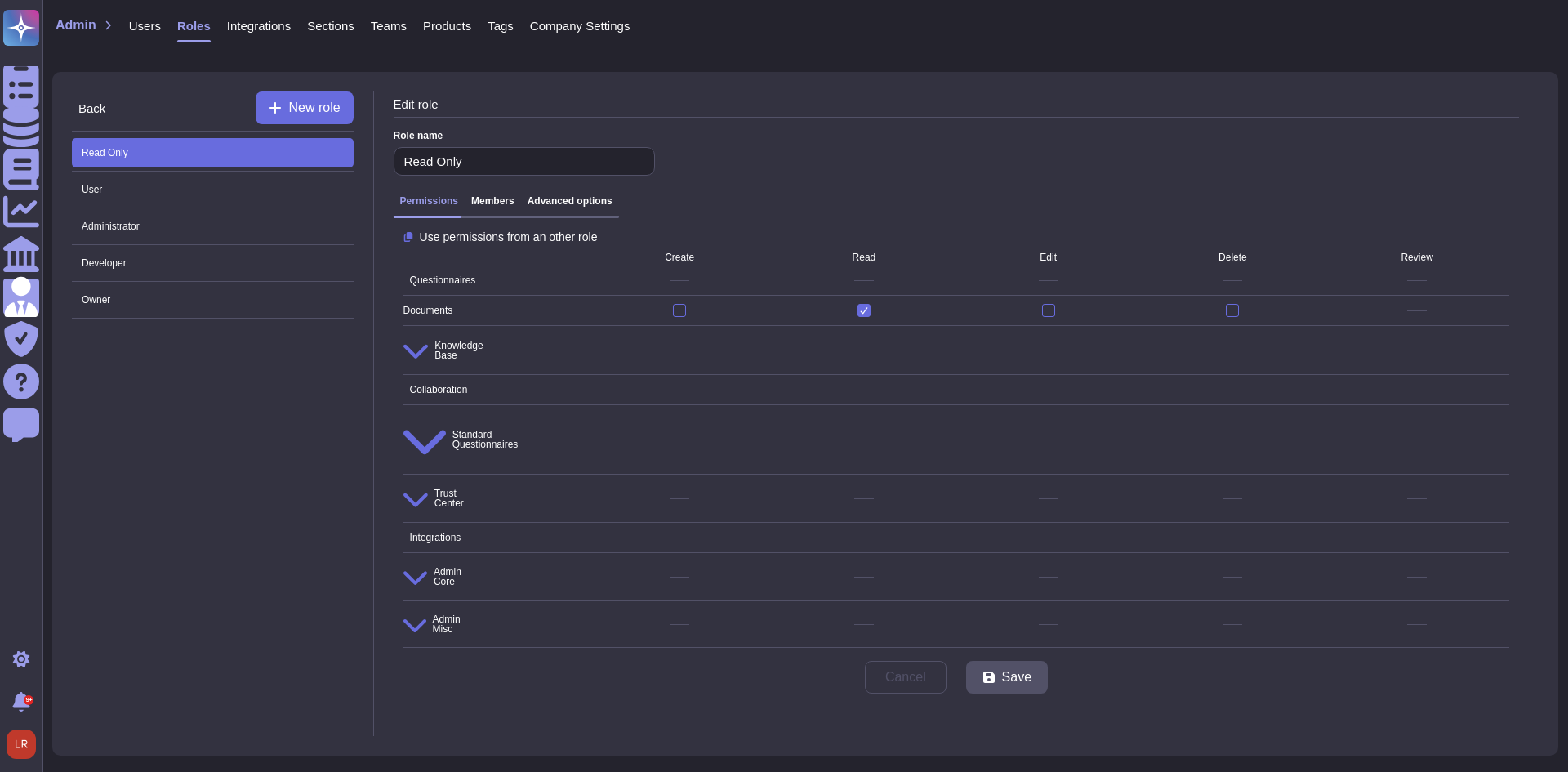
click at [572, 207] on h3 "Advanced options" at bounding box center [570, 201] width 85 height 11
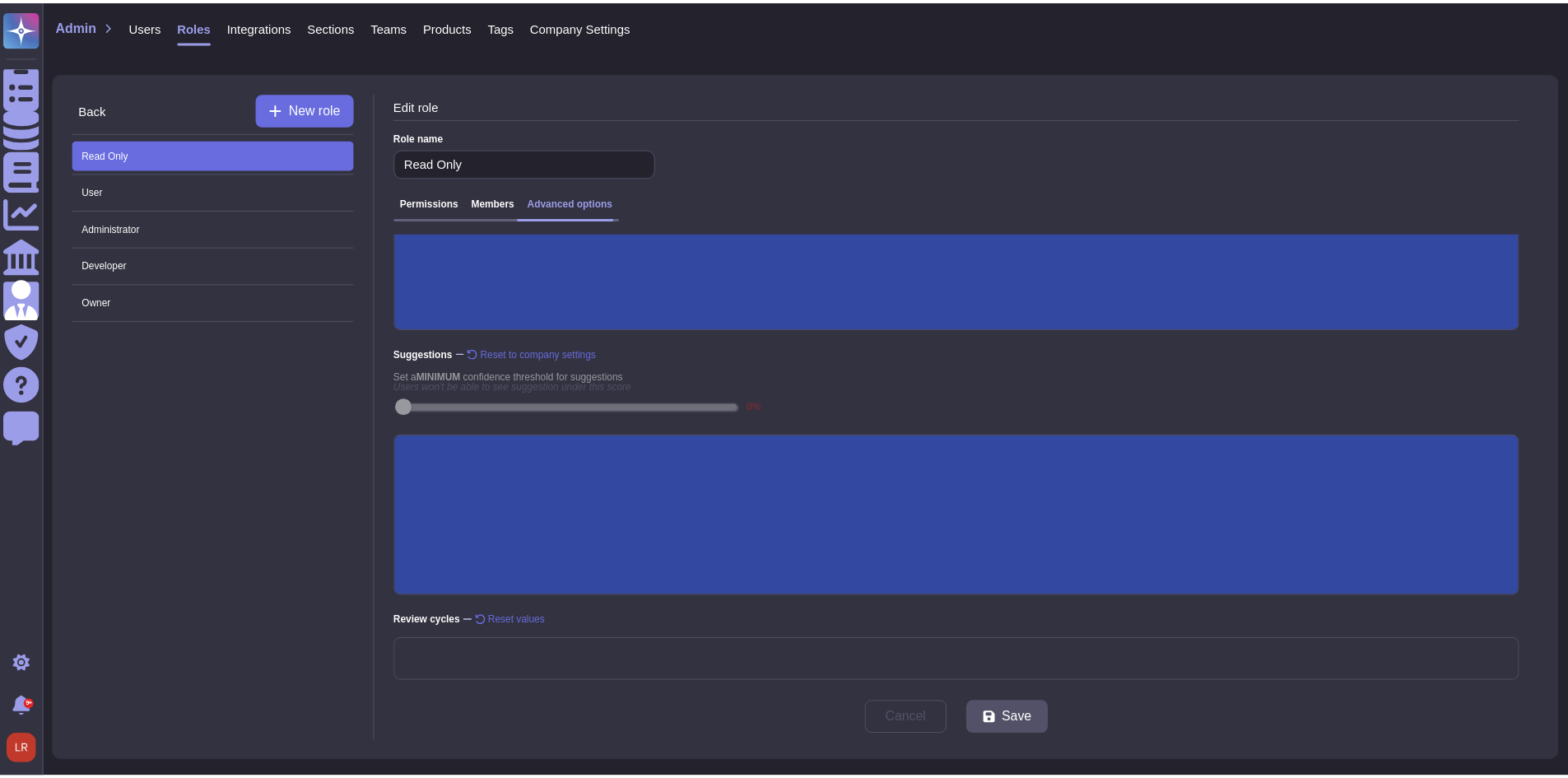
scroll to position [276, 0]
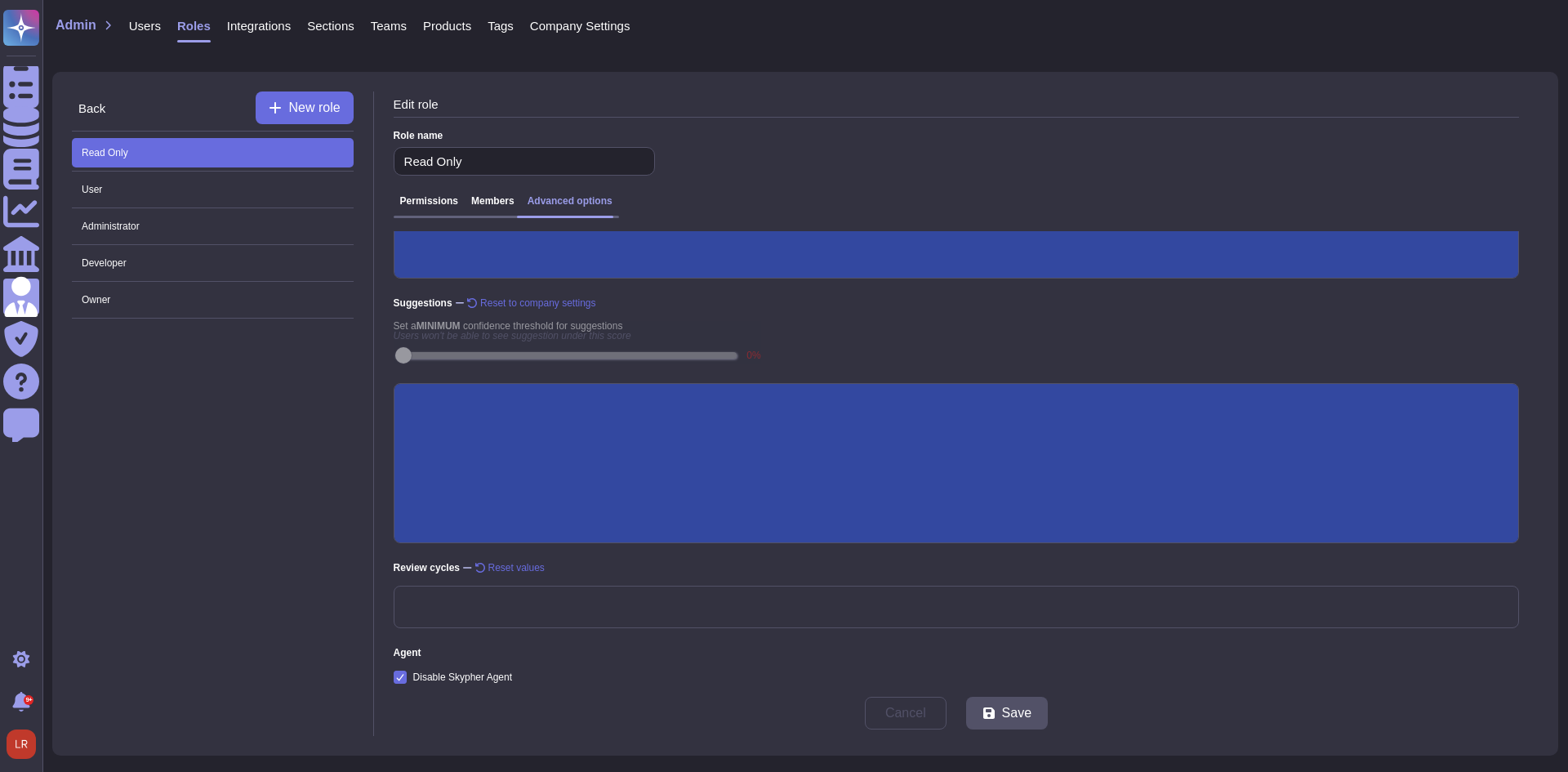
click at [180, 502] on div "Back New role Read Only User Administrator Developer Owner" at bounding box center [222, 414] width 302 height 644
drag, startPoint x: 109, startPoint y: 514, endPoint x: 119, endPoint y: 505, distance: 13.5
click at [120, 511] on div "Back New role Read Only User Administrator Developer Owner" at bounding box center [222, 414] width 302 height 644
click at [700, 87] on div "Back New role Read Only User Administrator Developer Owner Edit role Role name …" at bounding box center [805, 414] width 1506 height 684
click at [274, 484] on div "Back New role Read Only User Administrator Developer Owner" at bounding box center [222, 414] width 302 height 644
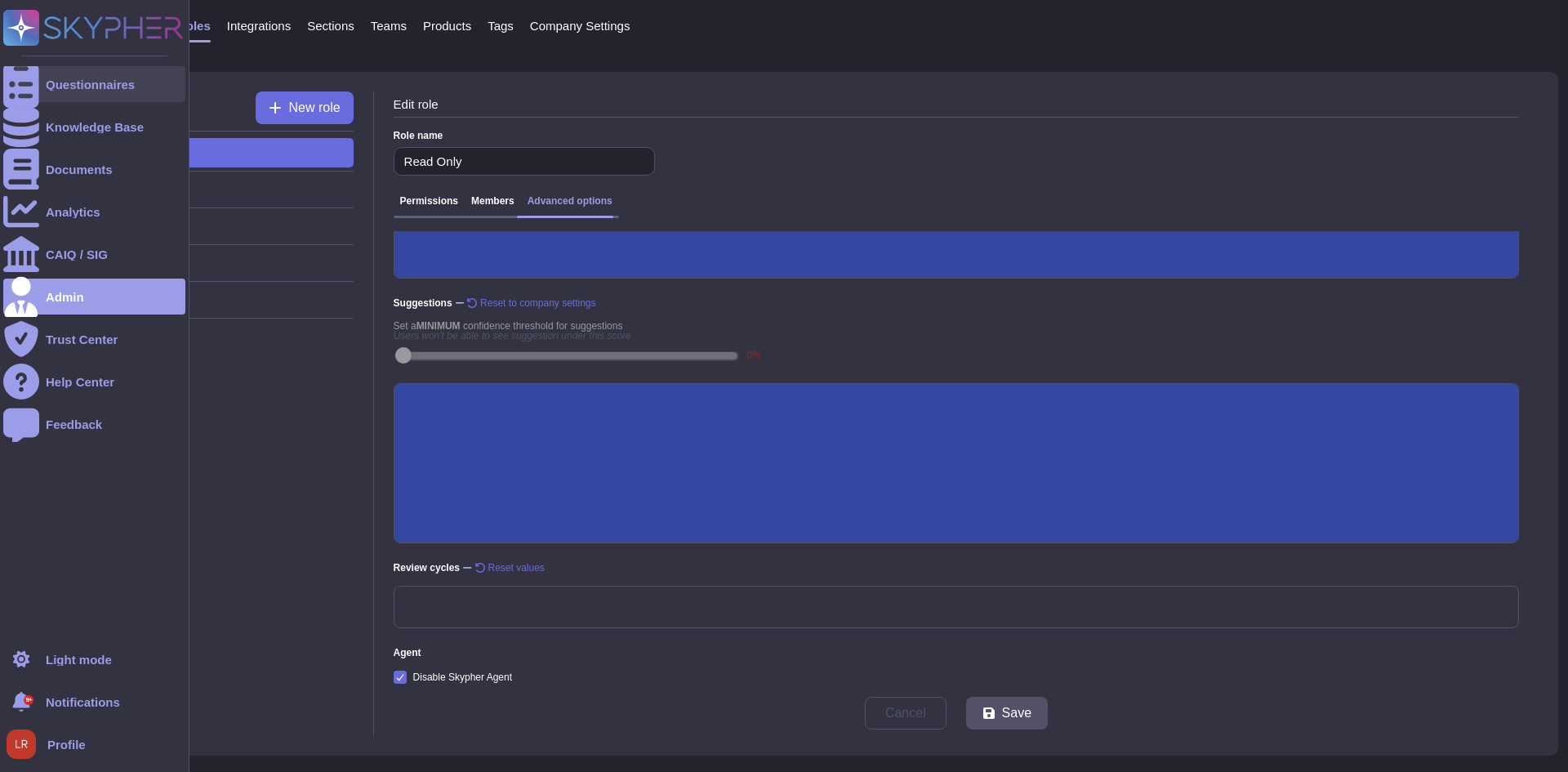
click at [26, 74] on div at bounding box center [22, 84] width 36 height 36
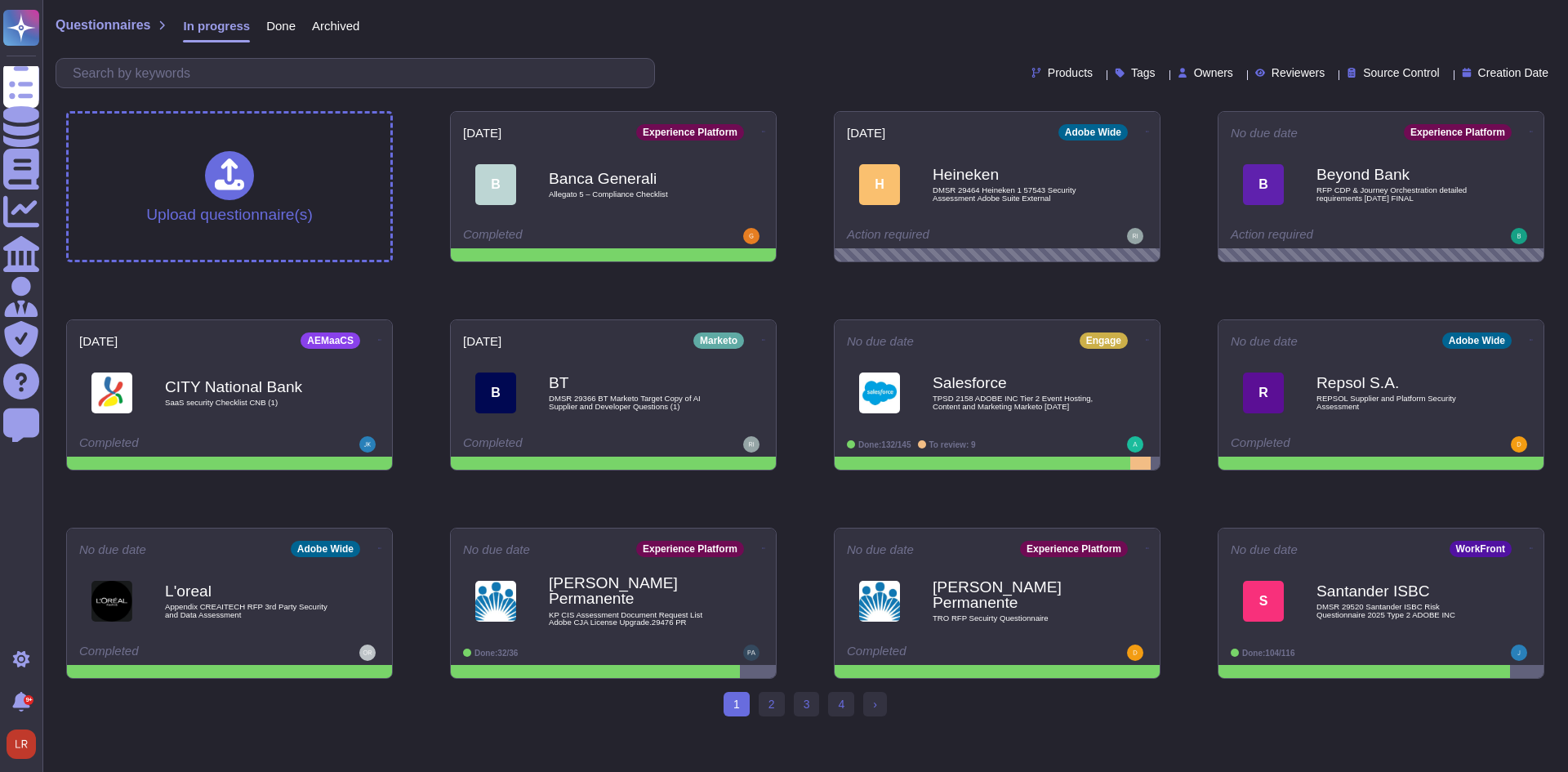
click at [807, 297] on div "Upload questionnaire(s) [DATE] Experience Platform B Banca Generali Allegato 5 …" at bounding box center [805, 395] width 1504 height 594
click at [849, 287] on div "Upload questionnaire(s) [DATE] Experience Platform B Banca Generali Allegato 5 …" at bounding box center [805, 395] width 1504 height 594
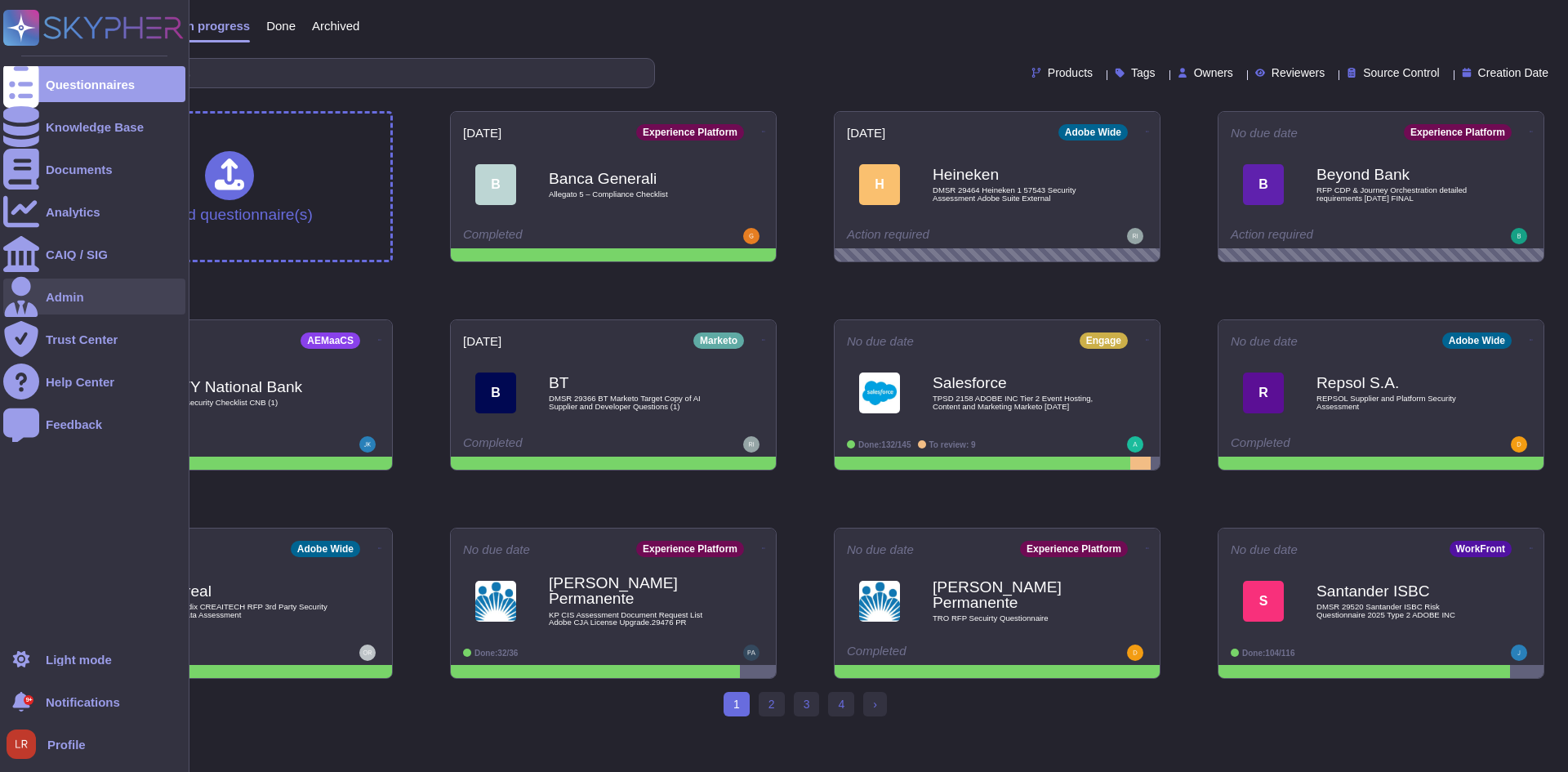
click at [80, 291] on div "Admin" at bounding box center [65, 297] width 38 height 12
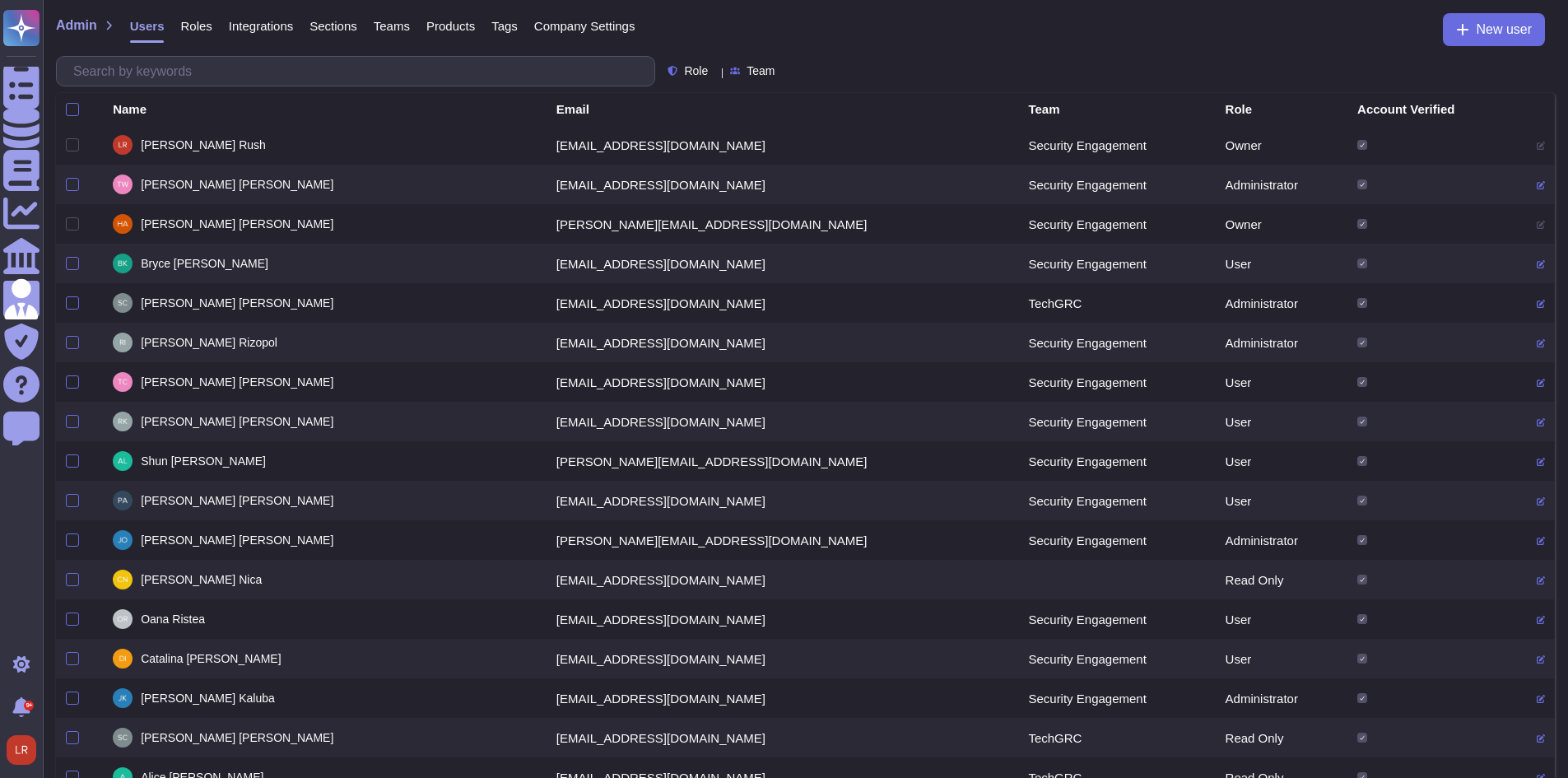
click at [197, 24] on span "Roles" at bounding box center [196, 26] width 31 height 12
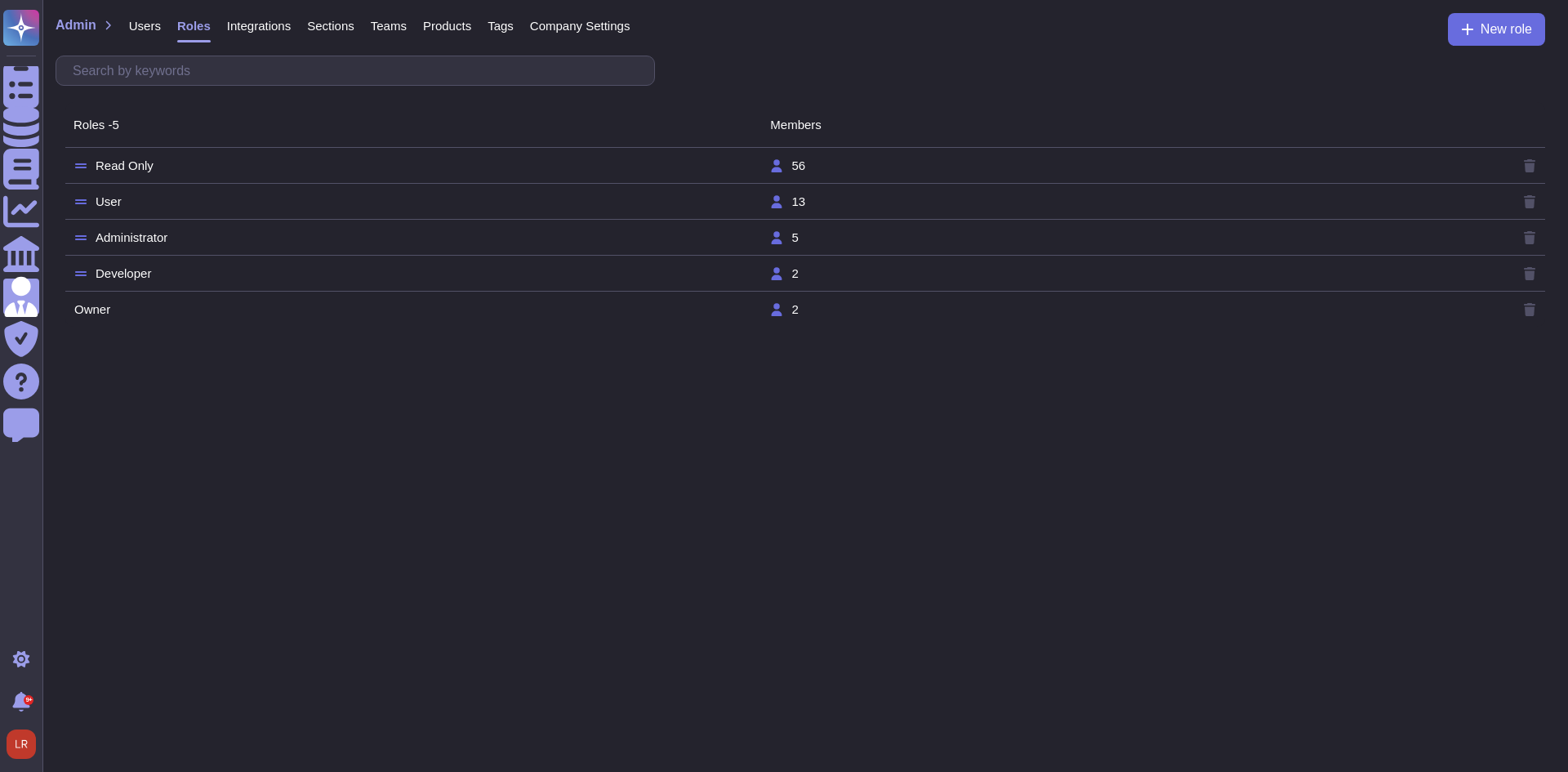
click at [824, 164] on td "56" at bounding box center [1117, 165] width 696 height 15
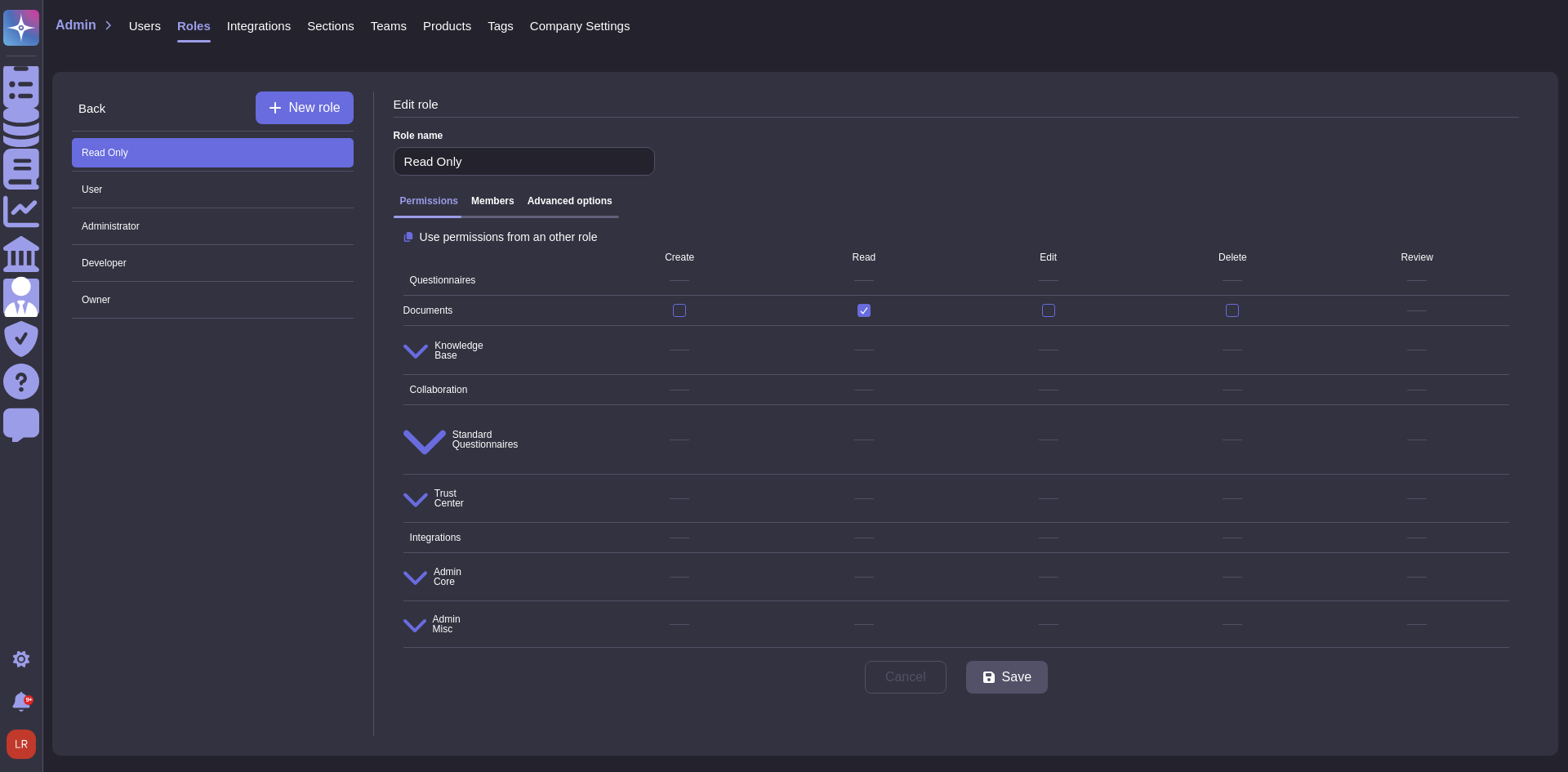
click at [134, 26] on span "Users" at bounding box center [145, 26] width 32 height 12
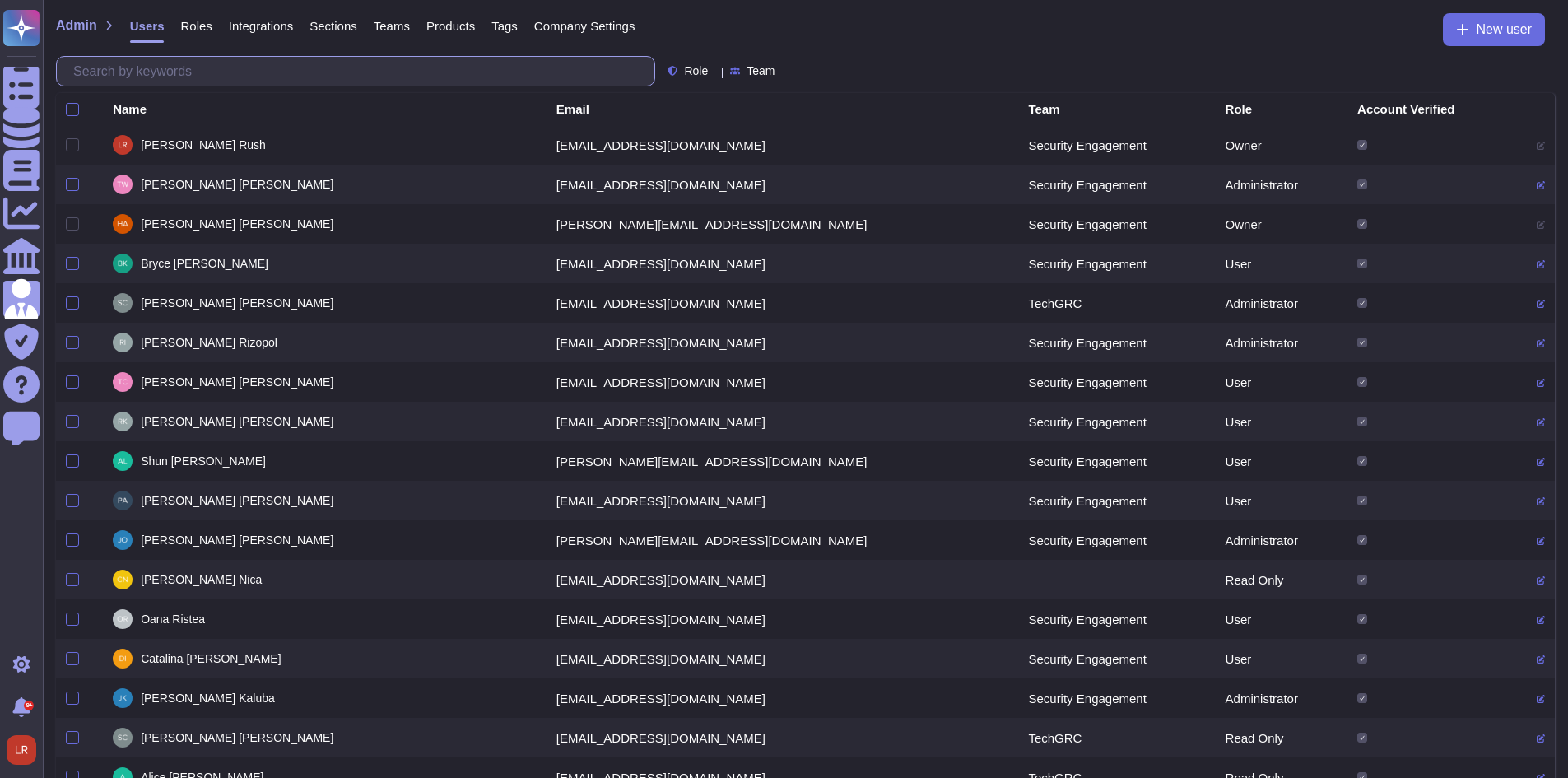
click at [175, 77] on input "text" at bounding box center [360, 71] width 590 height 29
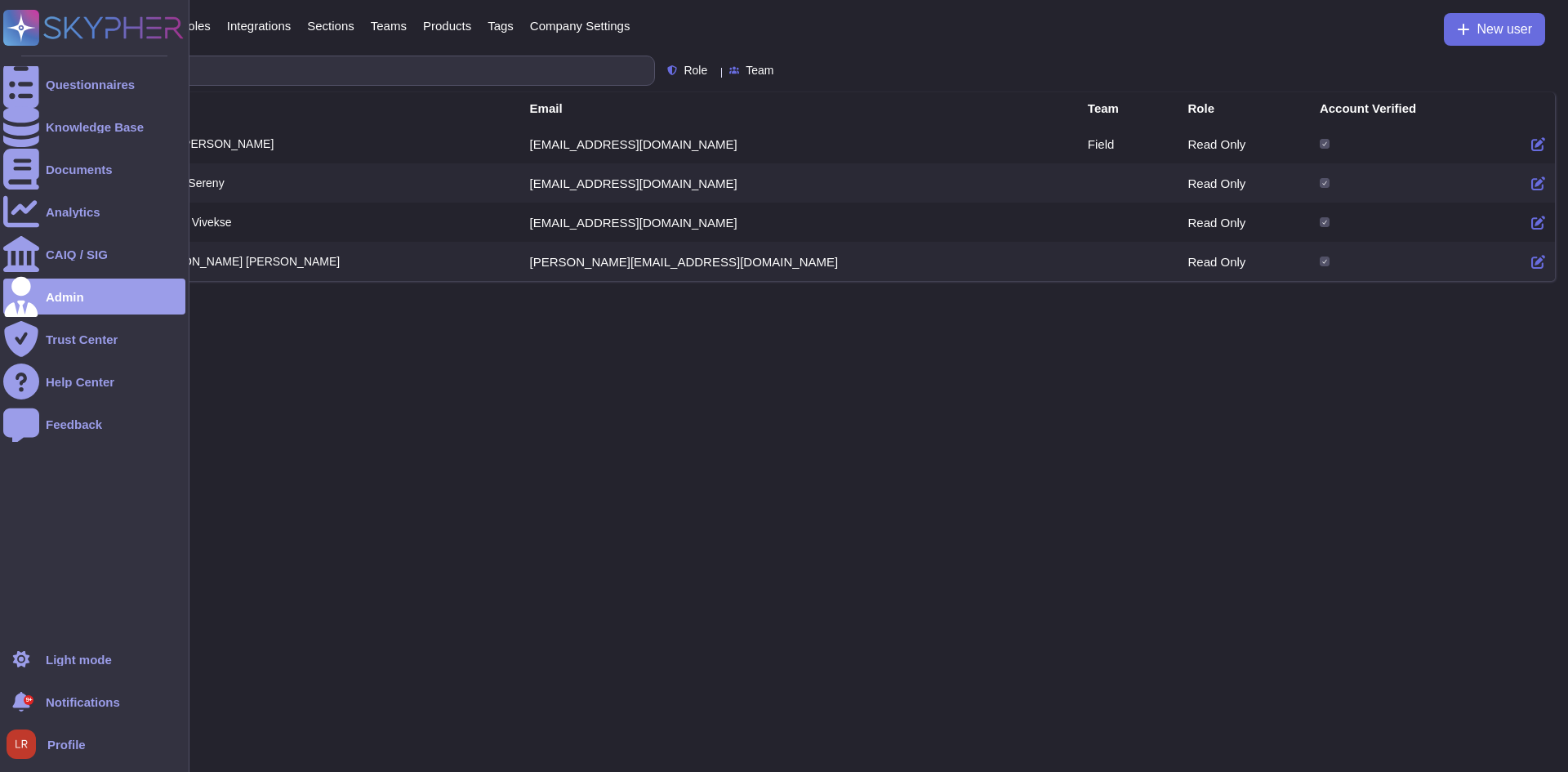
type input "se"
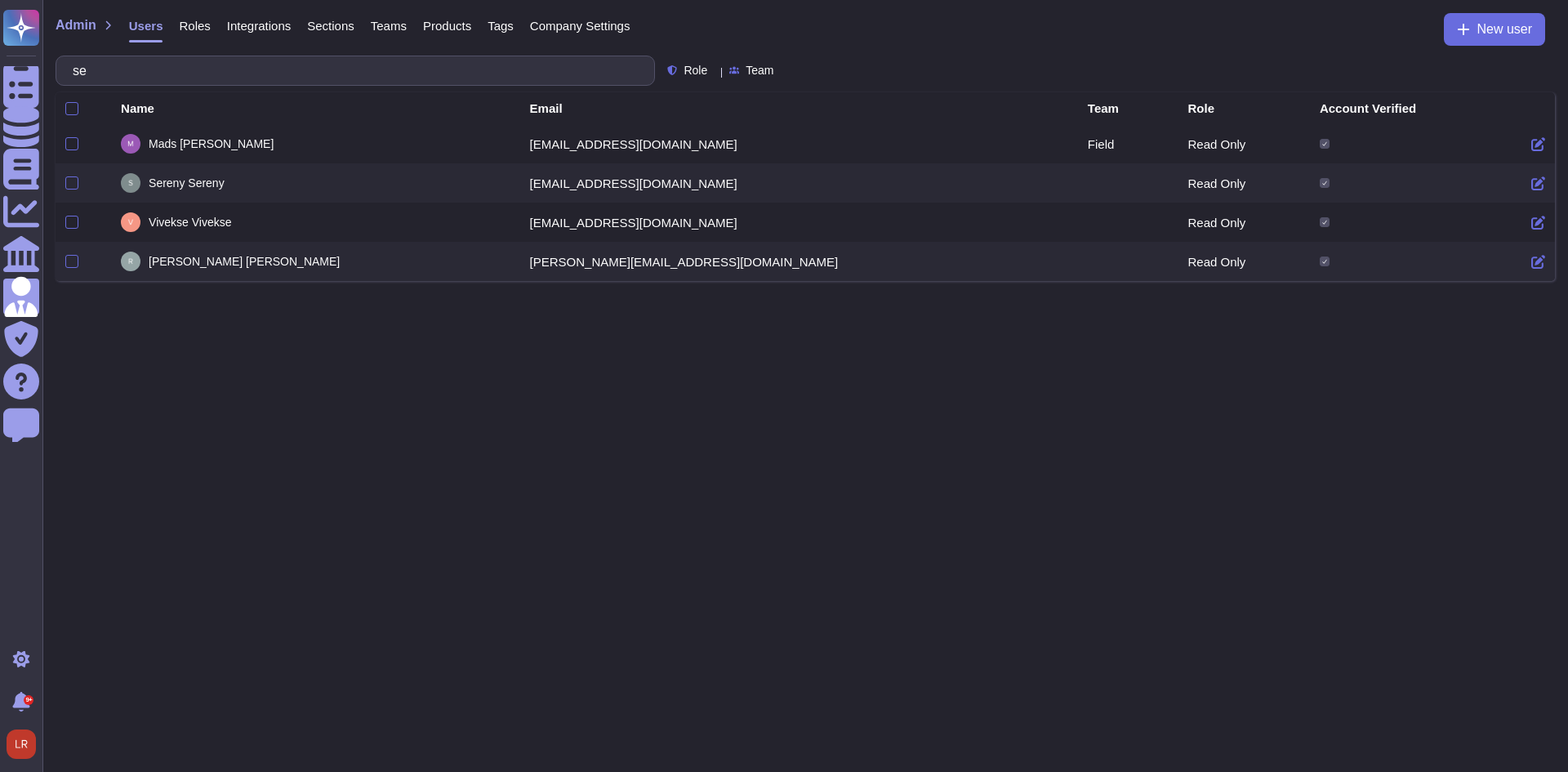
click at [408, 281] on html "Questionnaires Knowledge Base Documents Analytics CAIQ / SIG Admin Trust Center…" at bounding box center [784, 140] width 1568 height 281
